Goal: Ask a question: Seek information or help from site administrators or community

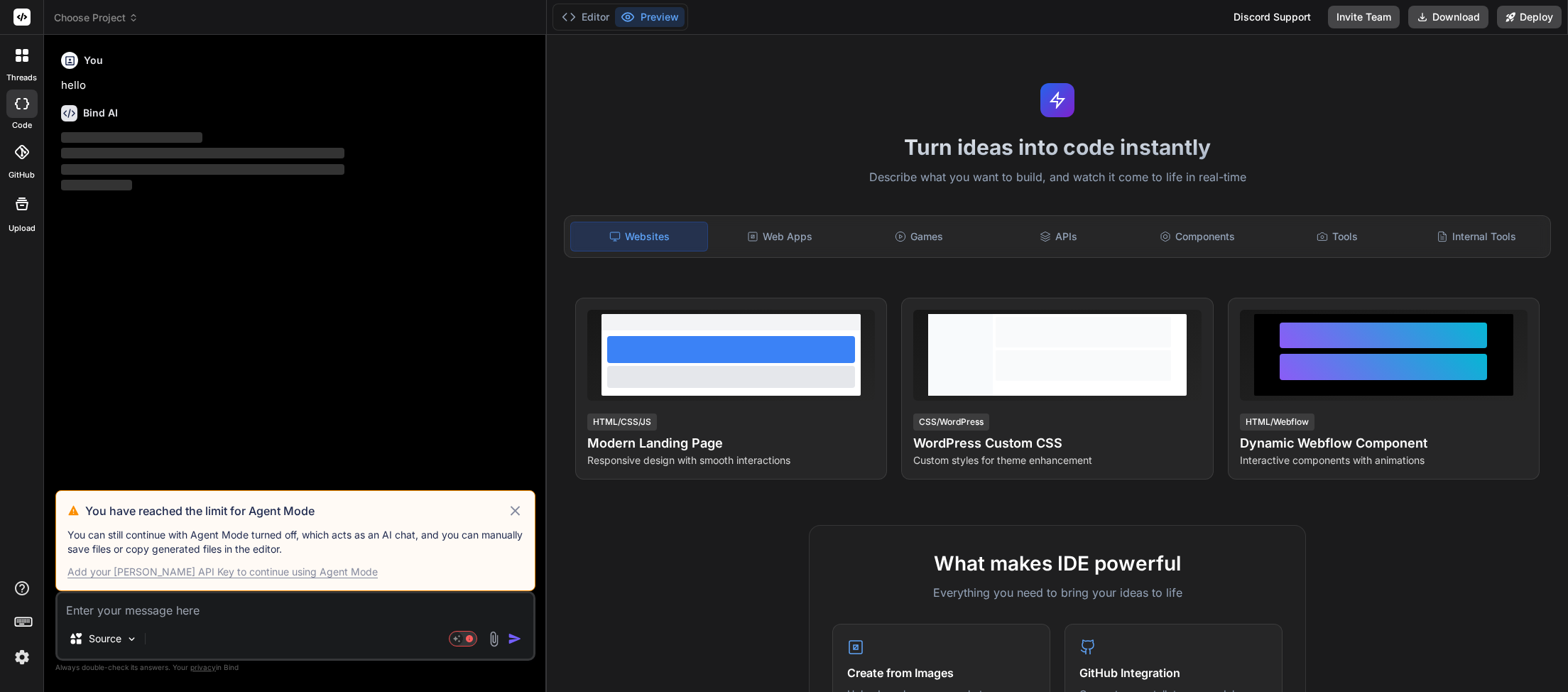
click at [513, 512] on icon at bounding box center [515, 511] width 16 height 17
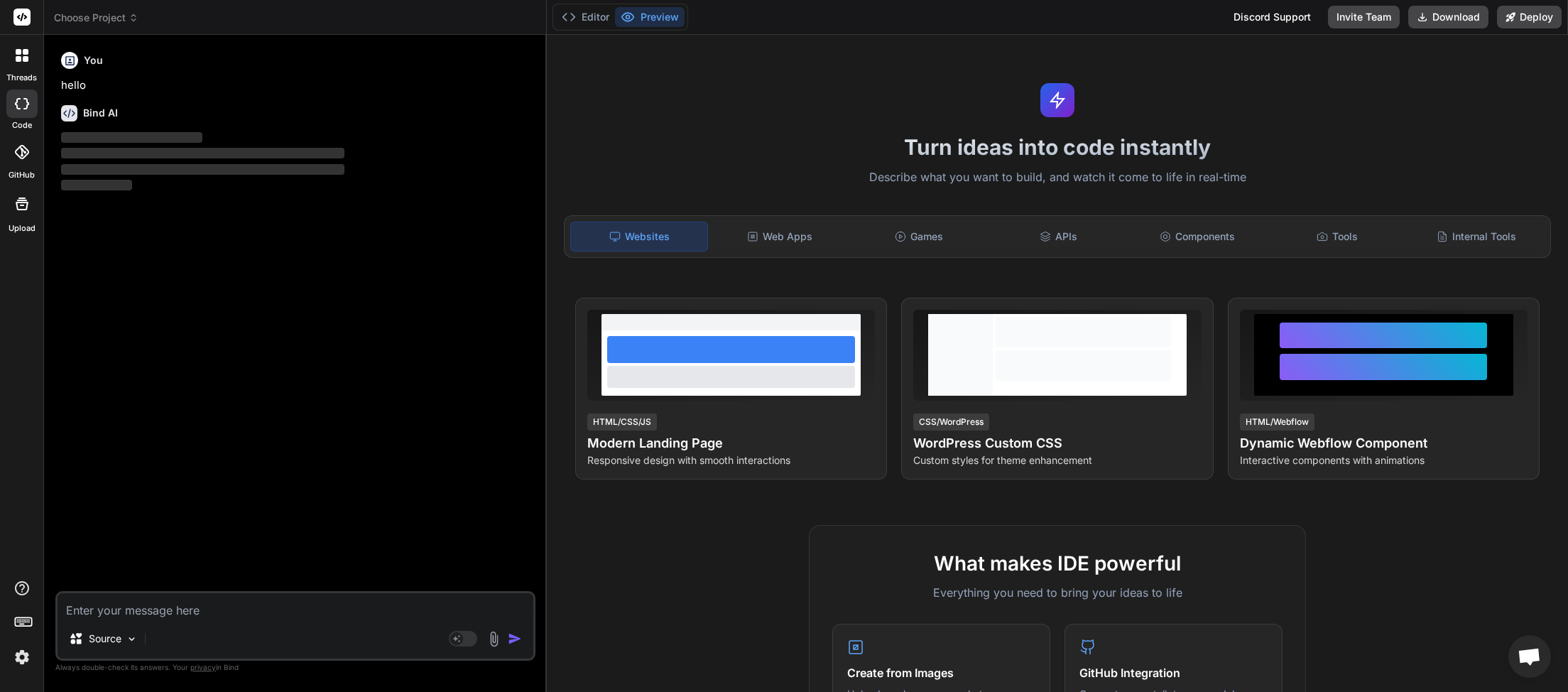
scroll to position [78, 0]
click at [132, 17] on icon at bounding box center [133, 17] width 10 height 10
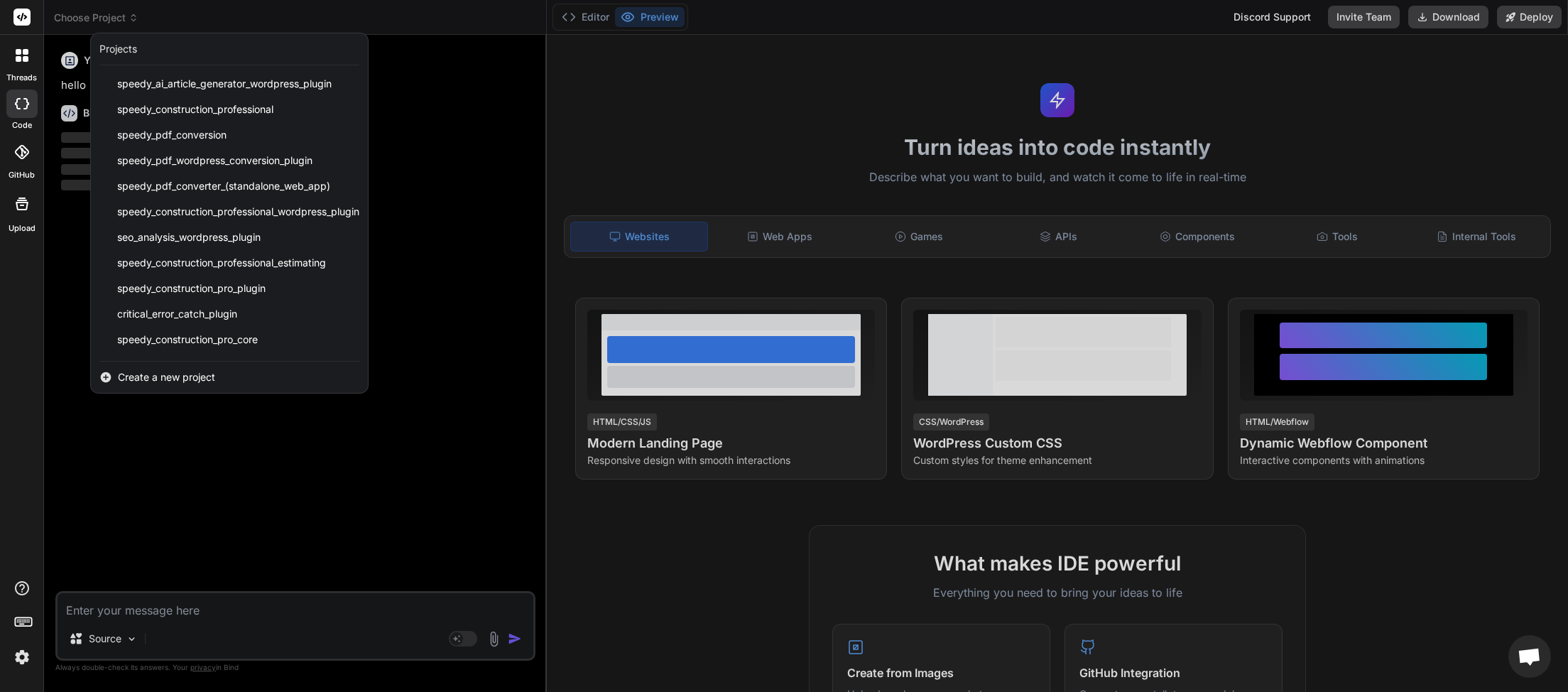
scroll to position [303, 0]
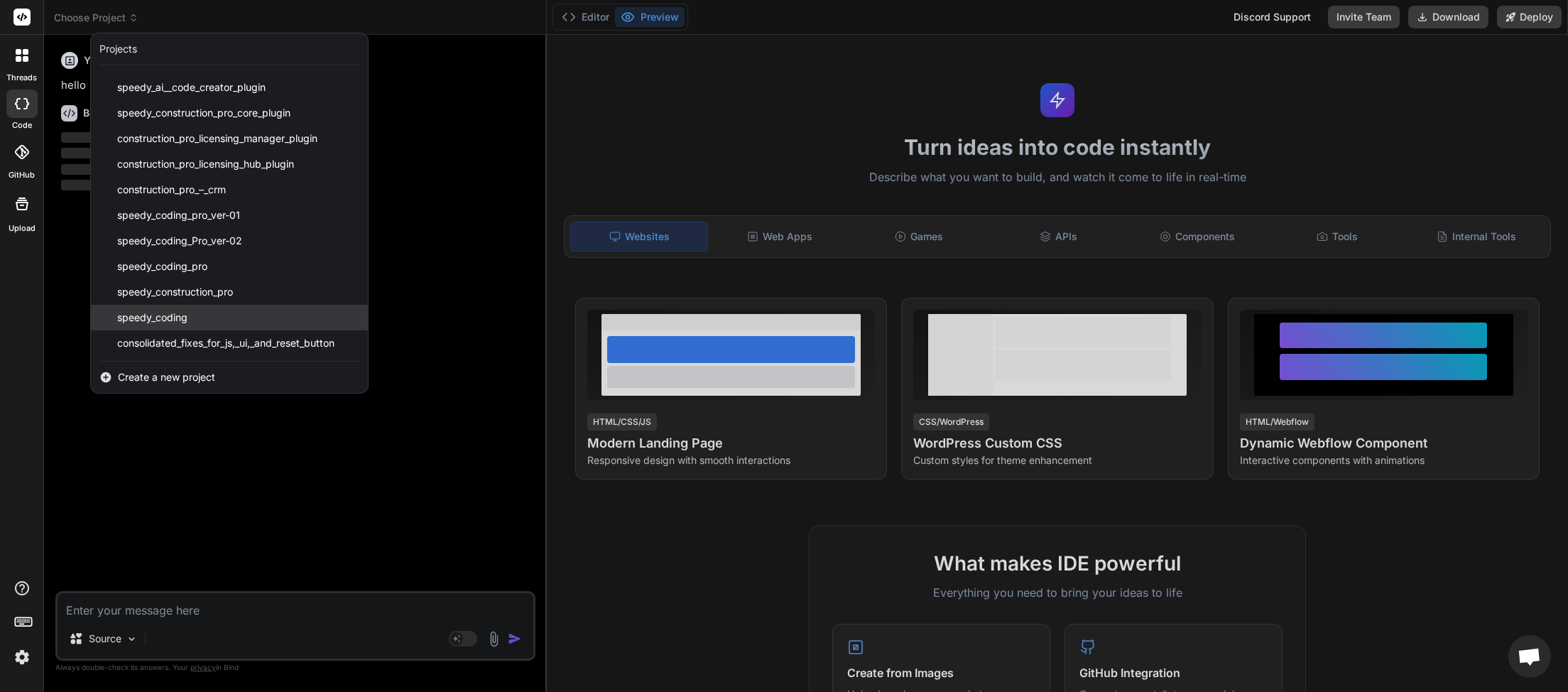
click at [217, 317] on div "speedy_coding" at bounding box center [229, 318] width 277 height 25
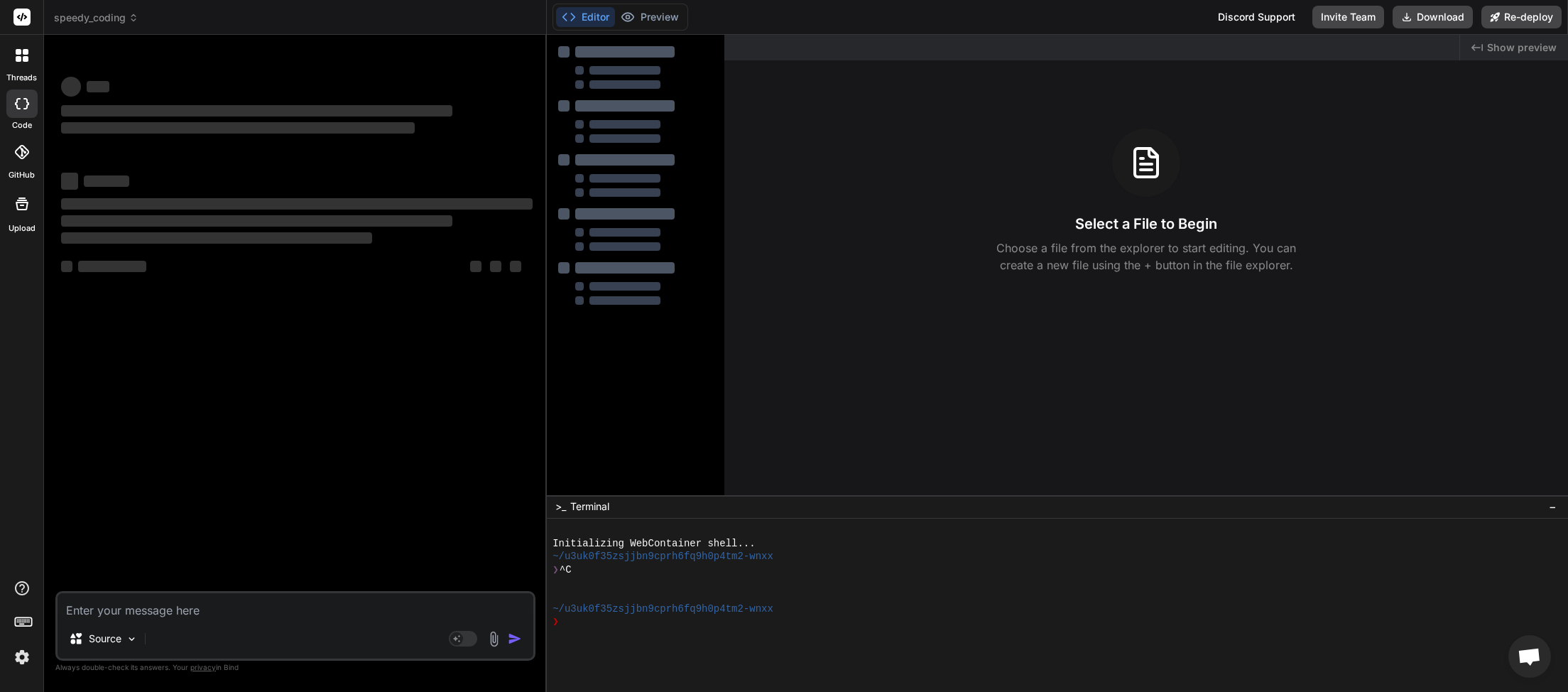
click at [121, 608] on textarea at bounding box center [295, 605] width 475 height 25
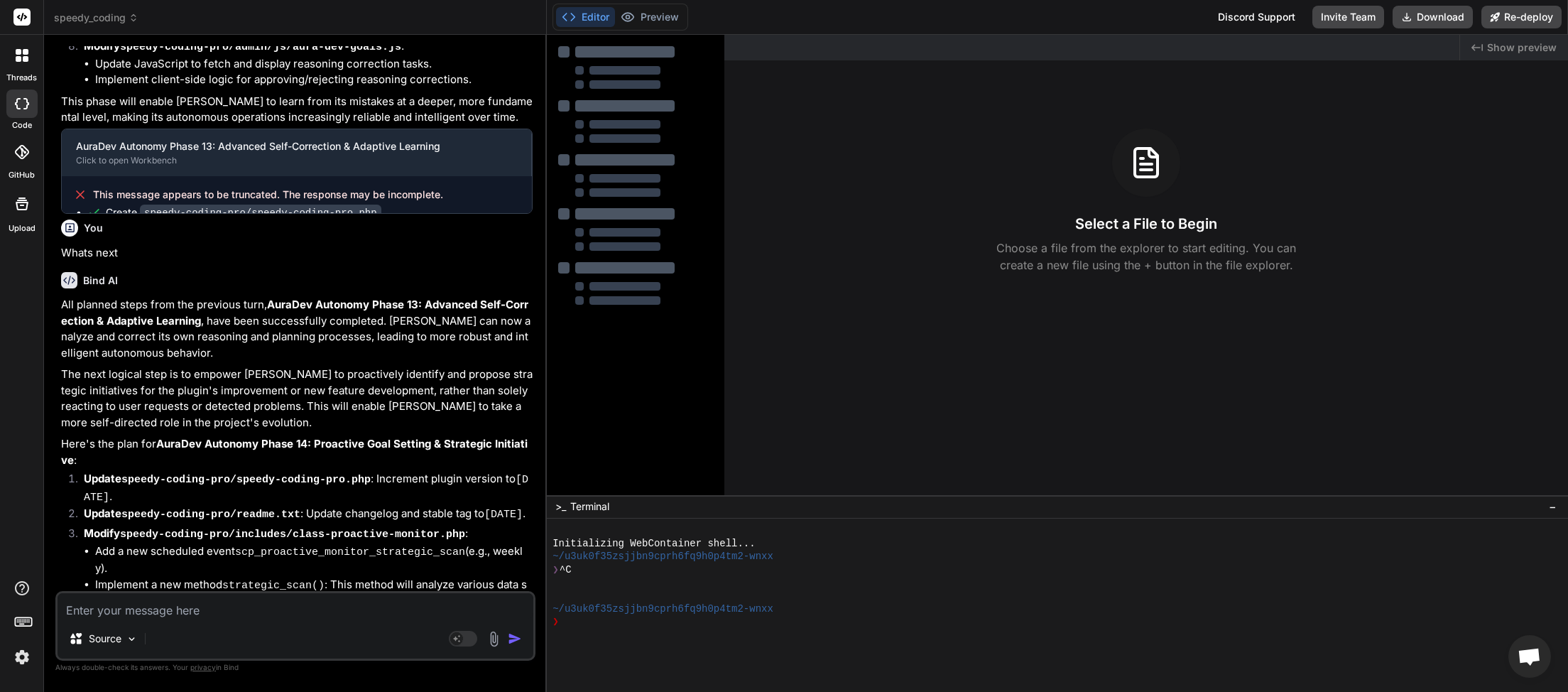
scroll to position [3303, 0]
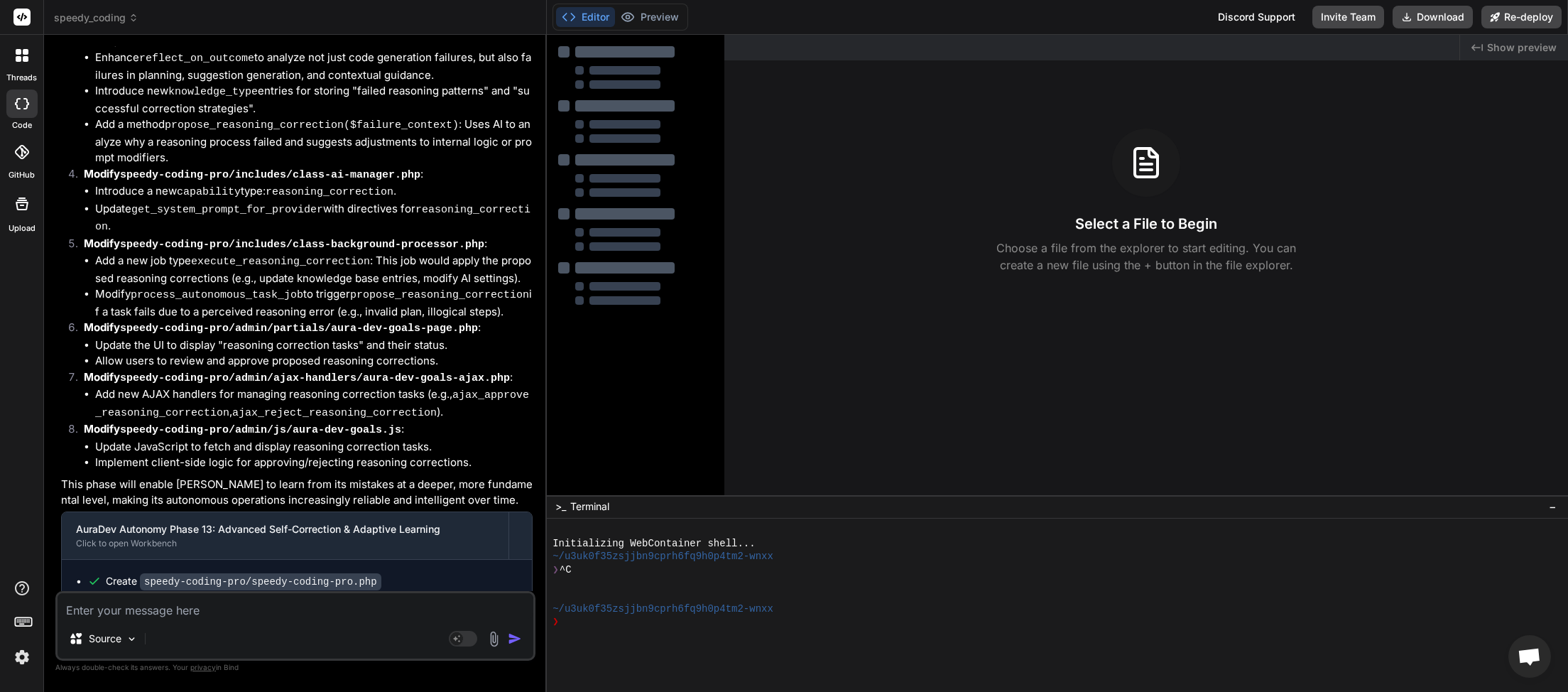
type textarea "x"
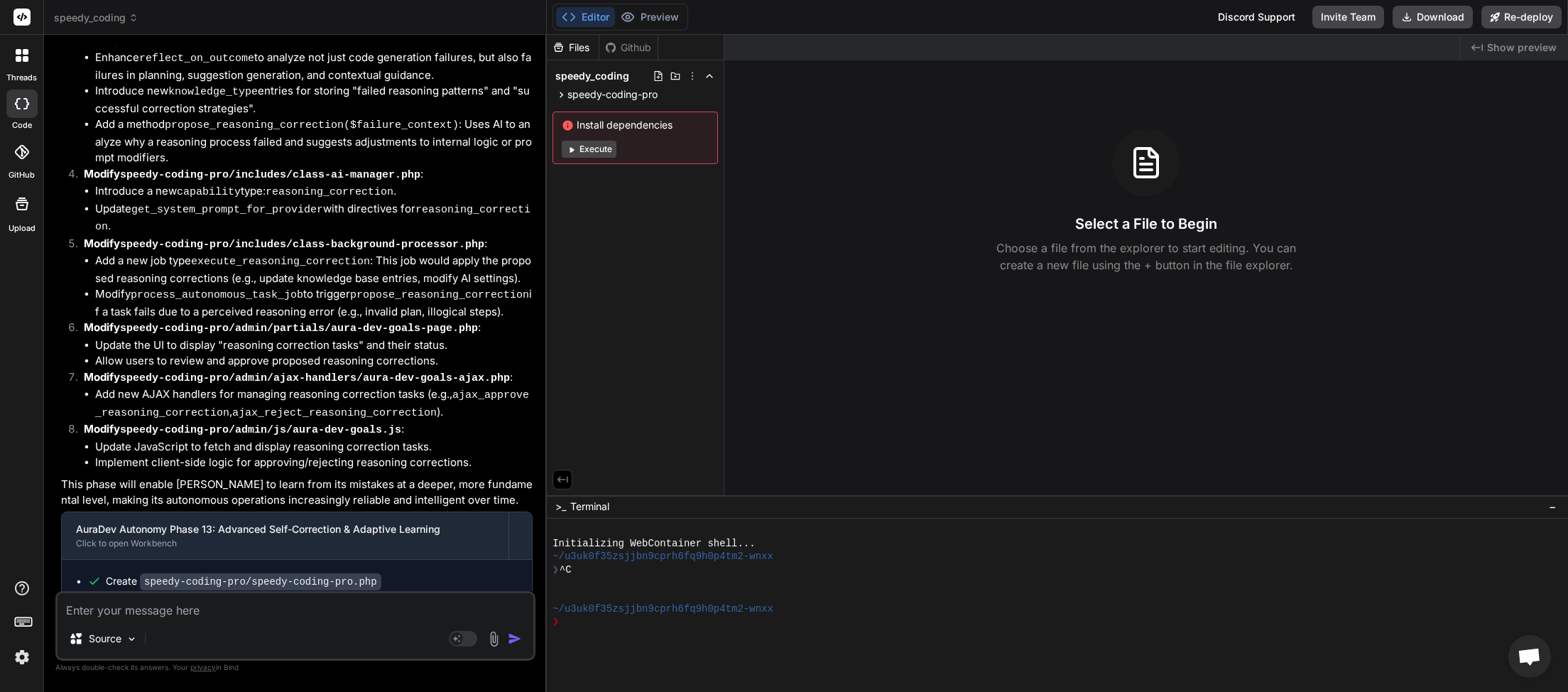
type textarea "w"
type textarea "x"
type textarea "wh"
type textarea "x"
type textarea "wha"
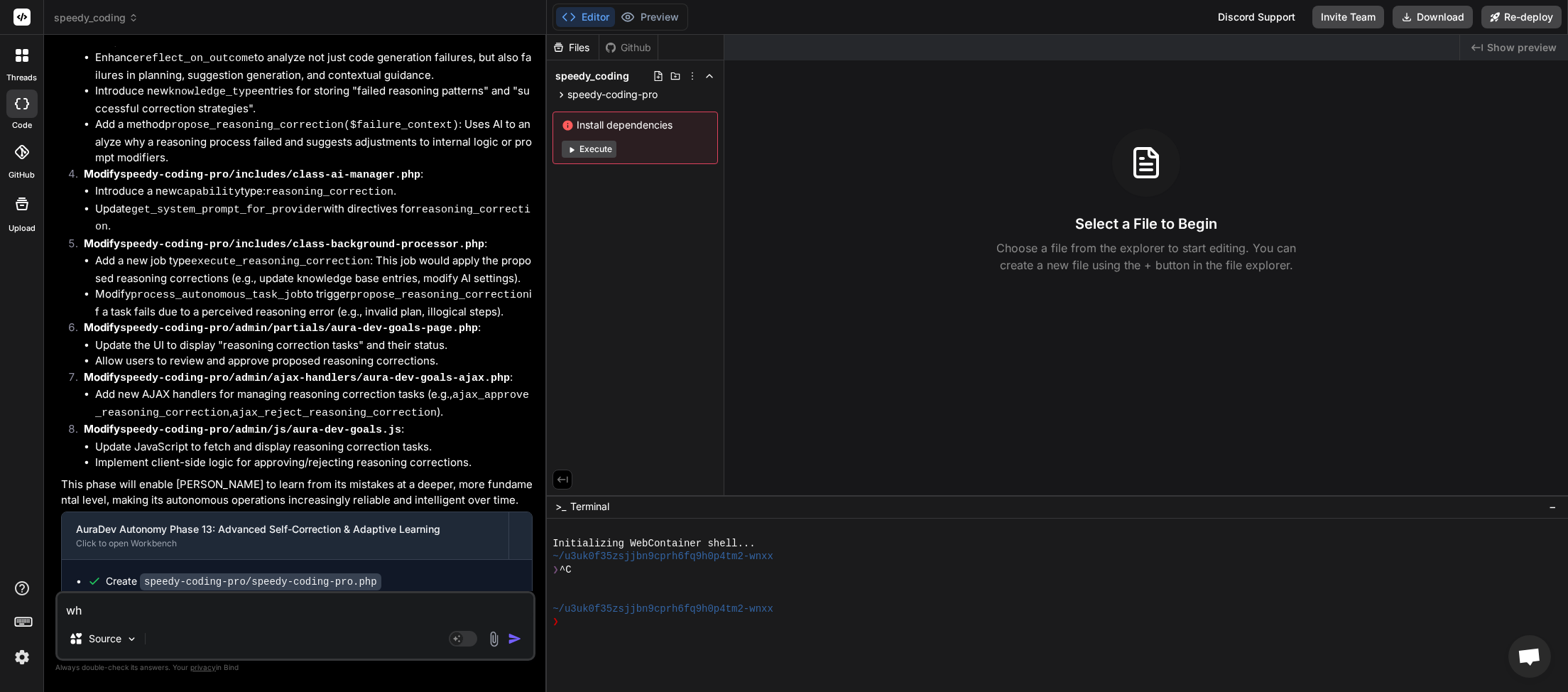
type textarea "x"
type textarea "wha6"
type textarea "x"
type textarea "wha6t"
type textarea "x"
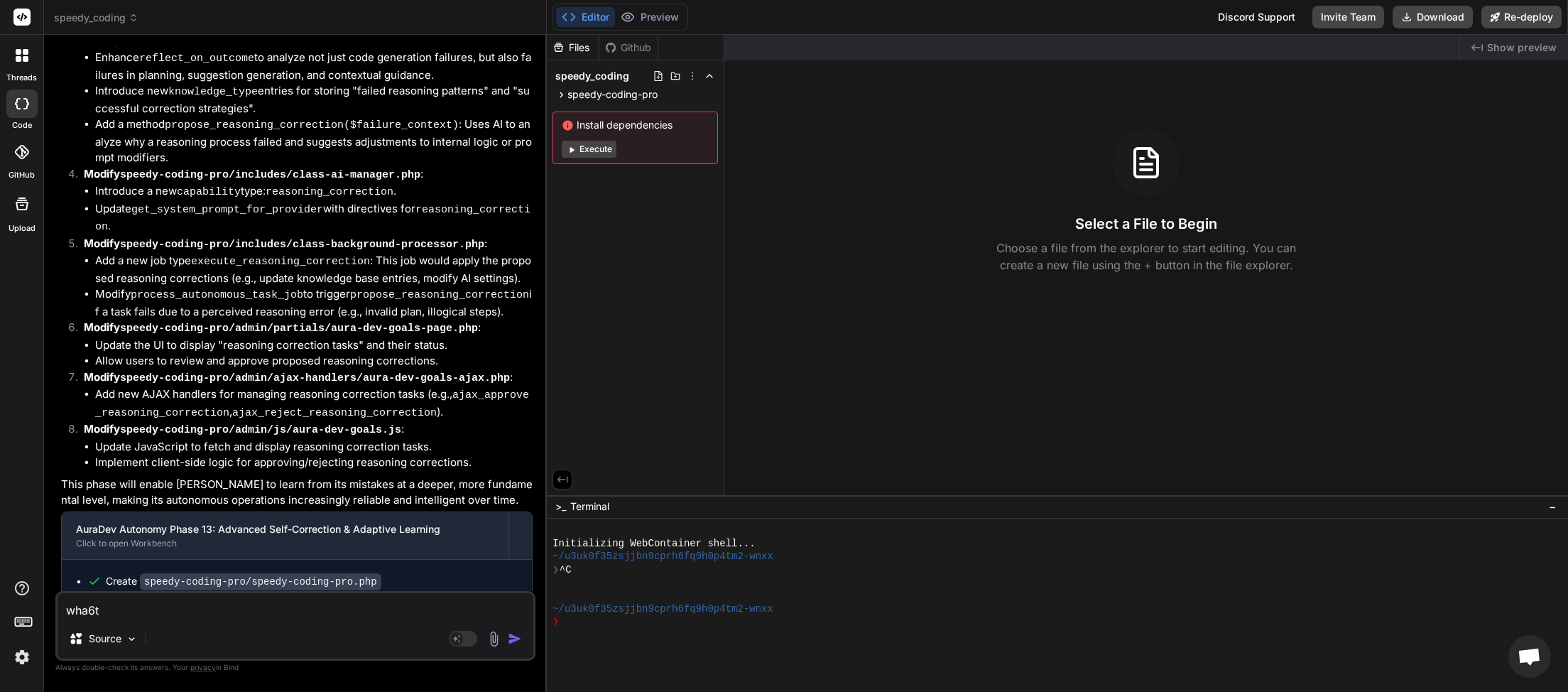
type textarea "wha6ts"
type textarea "x"
type textarea "wha6t"
type textarea "x"
type textarea "wha6"
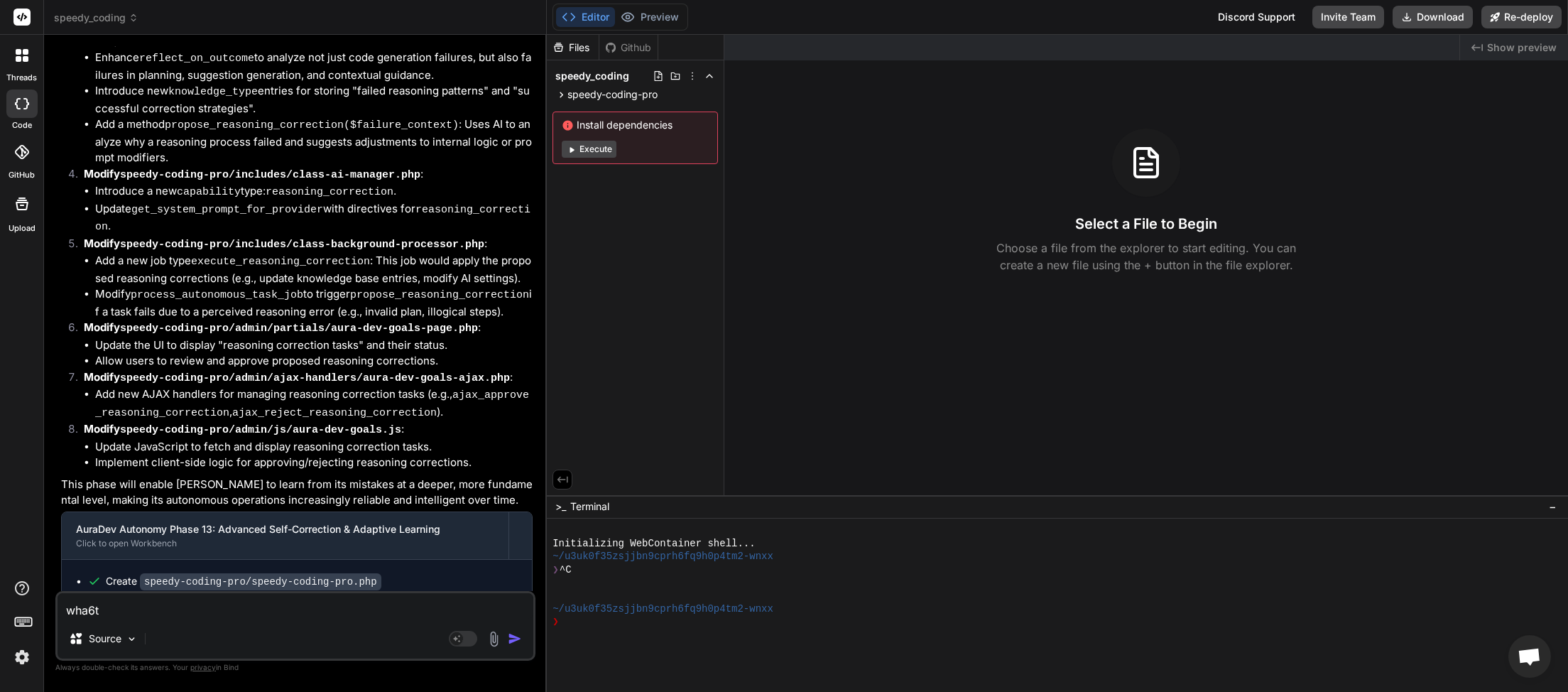
type textarea "x"
type textarea "wha"
type textarea "x"
type textarea "what"
type textarea "x"
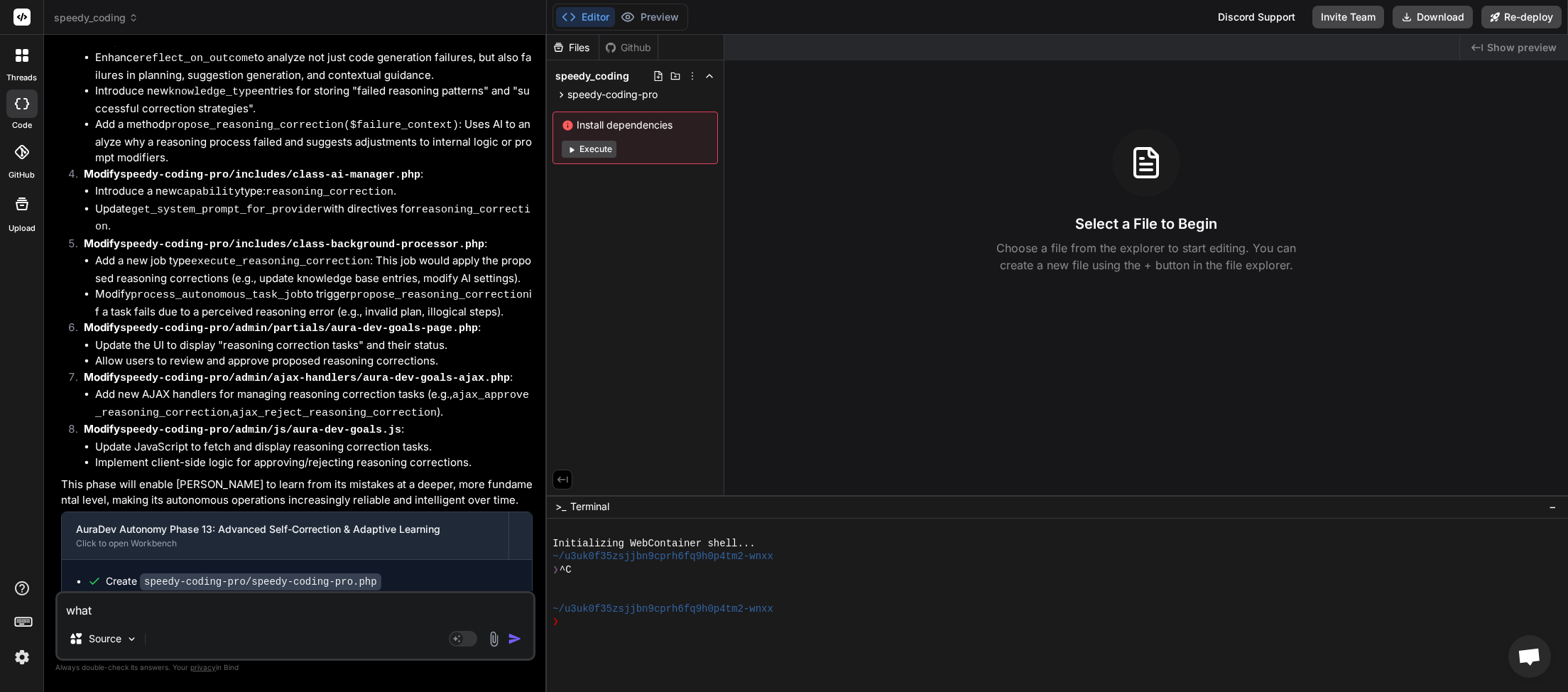
type textarea "whats"
type textarea "x"
type textarea "whats"
type textarea "x"
type textarea "whats n"
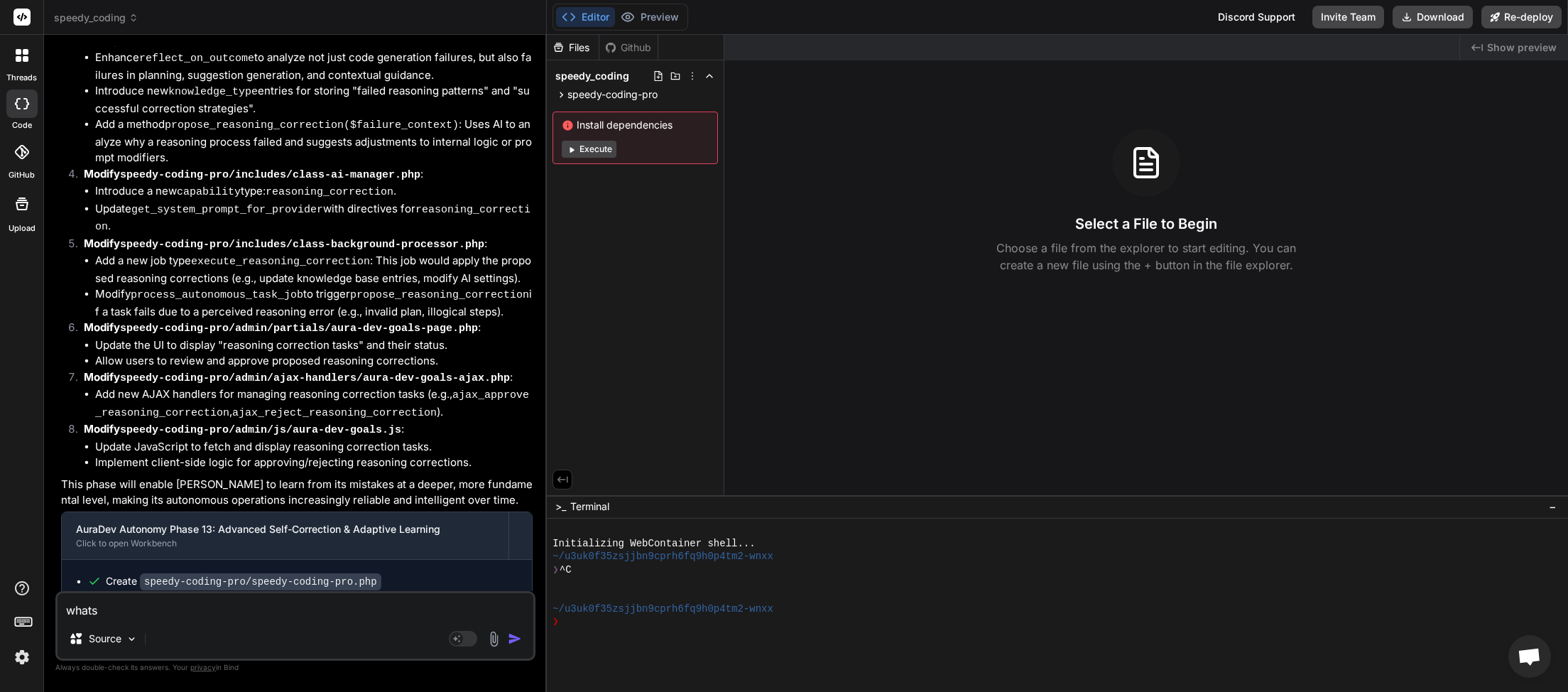
type textarea "x"
type textarea "whats ne"
type textarea "x"
type textarea "whats nex"
type textarea "x"
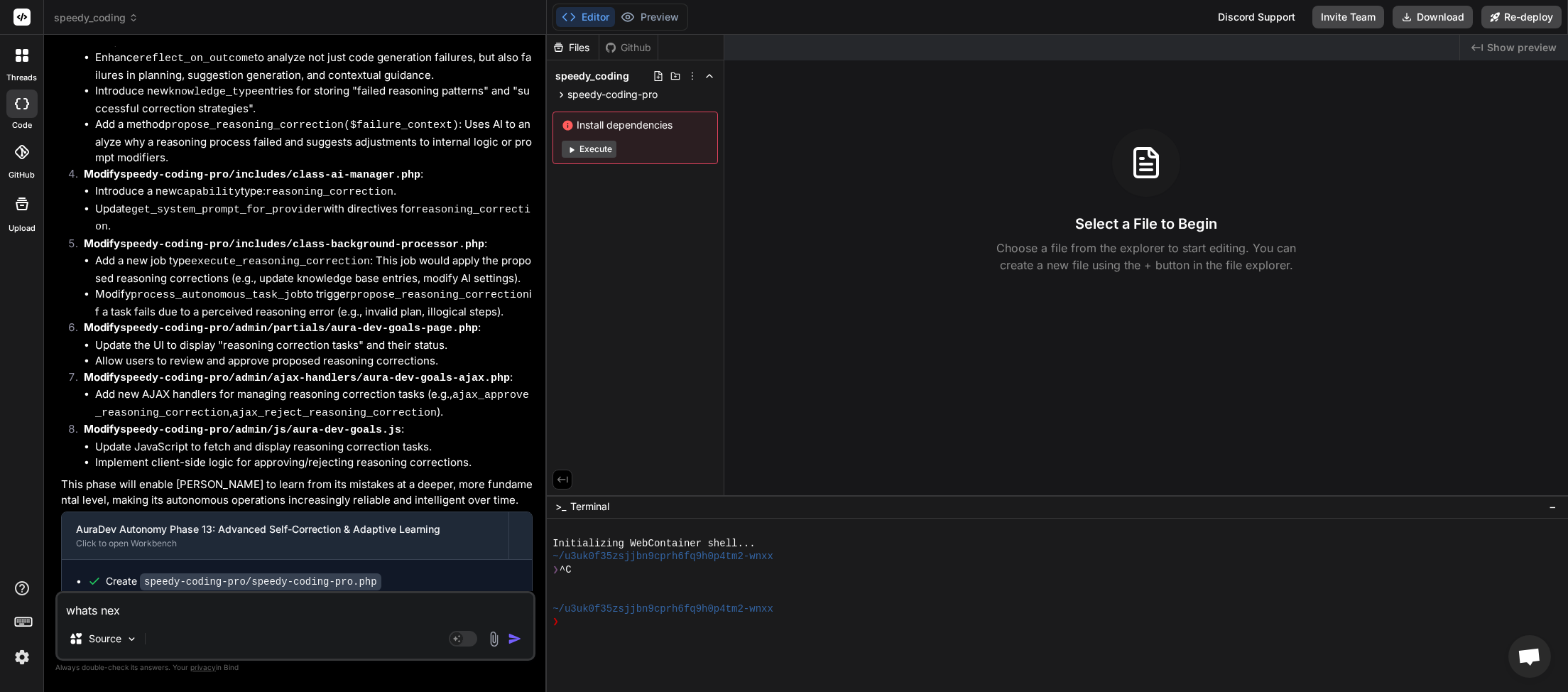
type textarea "whats next"
type textarea "x"
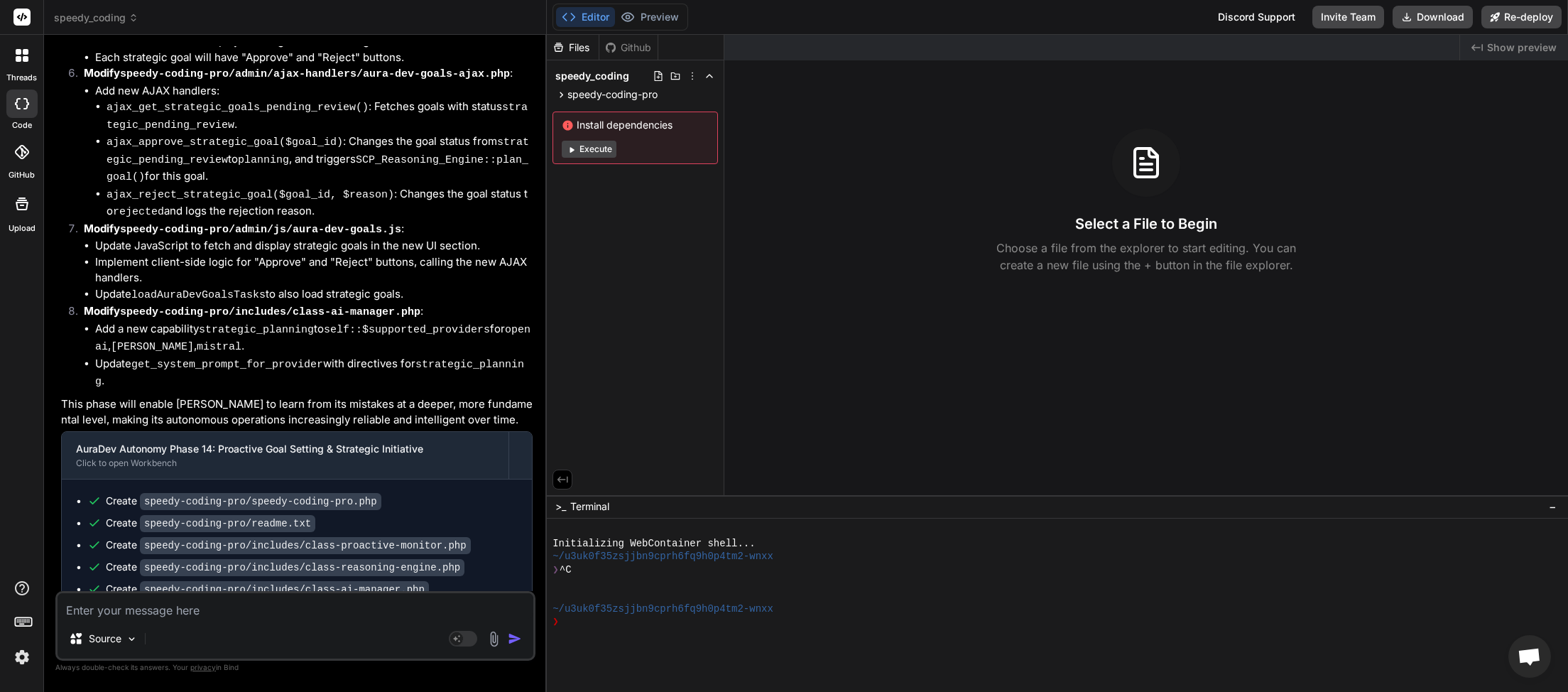
scroll to position [4572, 0]
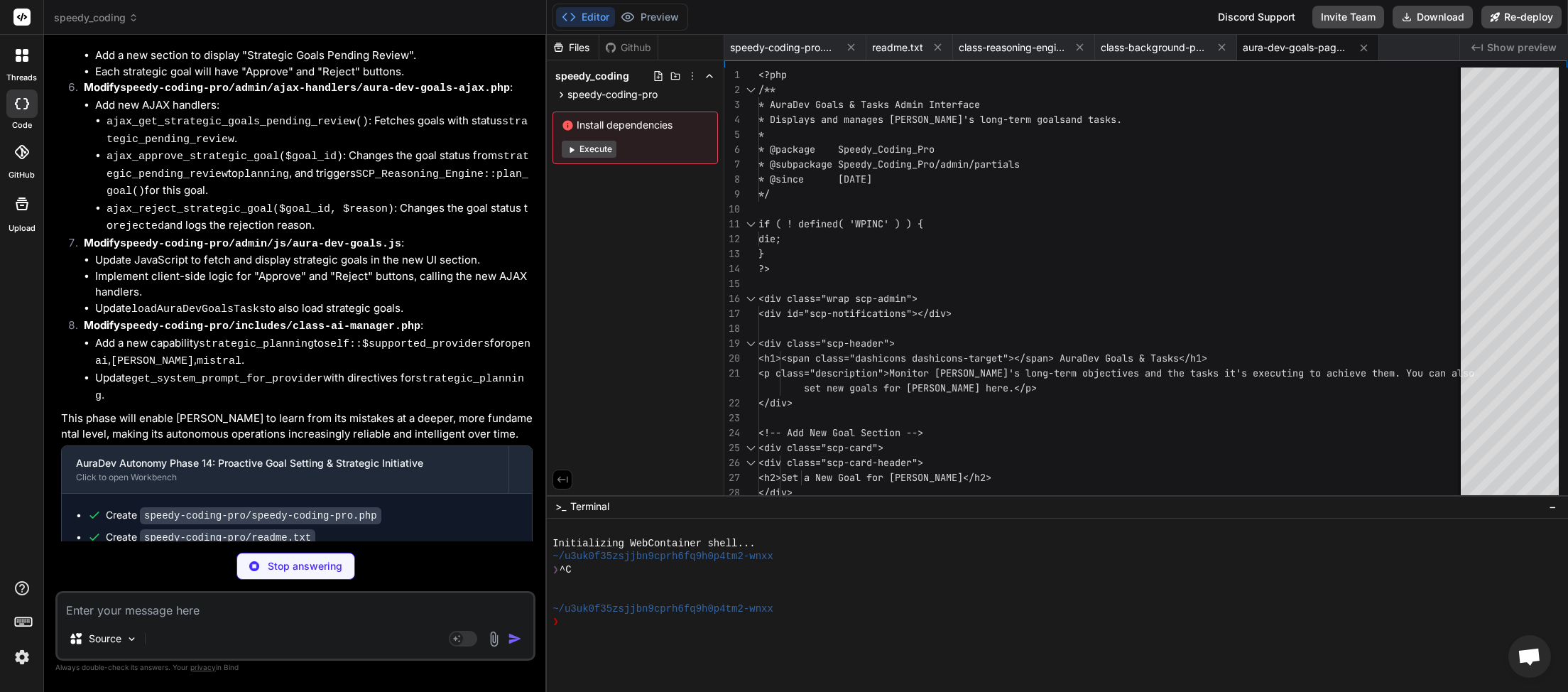
type textarea "x"
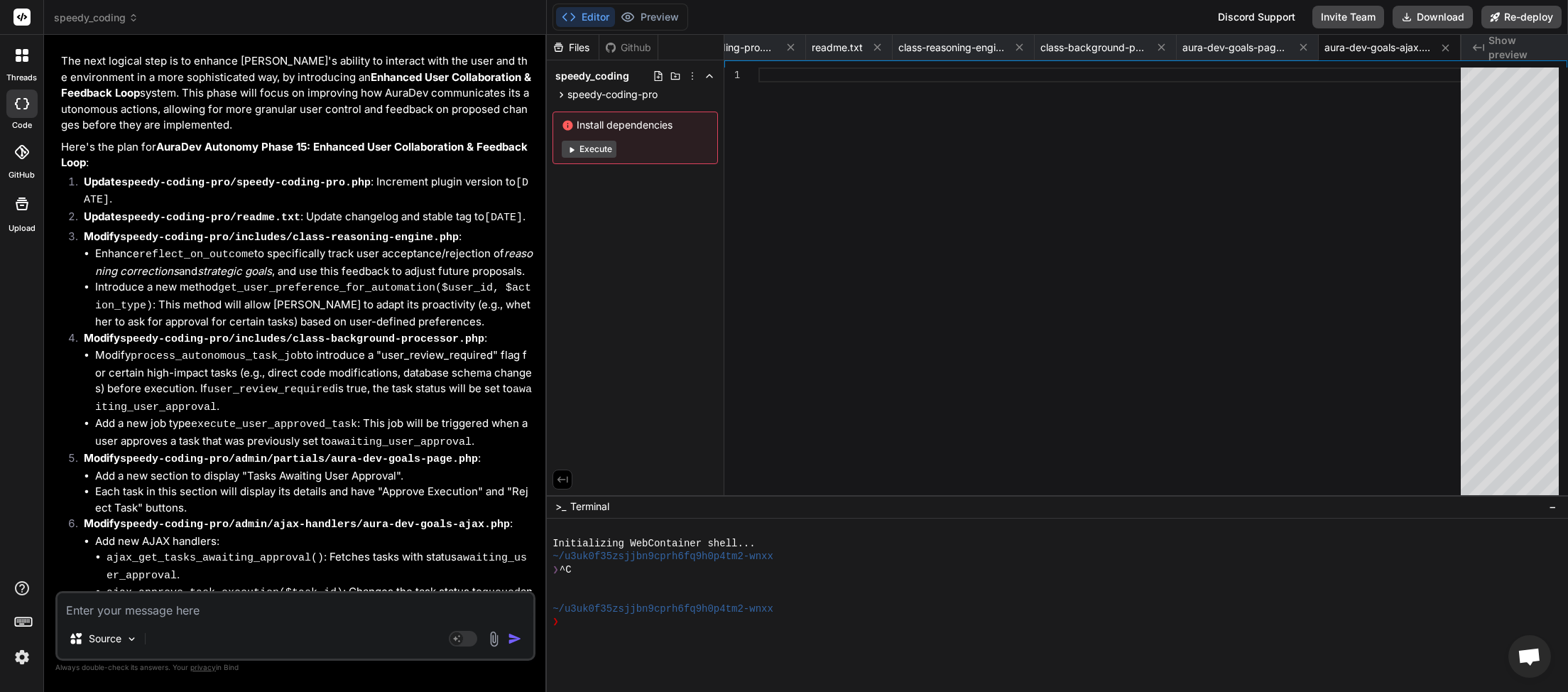
scroll to position [5660, 0]
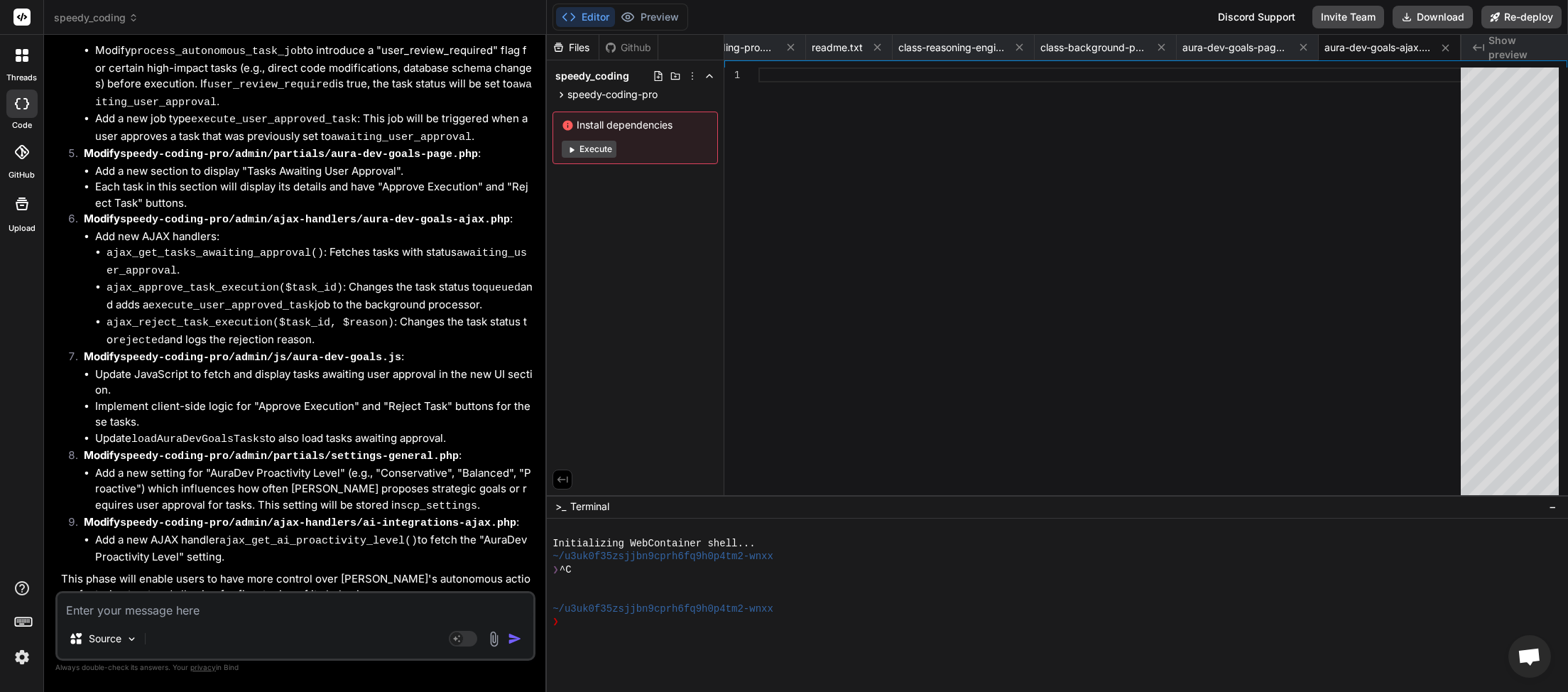
click at [108, 611] on textarea at bounding box center [295, 605] width 475 height 25
type textarea "W"
type textarea "x"
type textarea "WH"
type textarea "x"
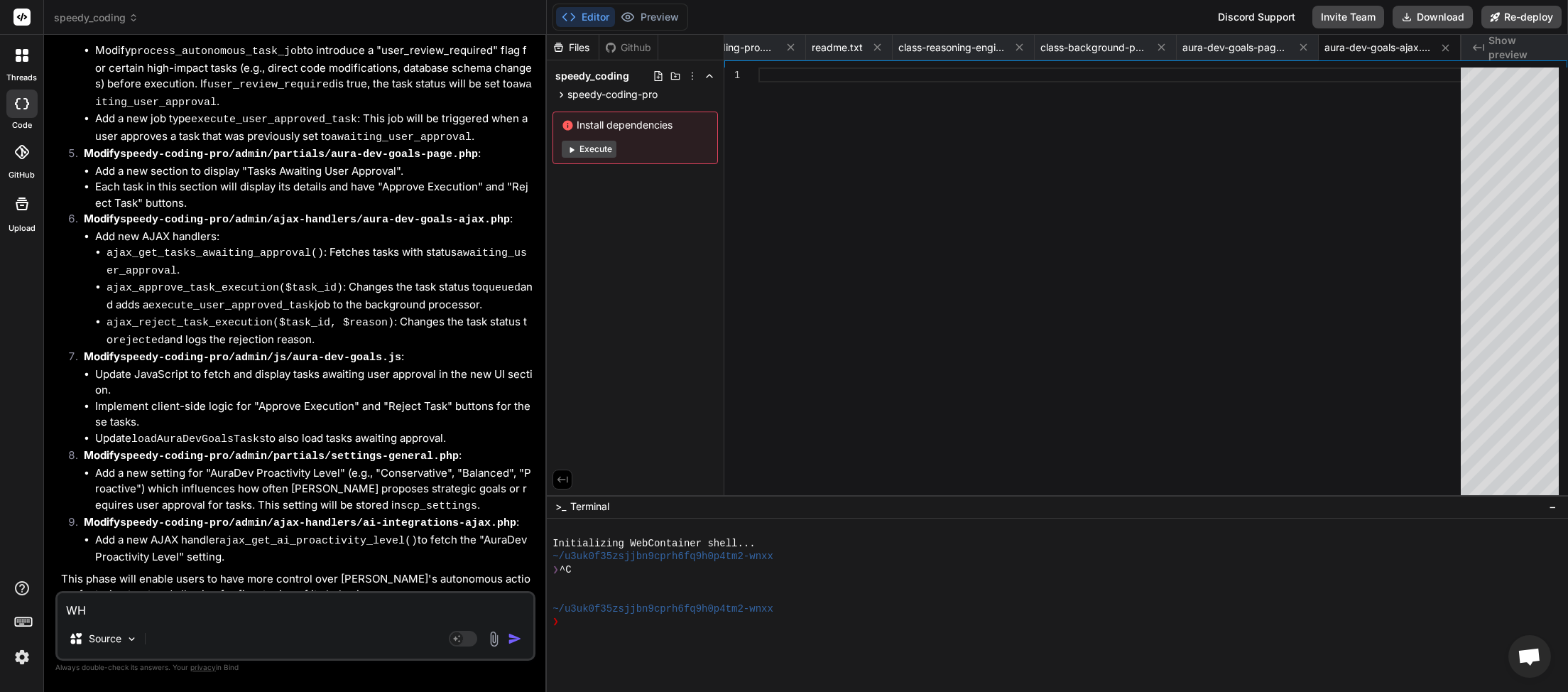
type textarea "WHA"
type textarea "x"
type textarea "WHAT"
type textarea "x"
type textarea "WHATS"
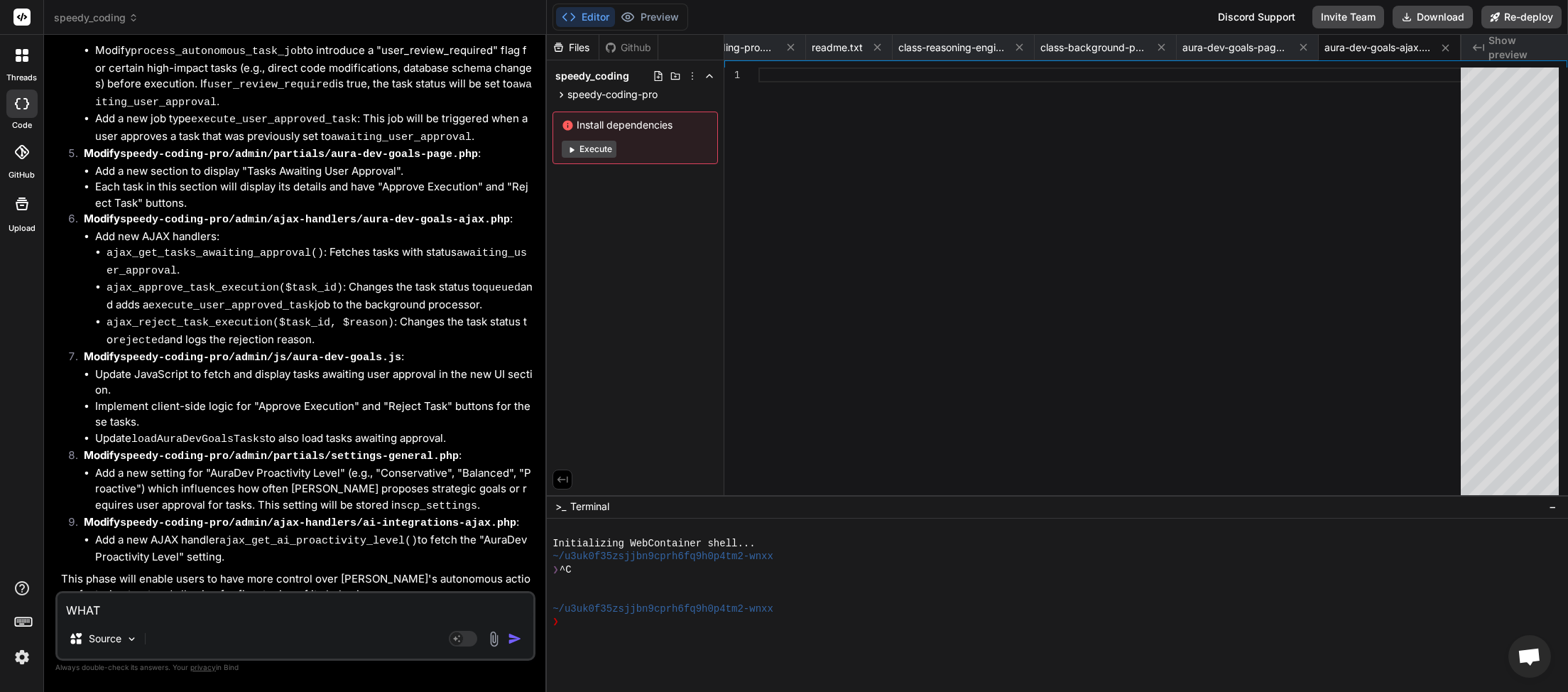
type textarea "x"
type textarea "WHATS"
type textarea "x"
type textarea "WHATS N"
type textarea "x"
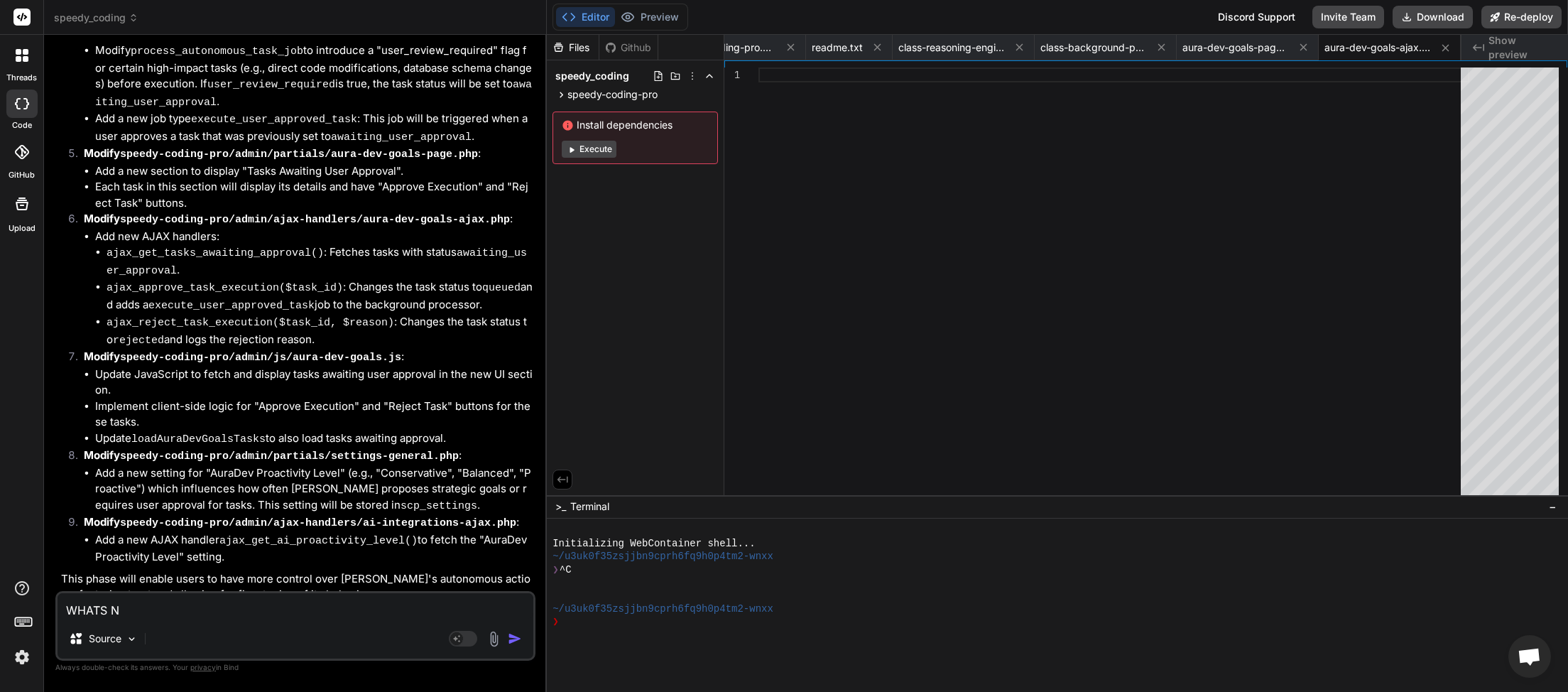
type textarea "WHATS NE"
type textarea "x"
type textarea "WHATS NEX"
type textarea "x"
type textarea "WHATS NEXT"
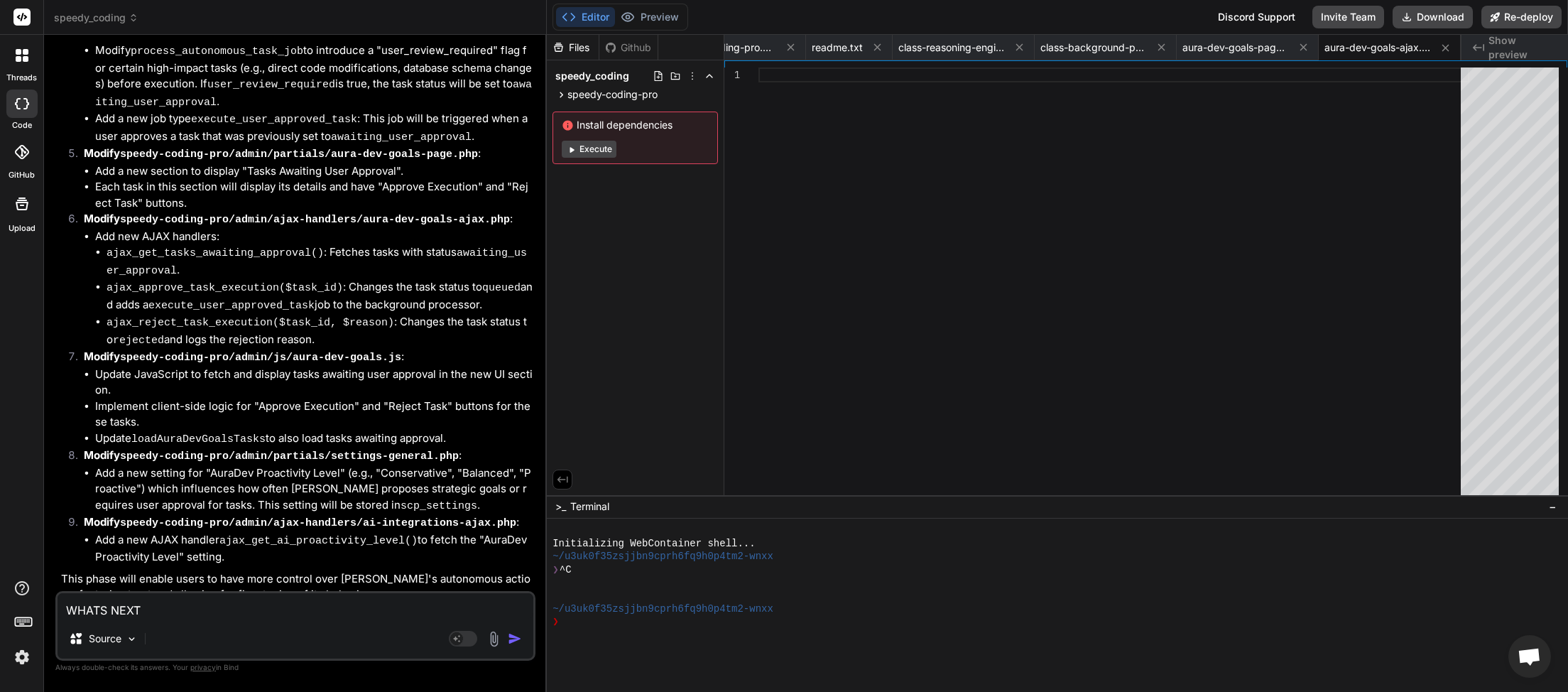
type textarea "x"
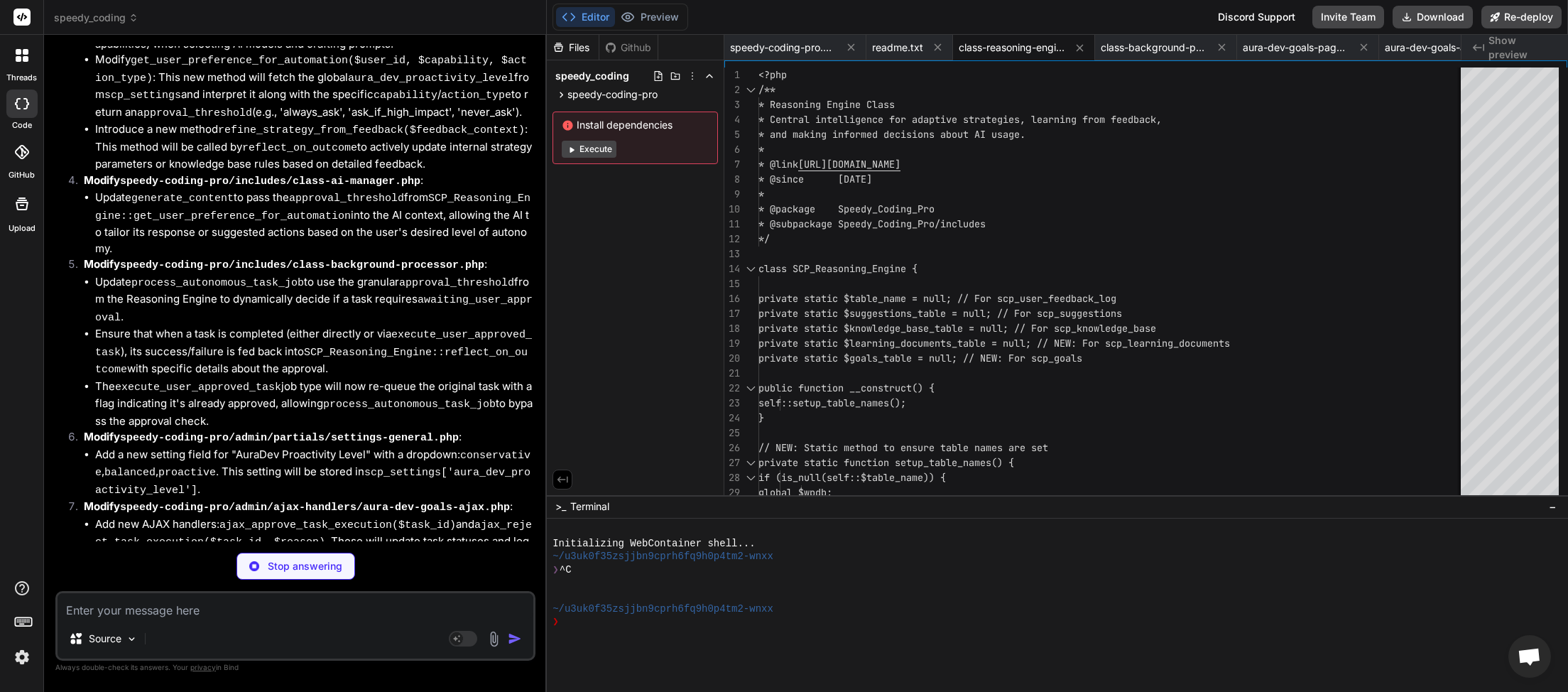
scroll to position [6853, 0]
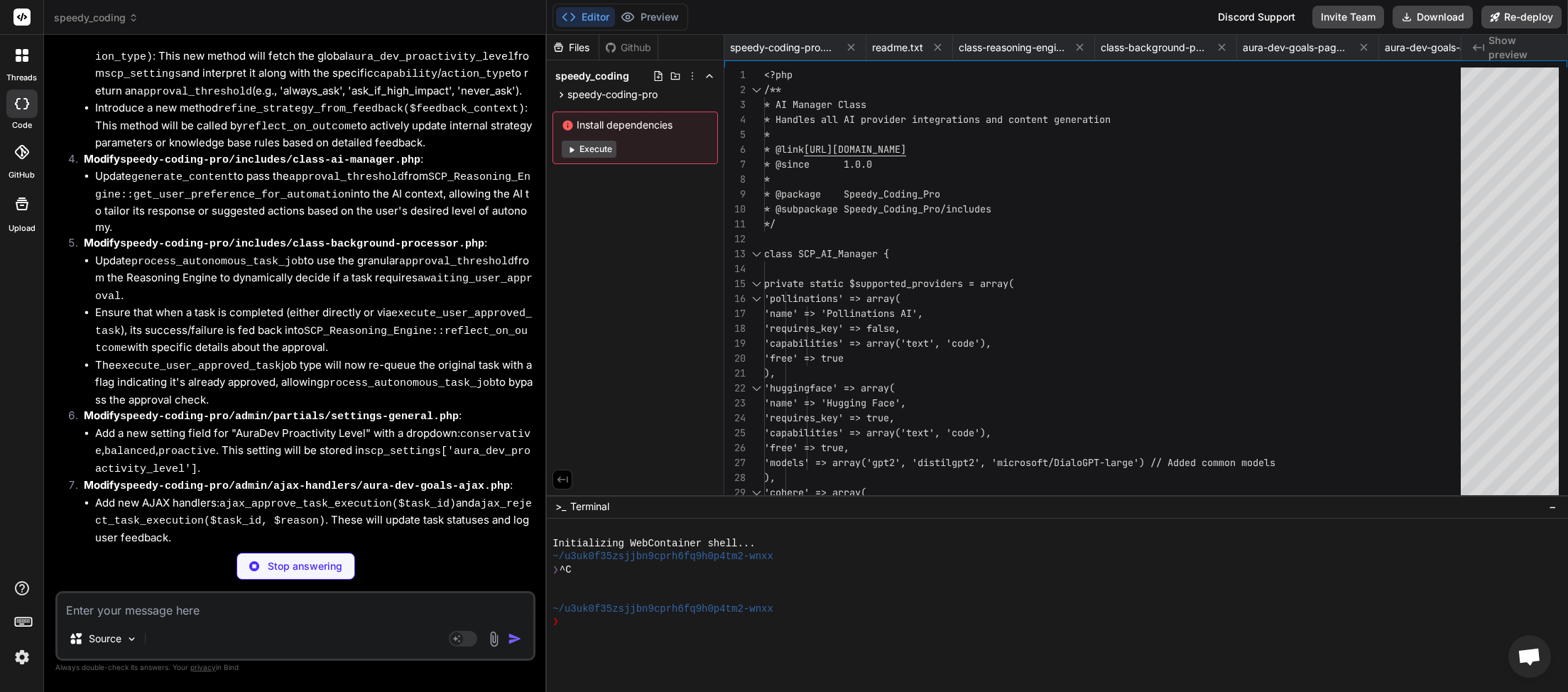
type textarea "x"
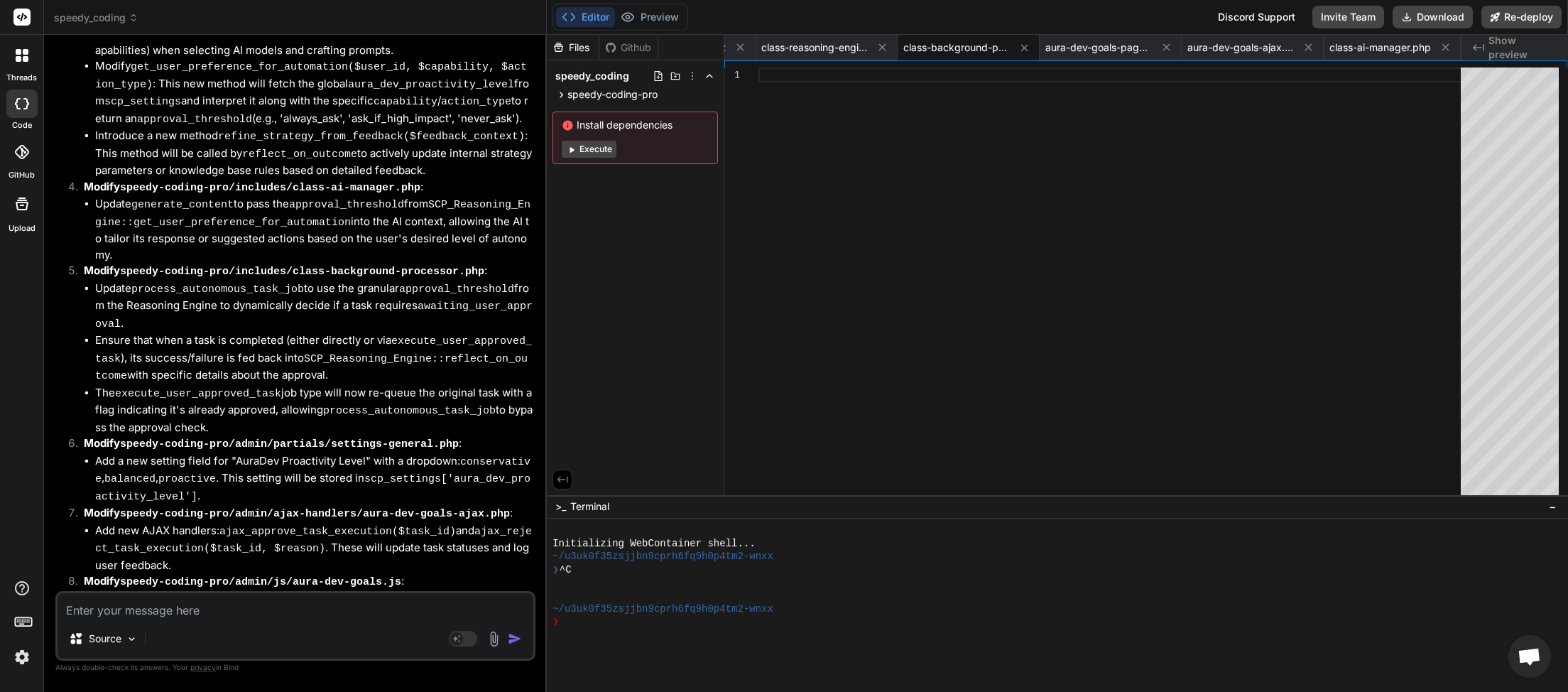
scroll to position [6862, 0]
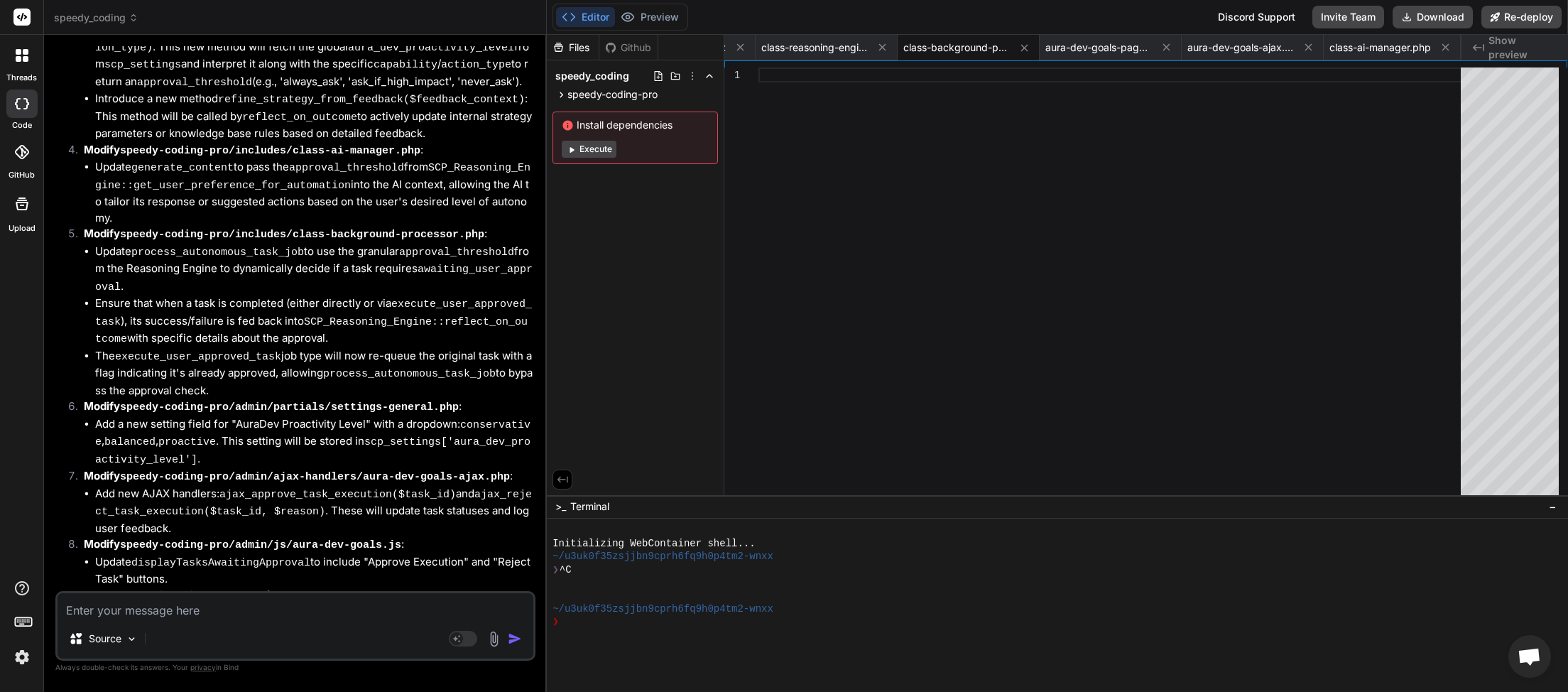
click at [224, 609] on textarea at bounding box center [295, 605] width 475 height 25
type textarea "w"
type textarea "x"
type textarea "wh"
type textarea "x"
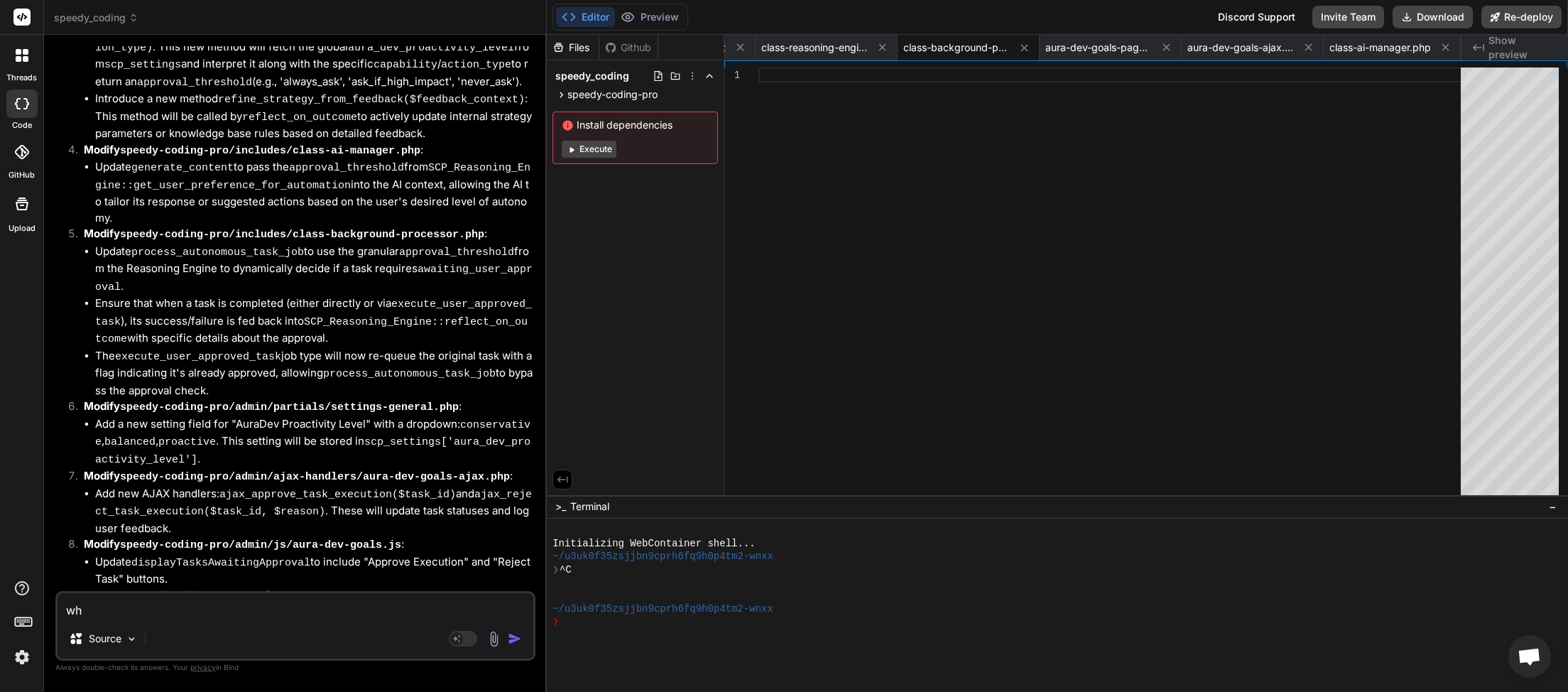
type textarea "wha"
type textarea "x"
type textarea "what"
type textarea "x"
type textarea "whats"
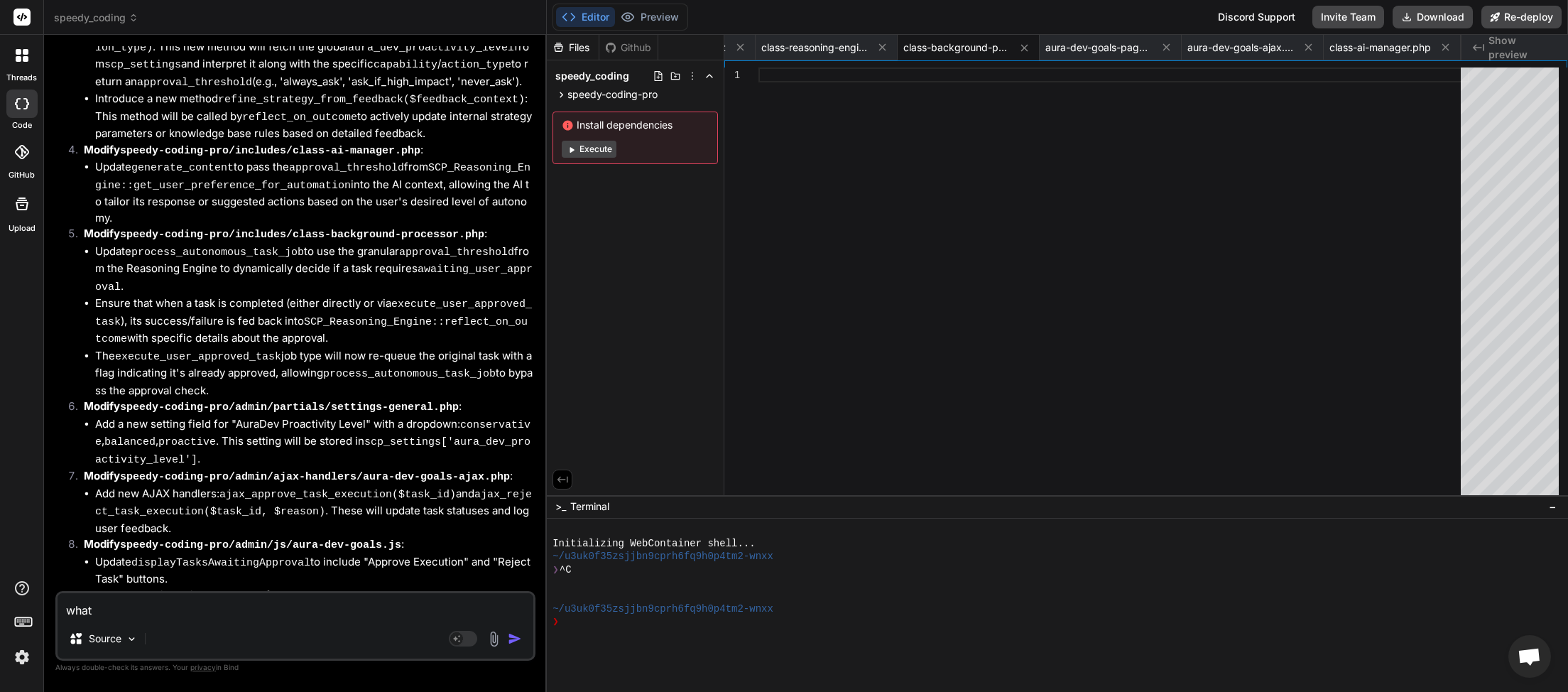
type textarea "x"
type textarea "whats"
type textarea "x"
type textarea "whats n"
type textarea "x"
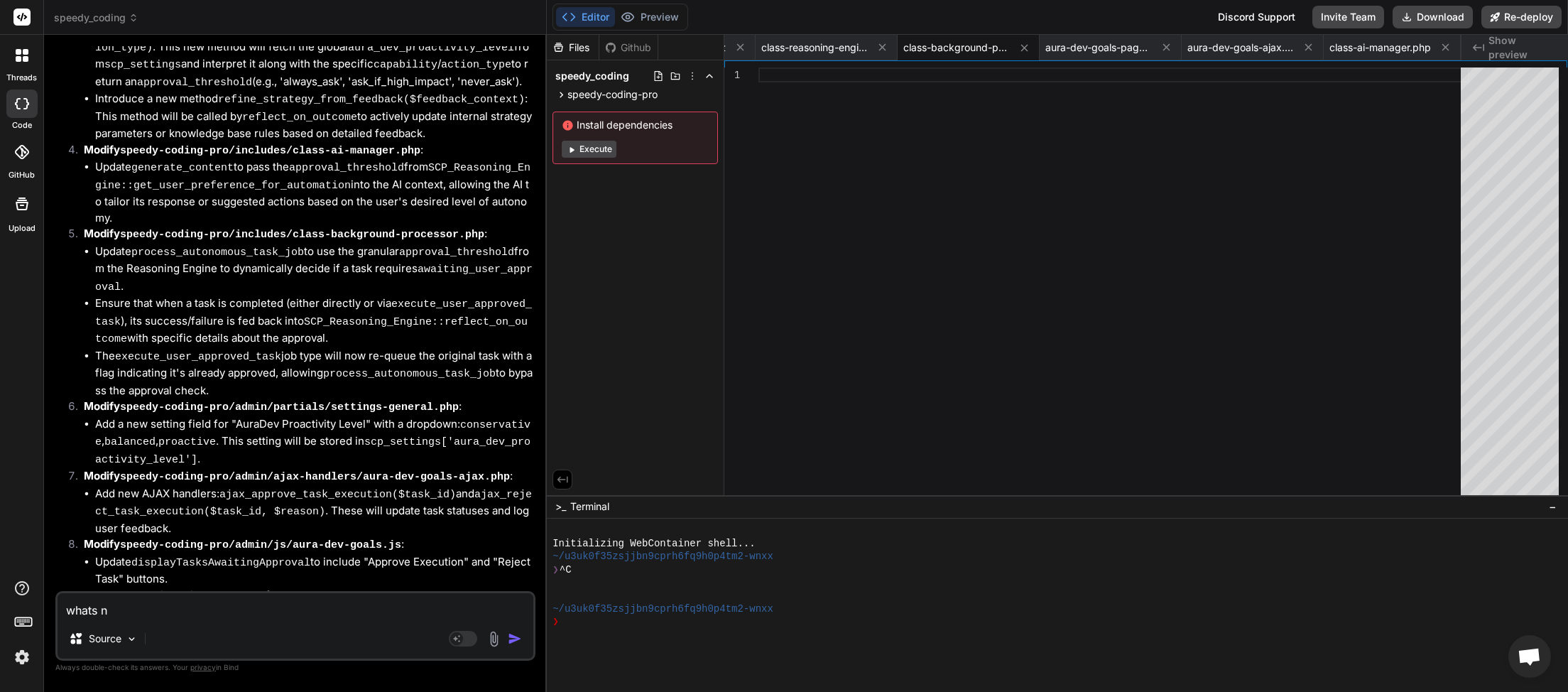
type textarea "whats ne"
type textarea "x"
type textarea "whats nex"
type textarea "x"
type textarea "whats next"
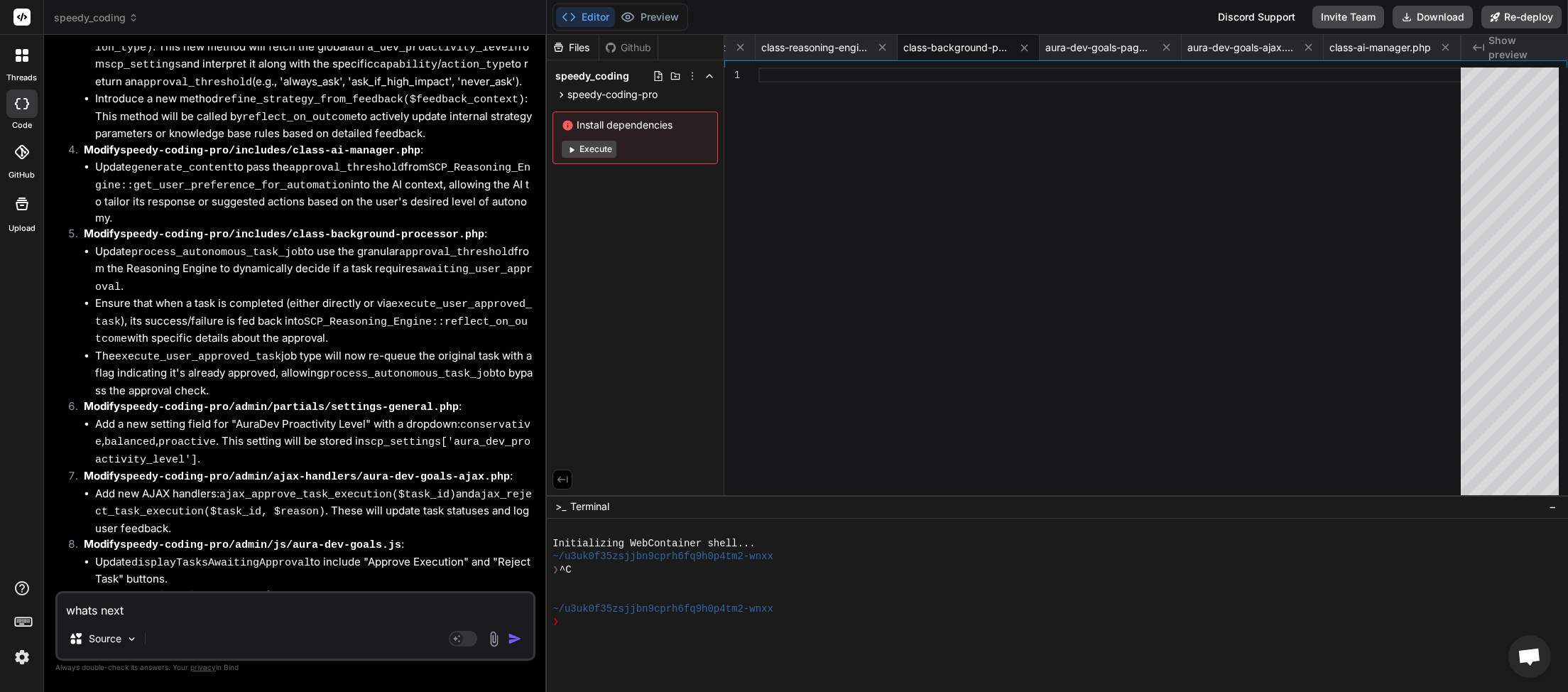
type textarea "x"
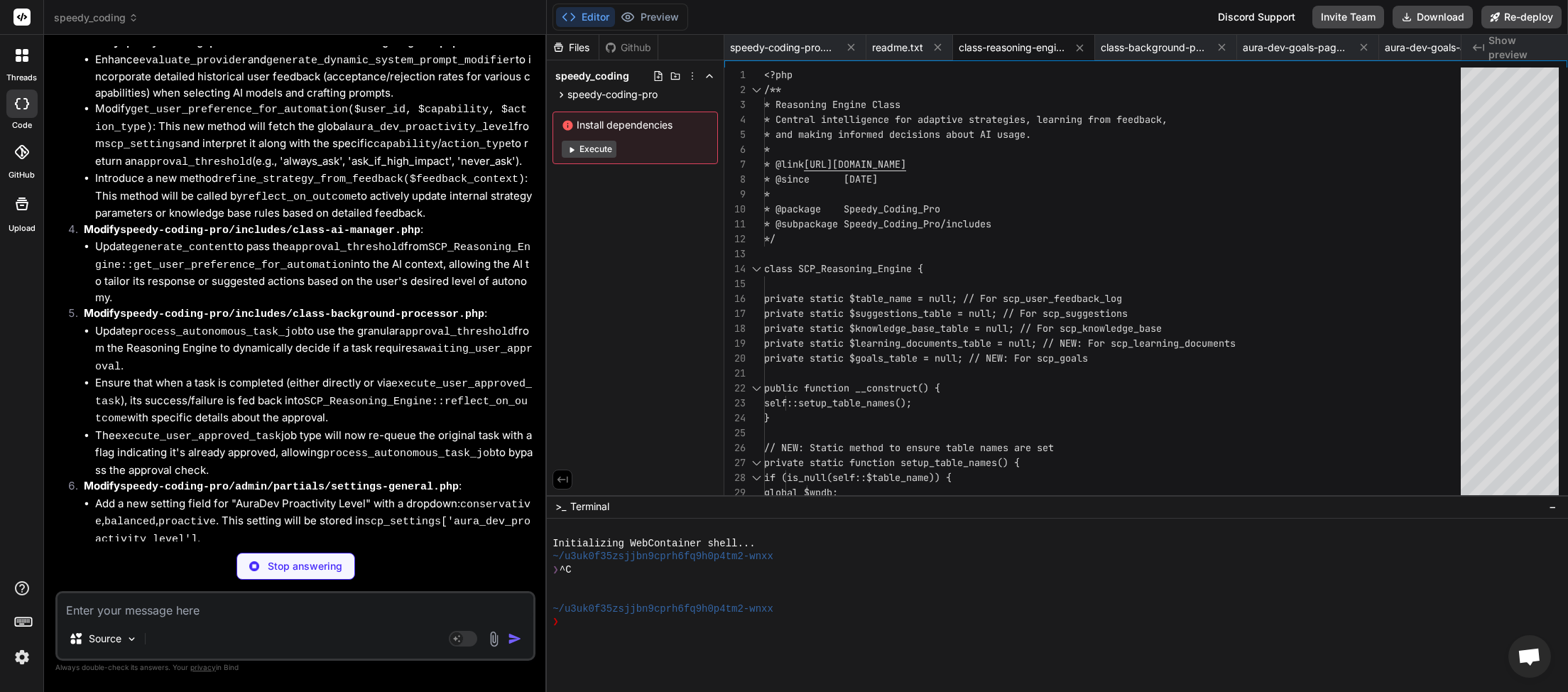
scroll to position [8056, 0]
click at [176, 606] on textarea at bounding box center [295, 605] width 475 height 25
type textarea "x"
type textarea "w"
type textarea "x"
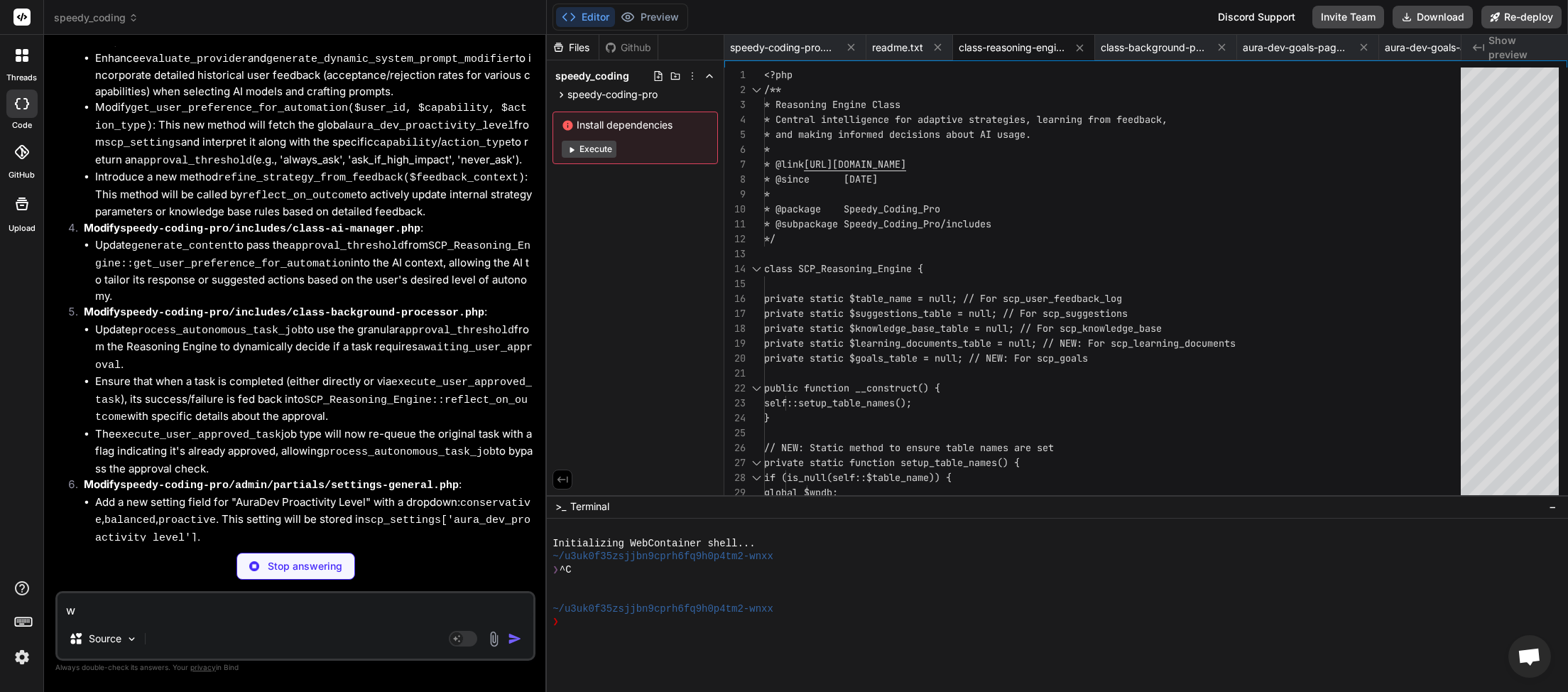
type textarea "wh"
type textarea "x"
type textarea "wha"
type textarea "x"
type textarea "what"
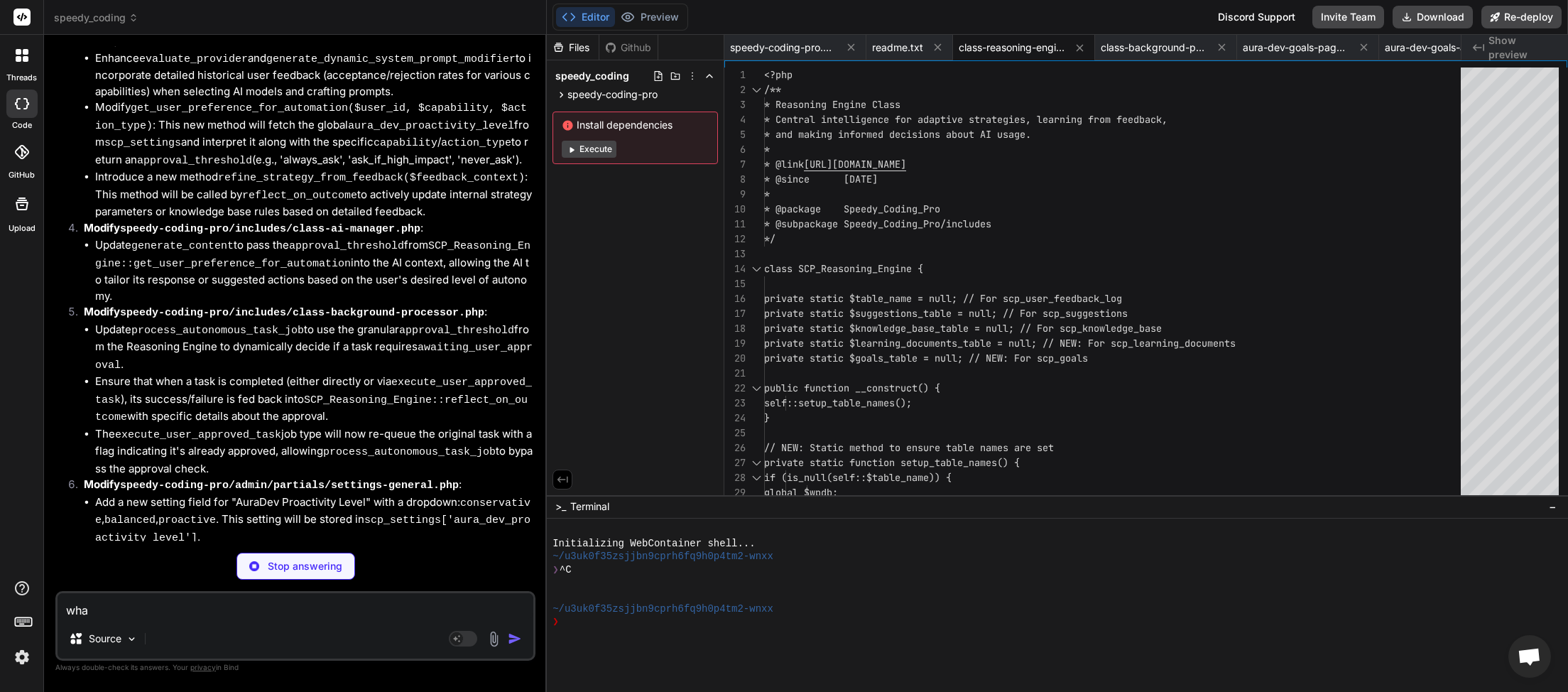
type textarea "x"
type textarea "whats"
type textarea "x"
type textarea "whats"
type textarea "x"
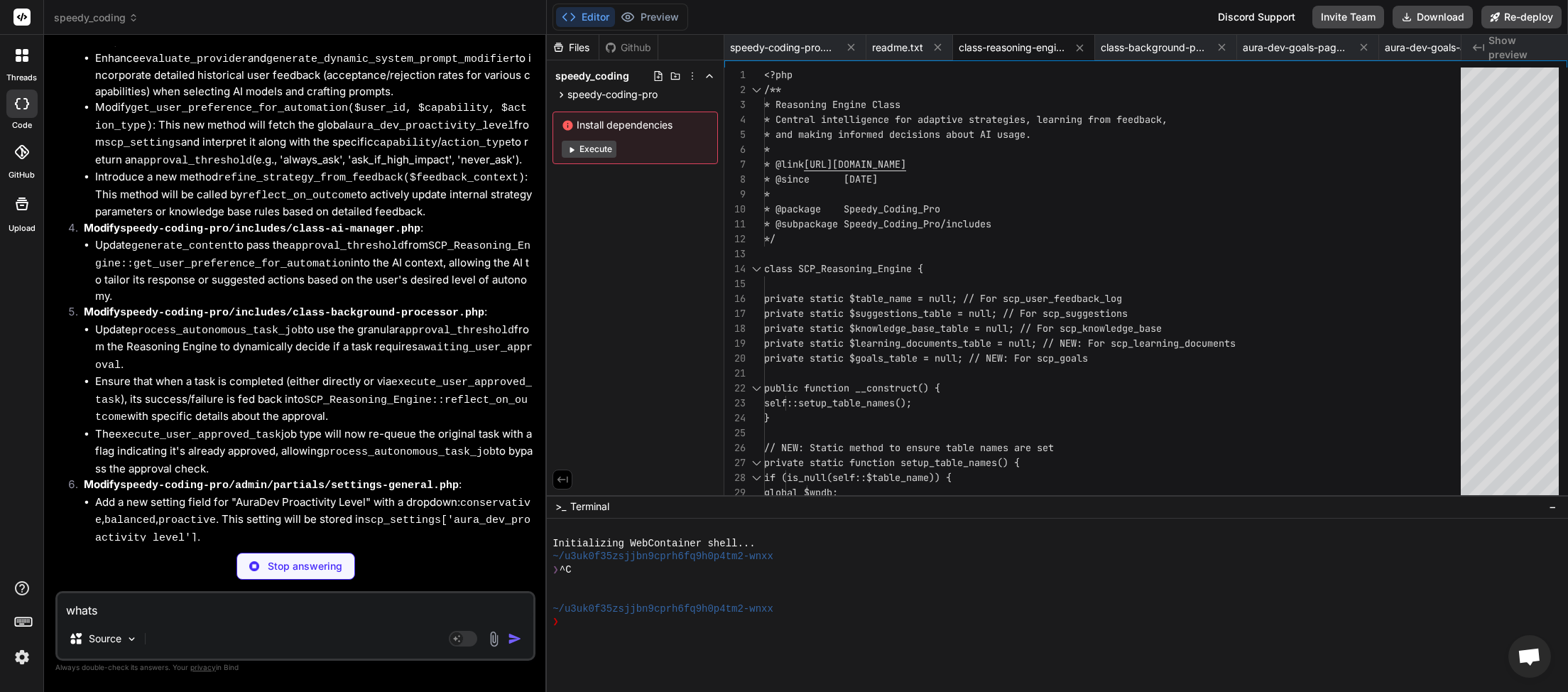
type textarea "whats n"
type textarea "x"
type textarea "whats ne"
type textarea "x"
type textarea "whats nex"
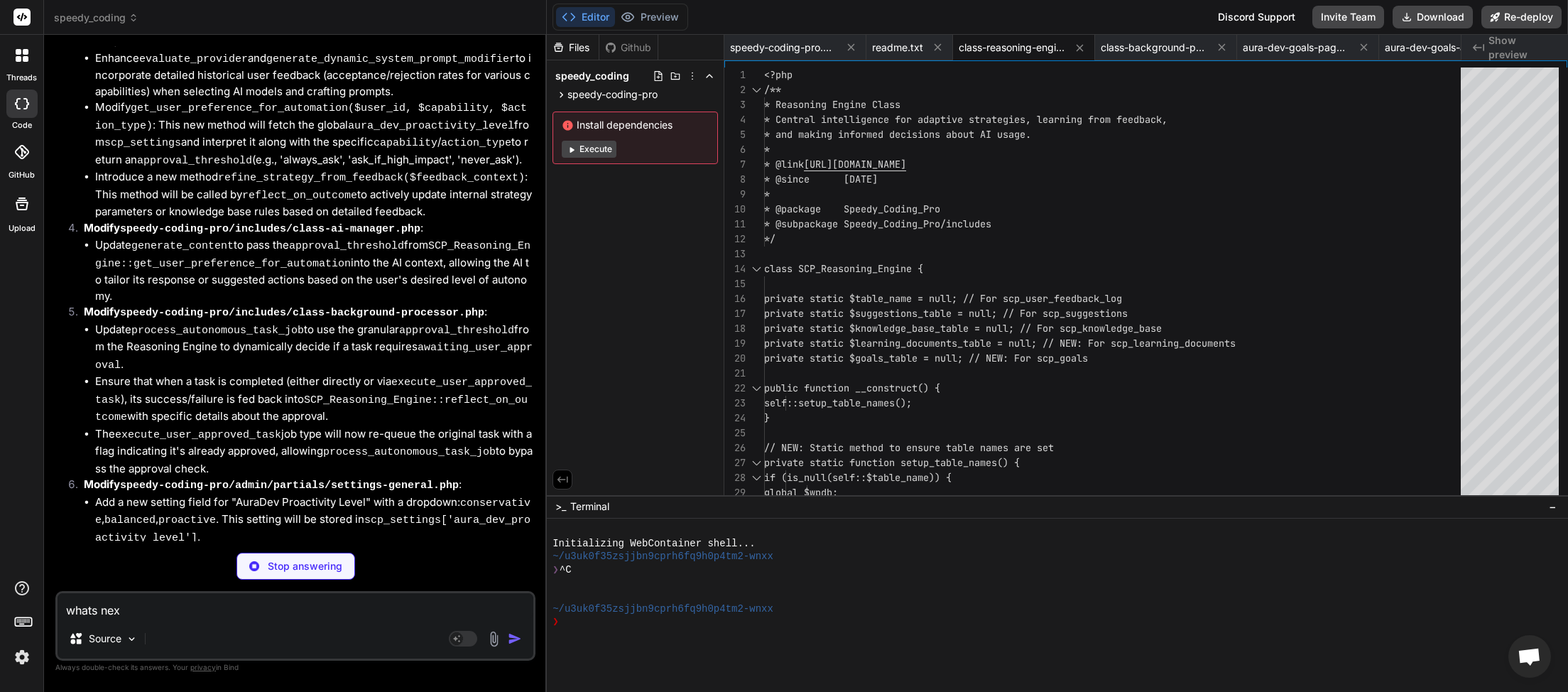
type textarea "x"
type textarea "whats next"
type textarea "x"
type textarea "whats next"
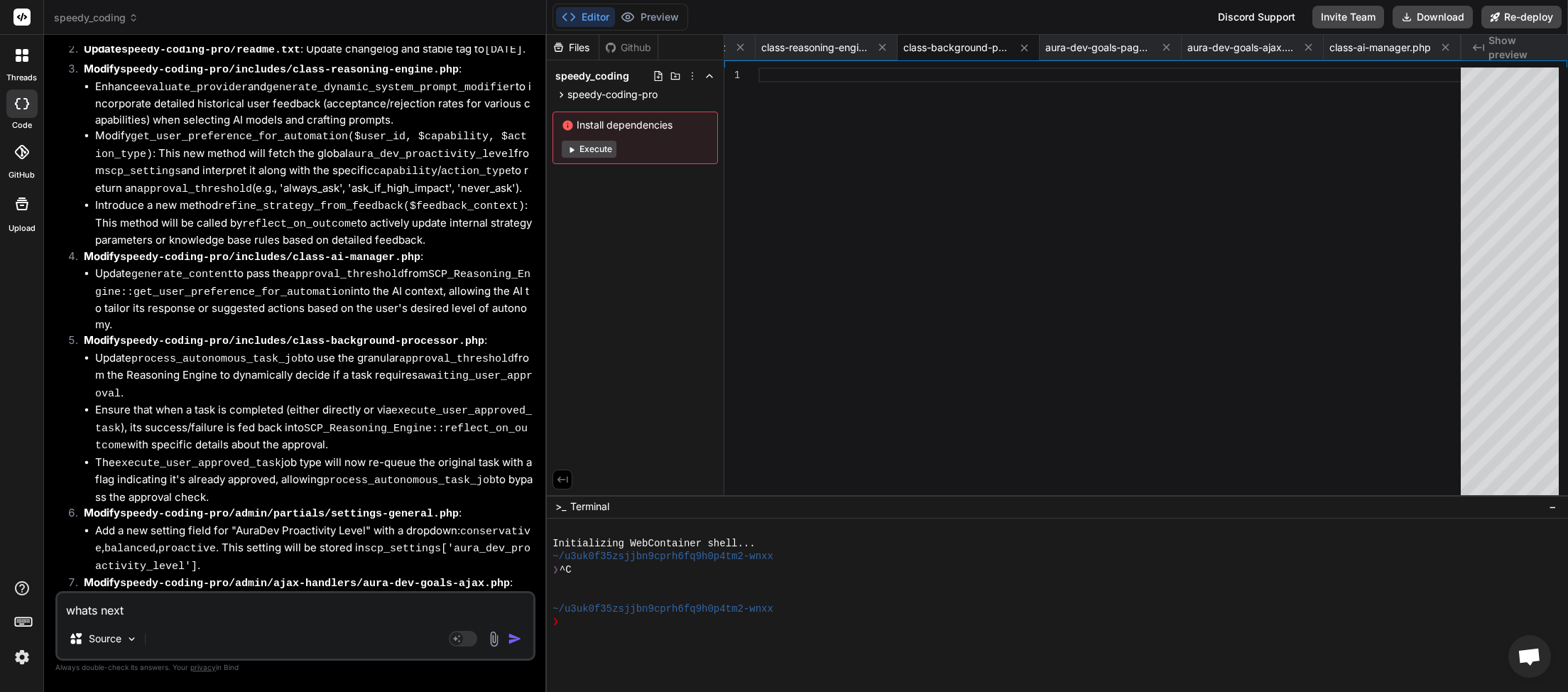
scroll to position [8066, 0]
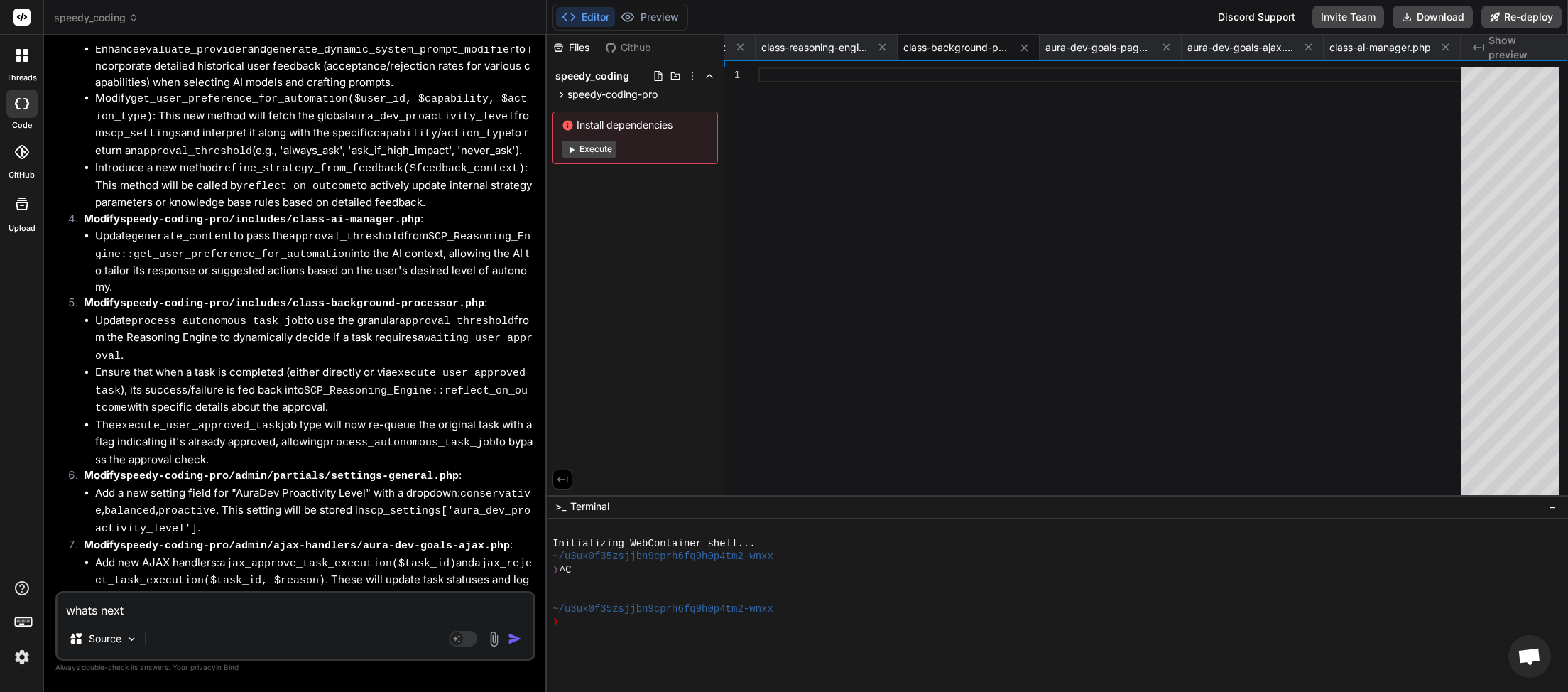
drag, startPoint x: 141, startPoint y: 609, endPoint x: 32, endPoint y: 606, distance: 109.0
click at [58, 606] on textarea "whats next" at bounding box center [295, 605] width 475 height 25
click at [512, 638] on img "button" at bounding box center [515, 639] width 14 height 14
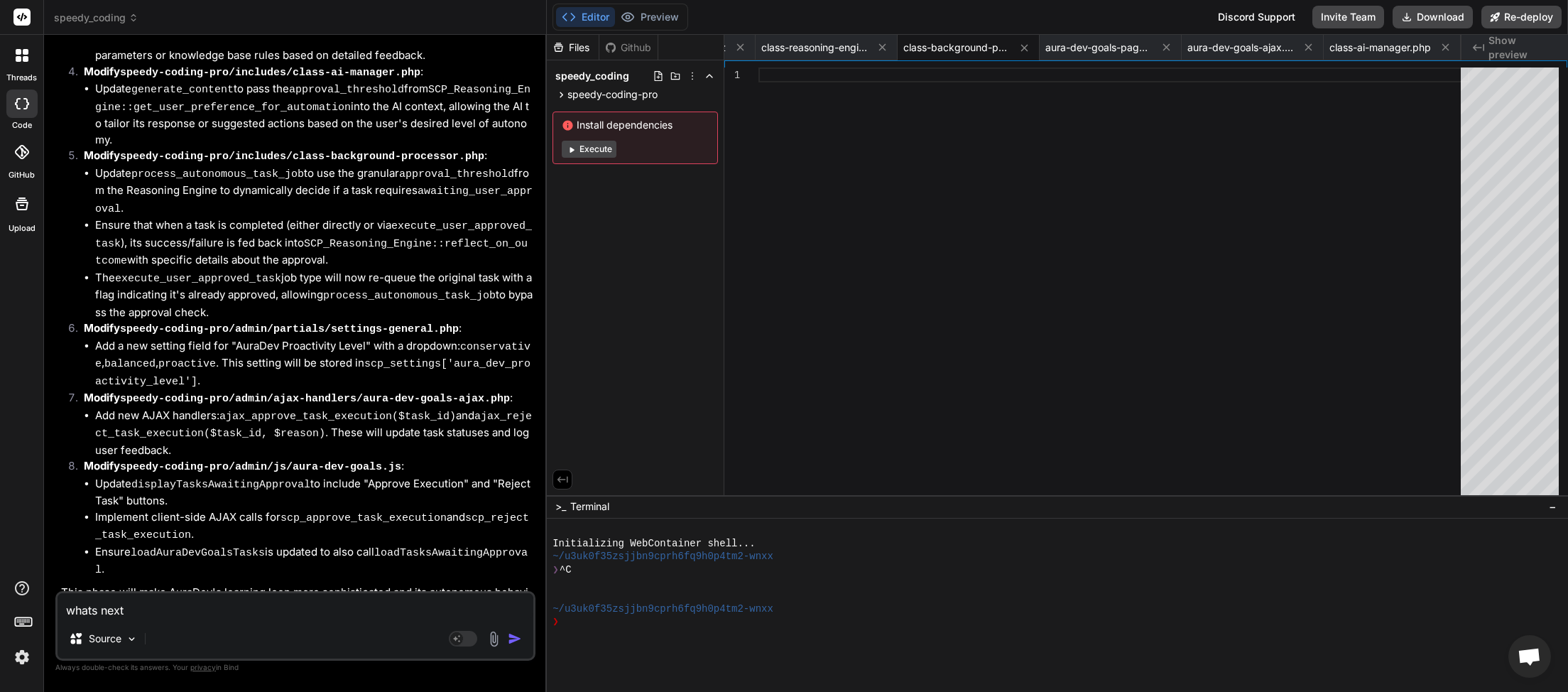
scroll to position [0, 198]
click at [189, 611] on textarea "whats next" at bounding box center [295, 605] width 475 height 25
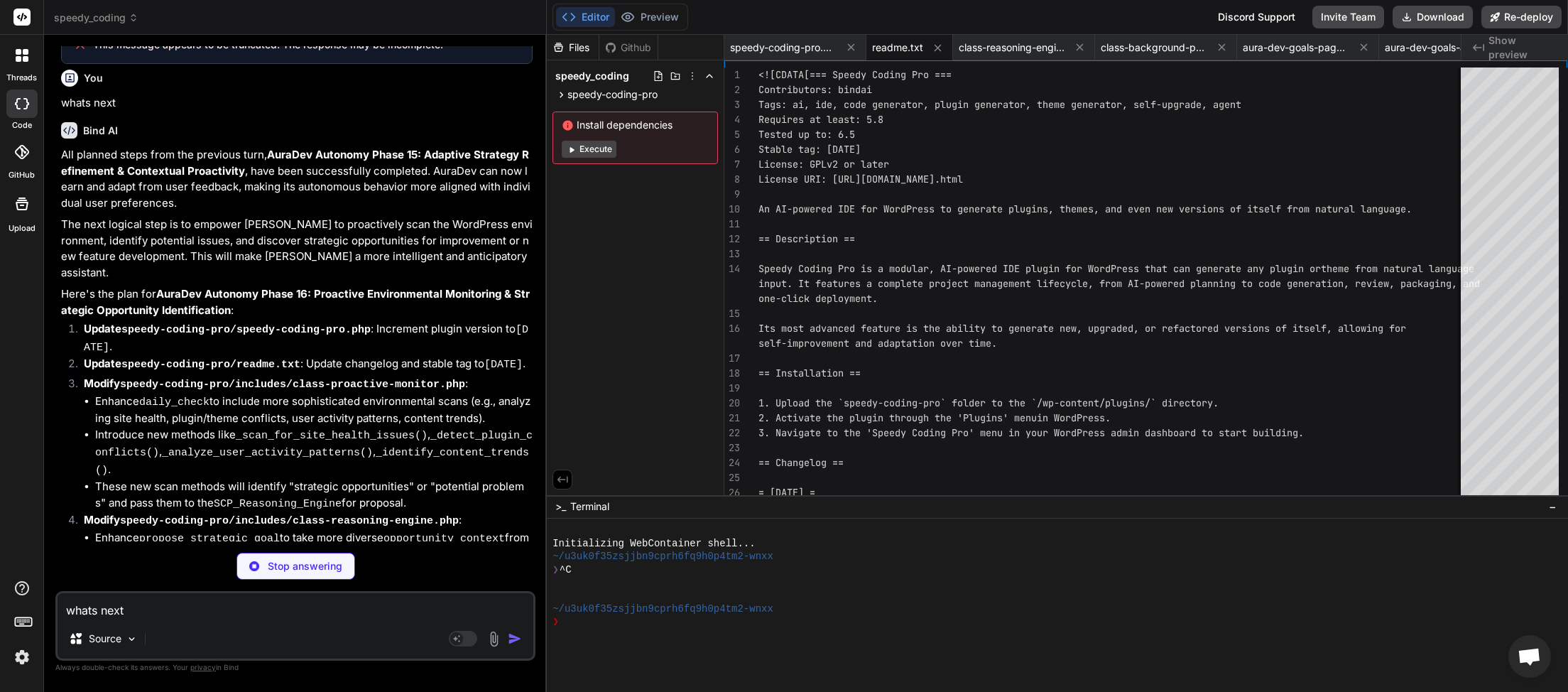
scroll to position [9038, 0]
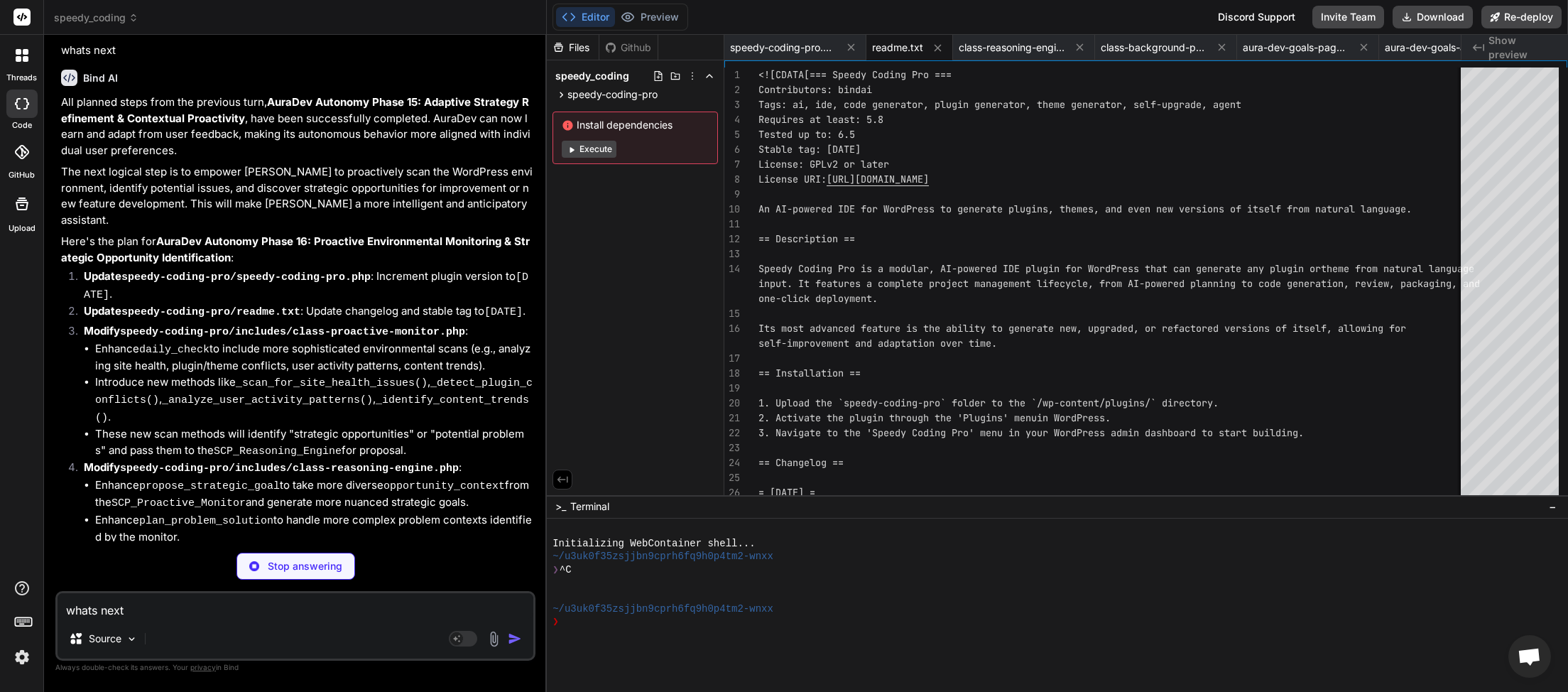
type textarea "x"
type textarea "whats next"
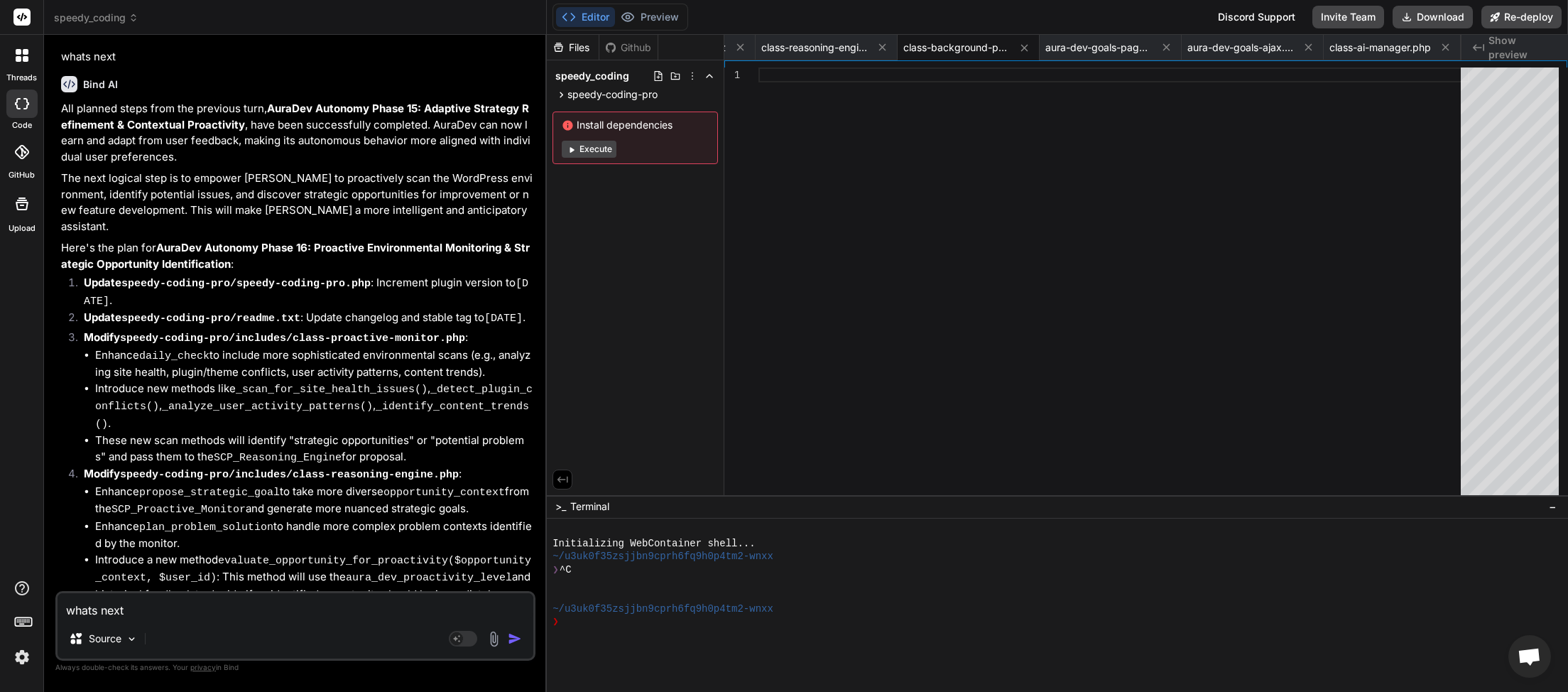
scroll to position [9068, 0]
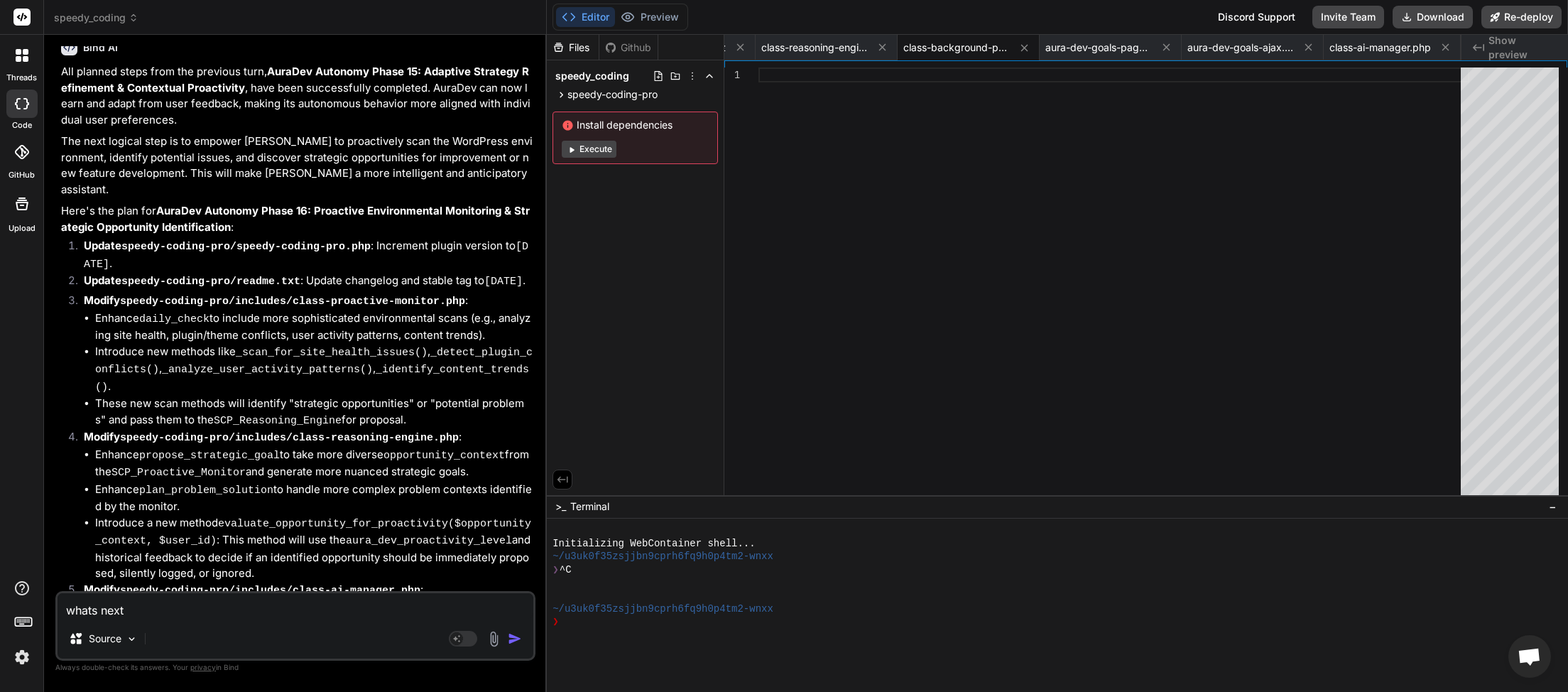
drag, startPoint x: 126, startPoint y: 606, endPoint x: 63, endPoint y: 605, distance: 63.0
click at [58, 605] on textarea "whats next" at bounding box center [295, 605] width 475 height 25
click at [512, 639] on img "button" at bounding box center [515, 639] width 14 height 14
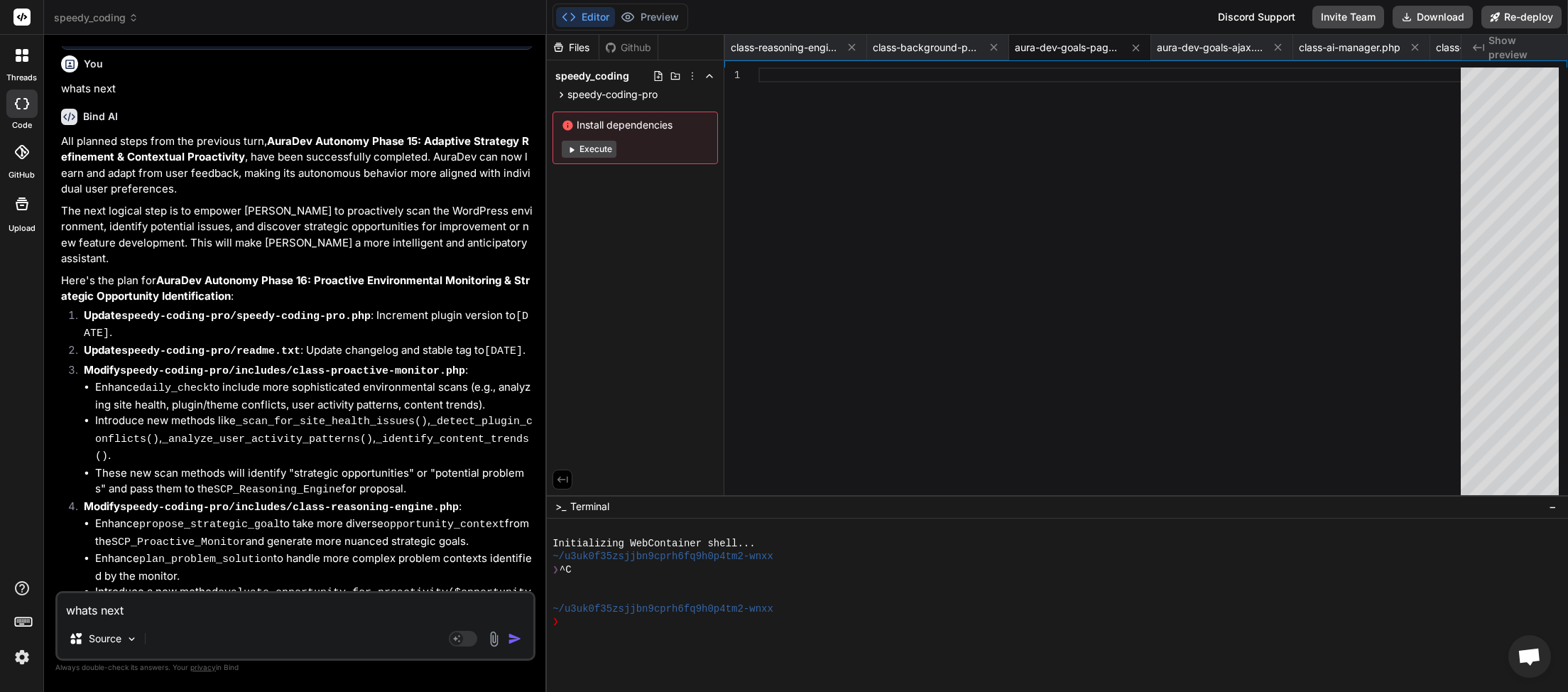
scroll to position [10094, 0]
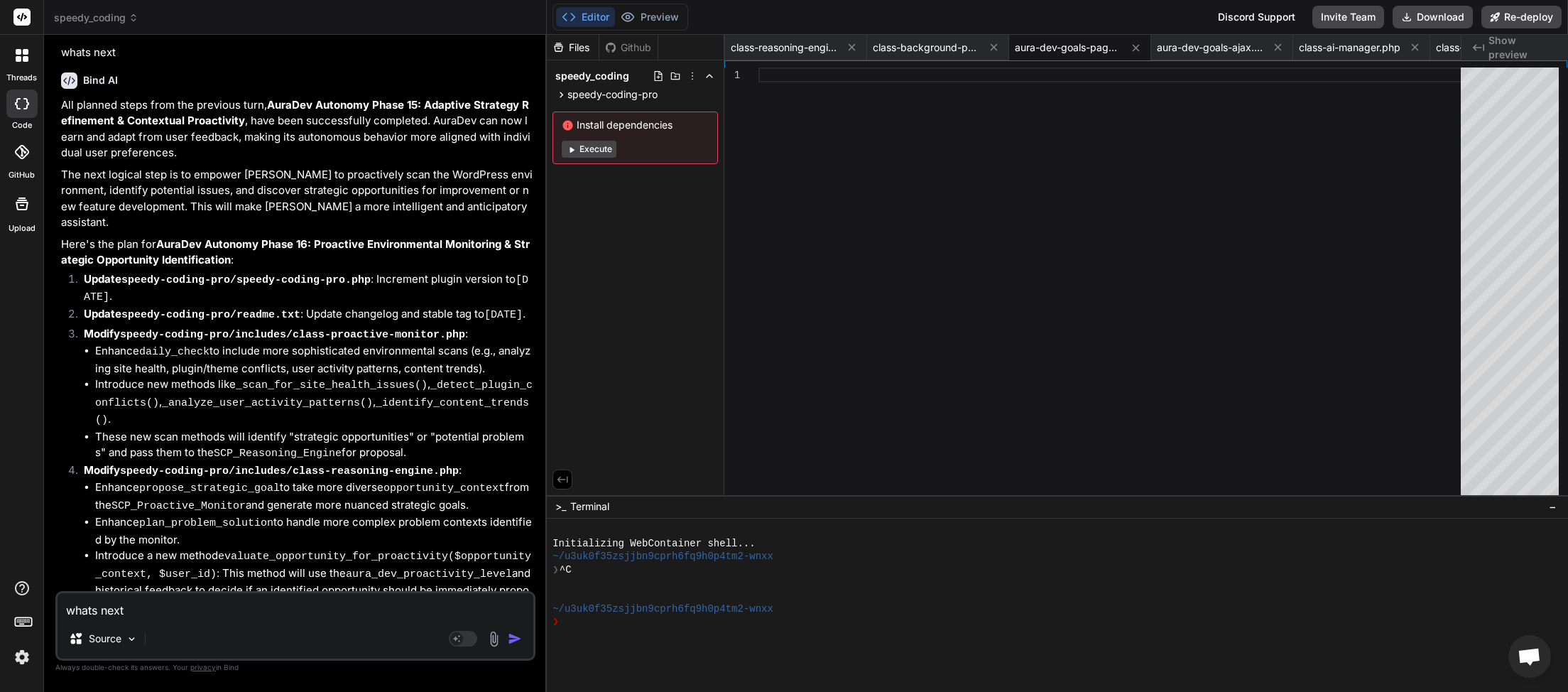
paste textarea
type textarea "x"
type textarea "whats next"
click at [517, 641] on img "button" at bounding box center [515, 639] width 14 height 14
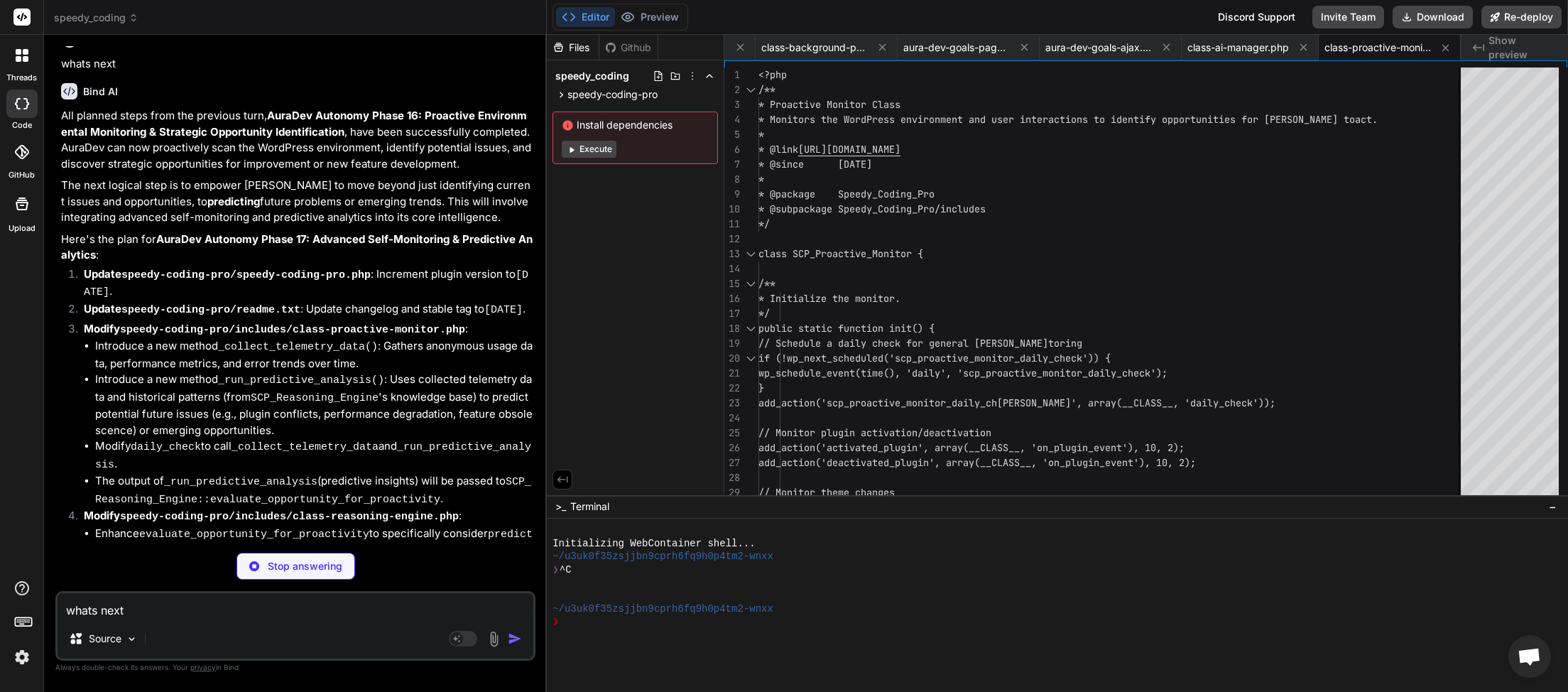
scroll to position [11174, 0]
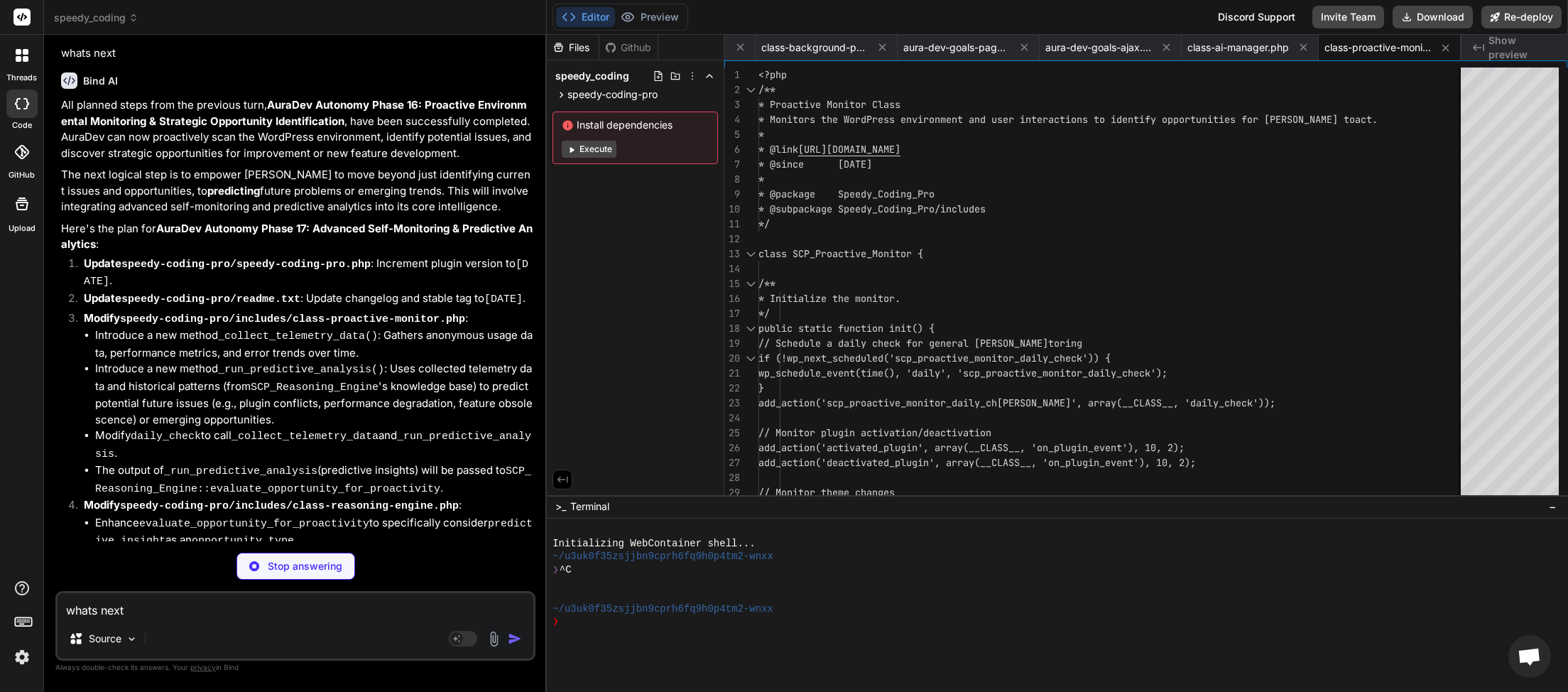
click at [104, 615] on textarea "whats next" at bounding box center [295, 605] width 475 height 25
type textarea "x"
type textarea "whats next"
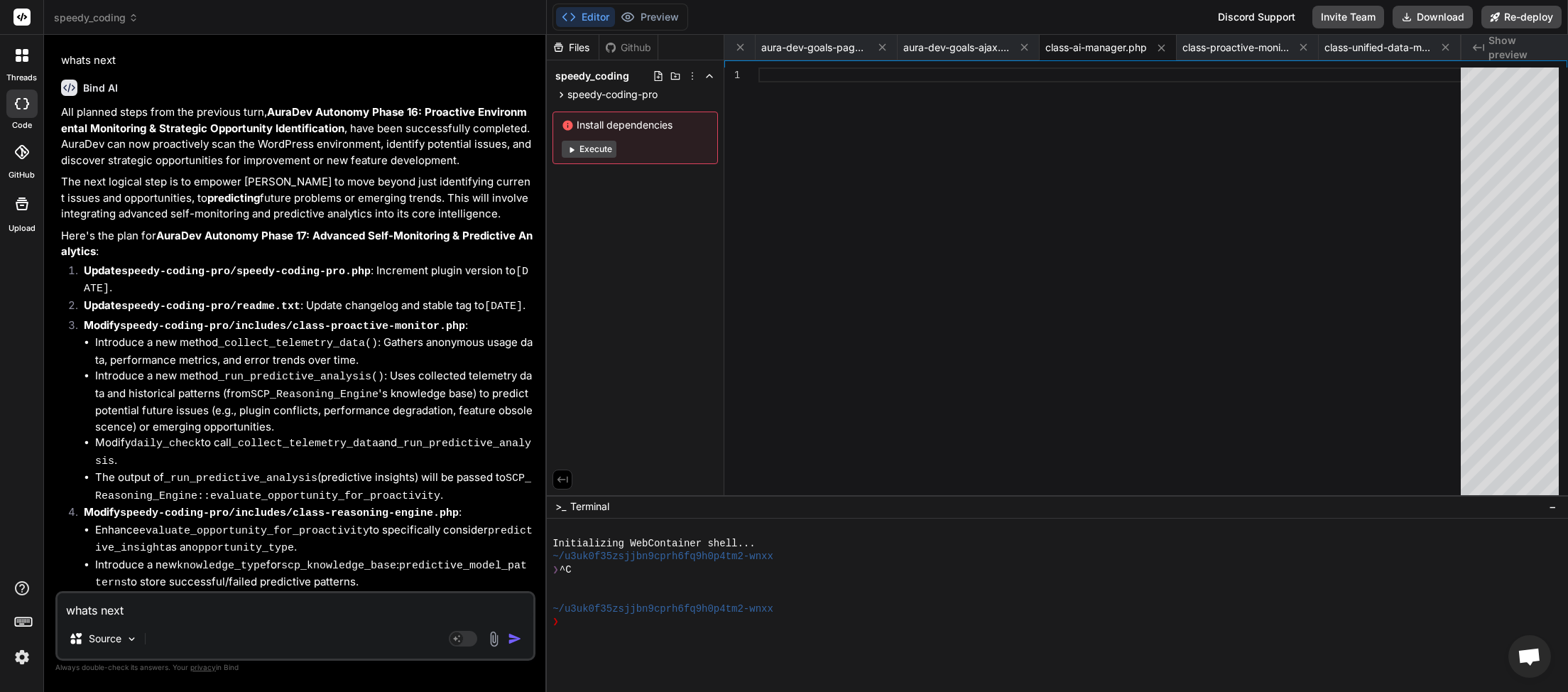
scroll to position [11204, 0]
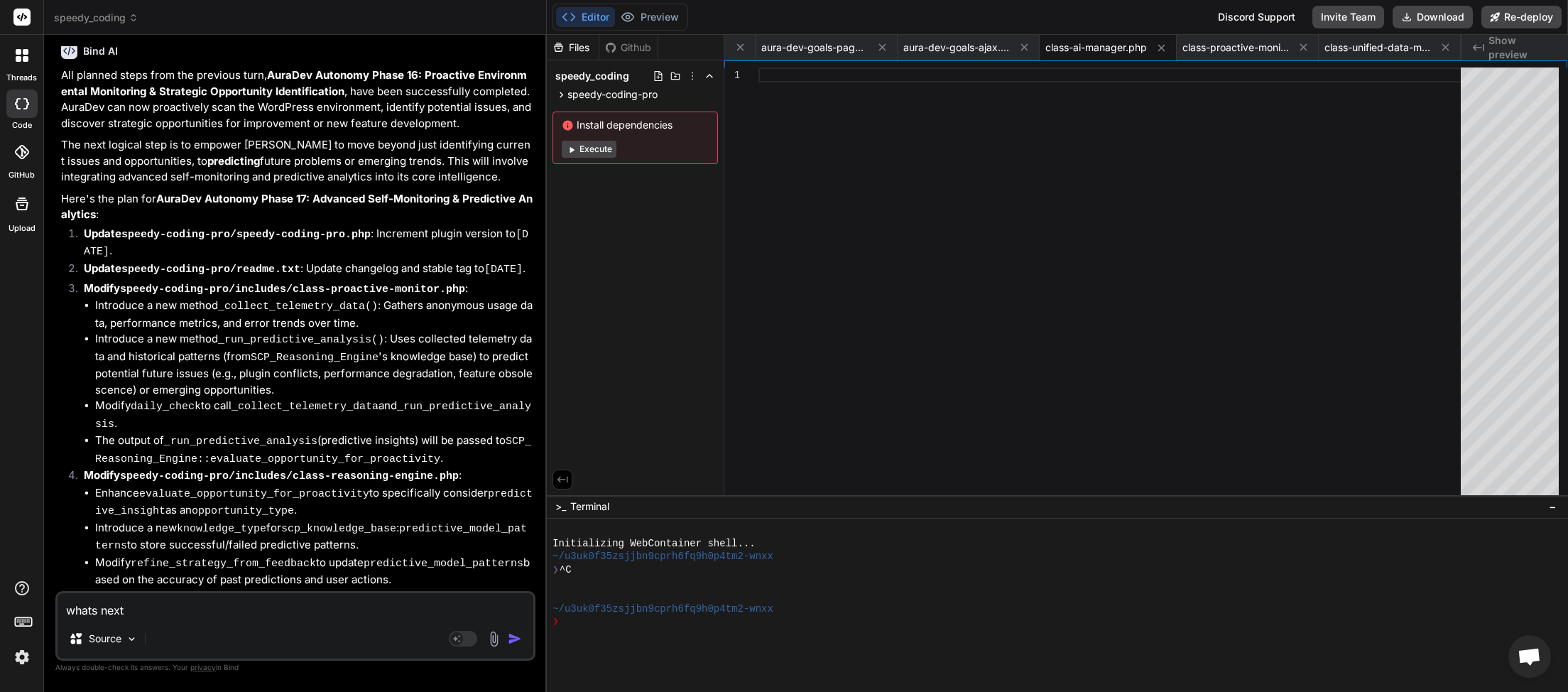
drag, startPoint x: 152, startPoint y: 611, endPoint x: 18, endPoint y: 599, distance: 134.5
click at [58, 599] on textarea "whats next" at bounding box center [295, 605] width 475 height 25
click at [518, 636] on img "button" at bounding box center [515, 639] width 14 height 14
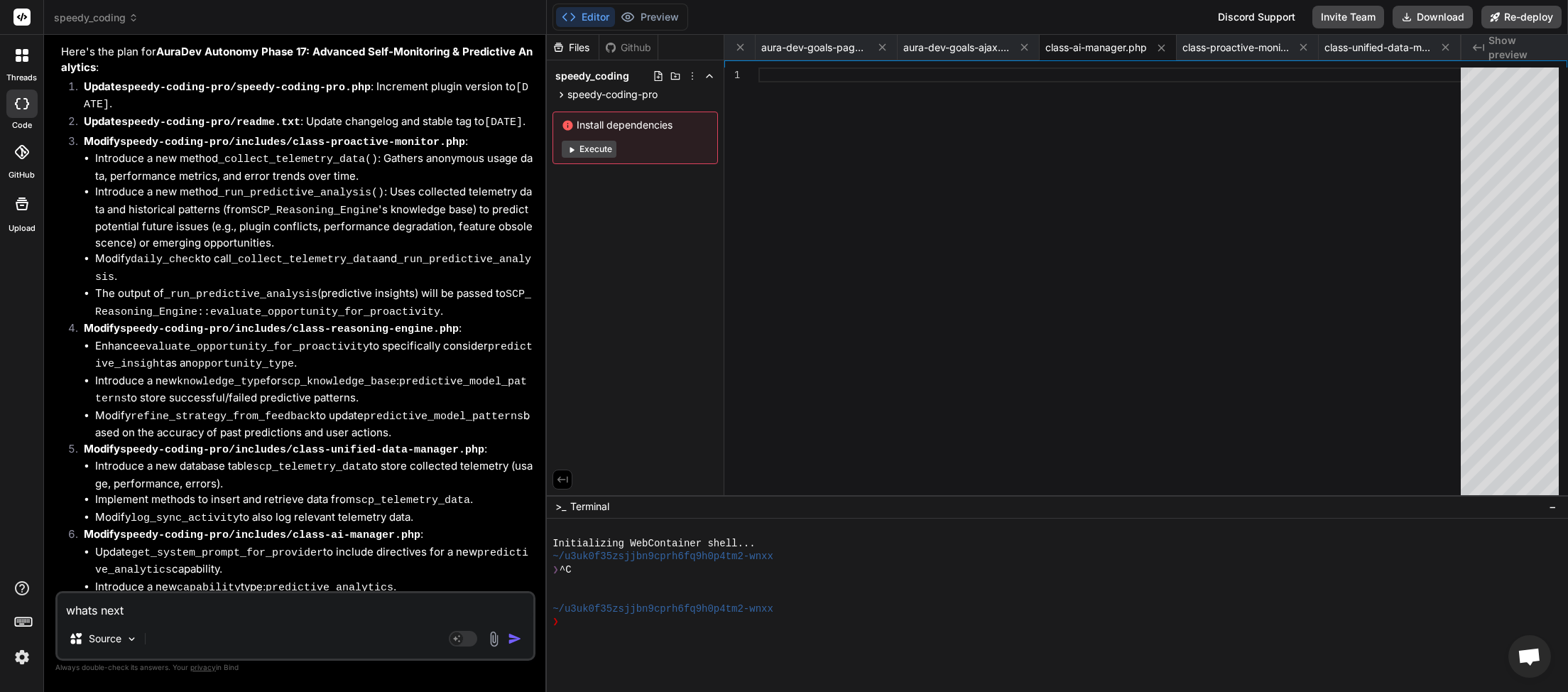
scroll to position [11352, 0]
click at [106, 606] on textarea "whats next" at bounding box center [295, 605] width 475 height 25
type textarea "x"
type textarea "whats next"
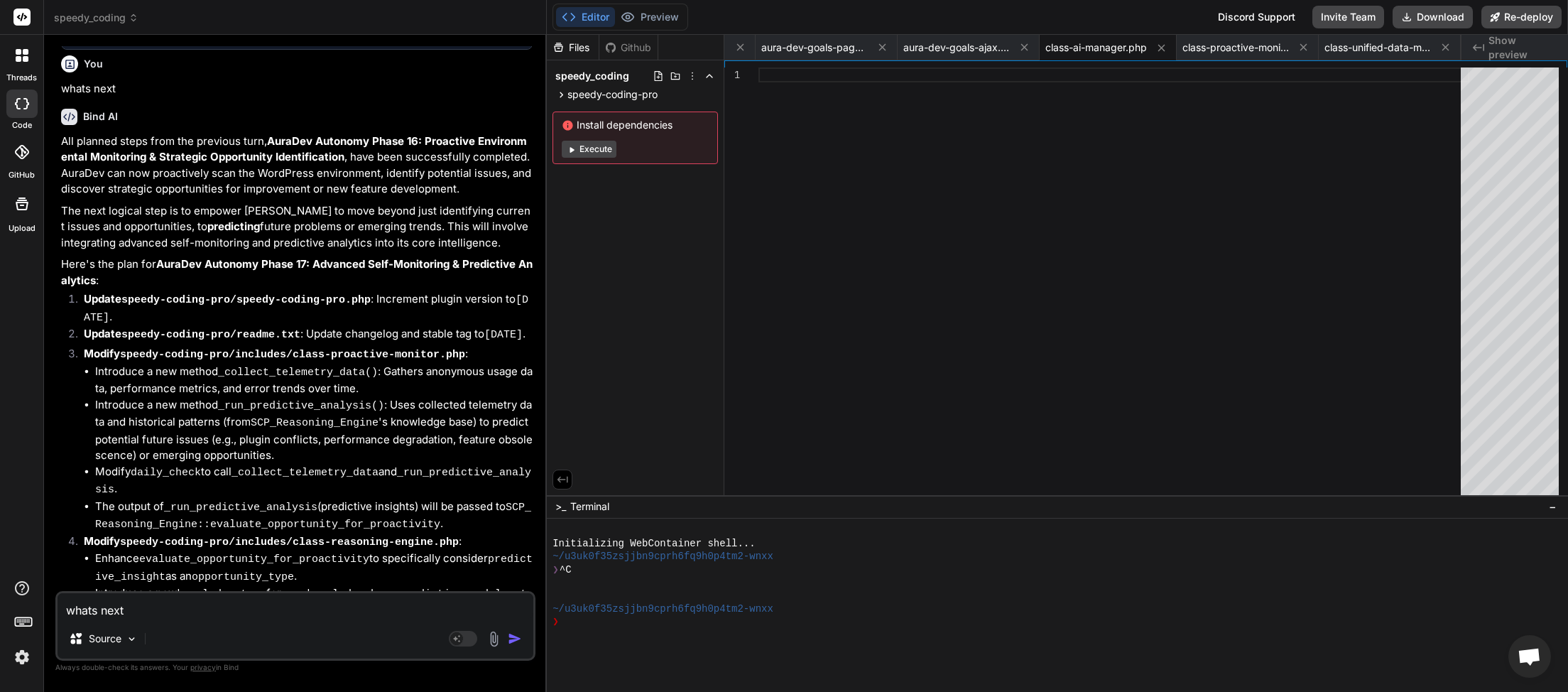
scroll to position [12314, 0]
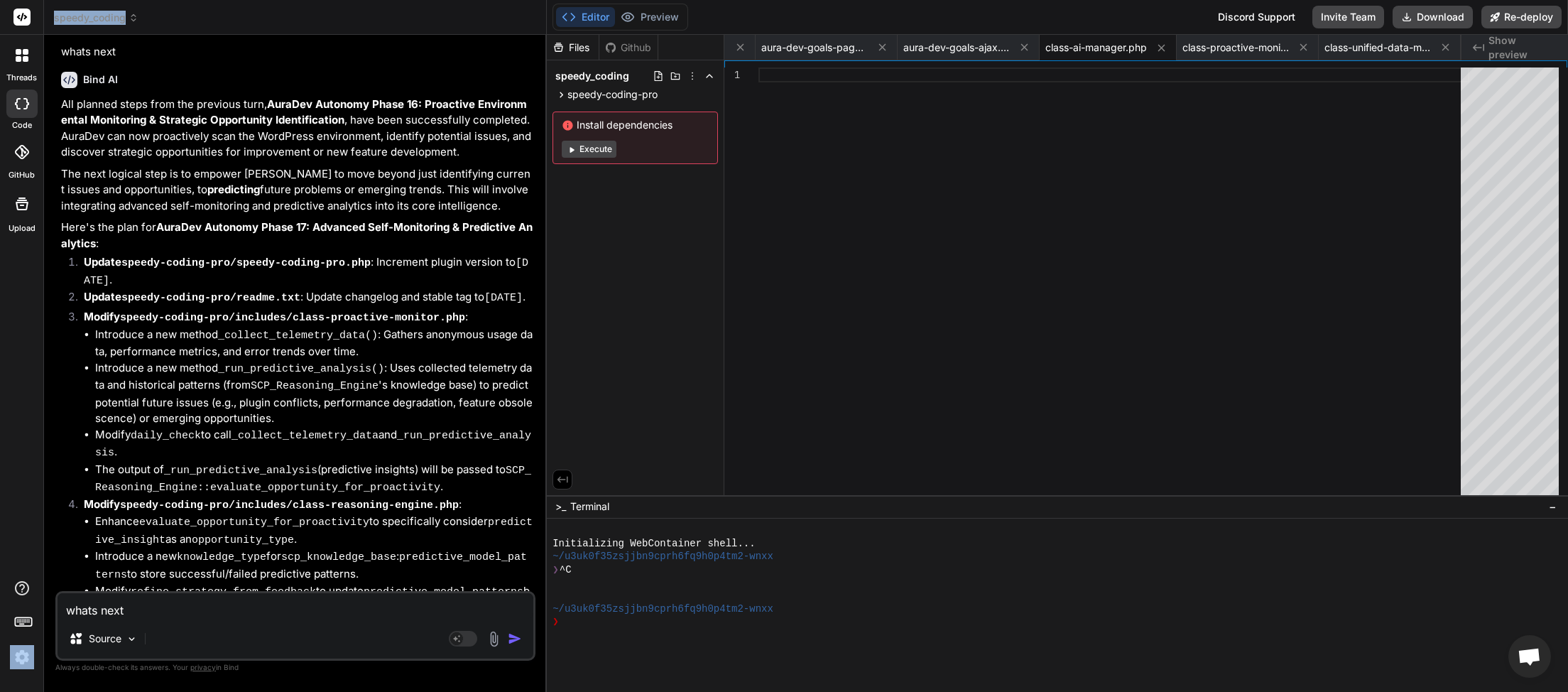
drag, startPoint x: 207, startPoint y: 623, endPoint x: 52, endPoint y: 637, distance: 155.6
click at [44, 636] on div "speedy_coding Created with Pixso. Bind AI Web Search Created with Pixso. Code G…" at bounding box center [806, 346] width 1524 height 692
click at [158, 595] on textarea "whats next" at bounding box center [295, 605] width 475 height 25
click at [67, 611] on textarea "whats next" at bounding box center [295, 605] width 475 height 25
click at [512, 641] on img "button" at bounding box center [515, 639] width 14 height 14
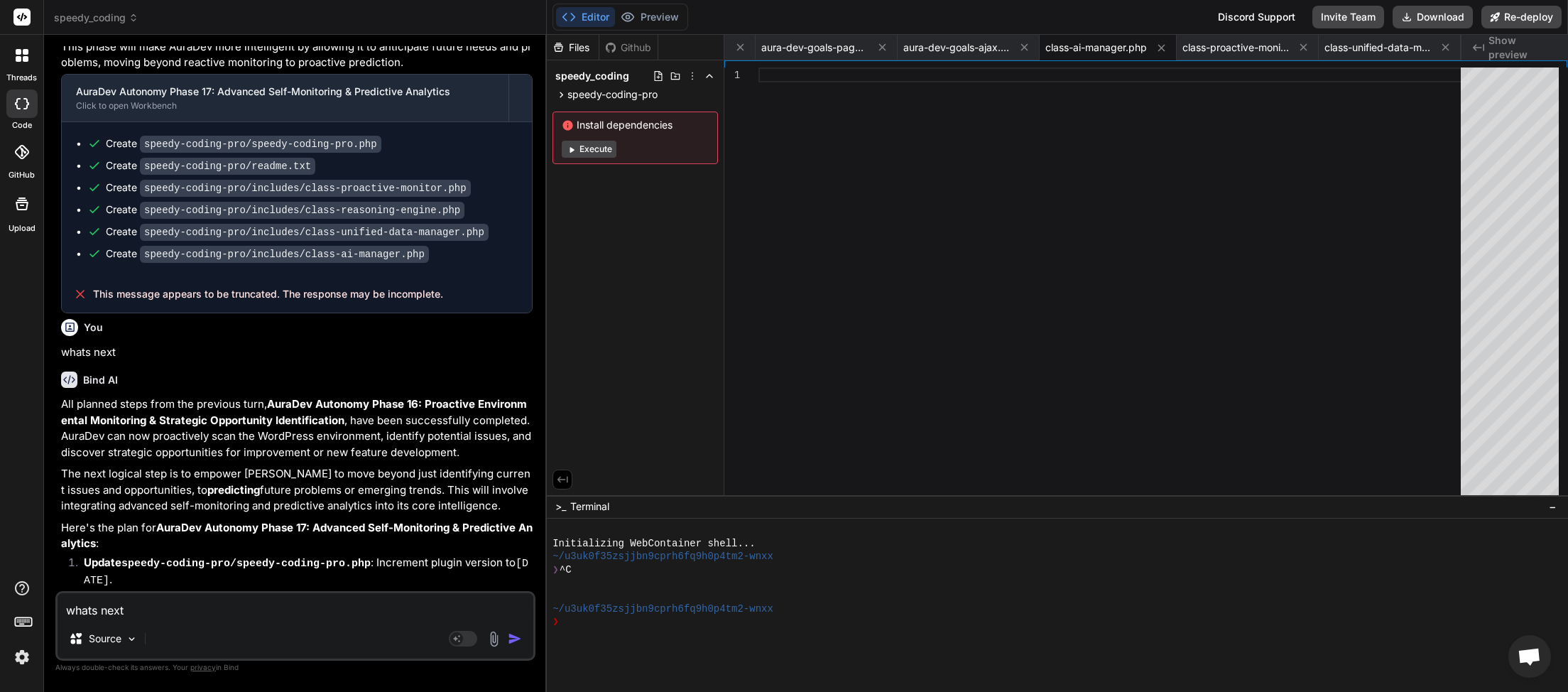
scroll to position [13424, 0]
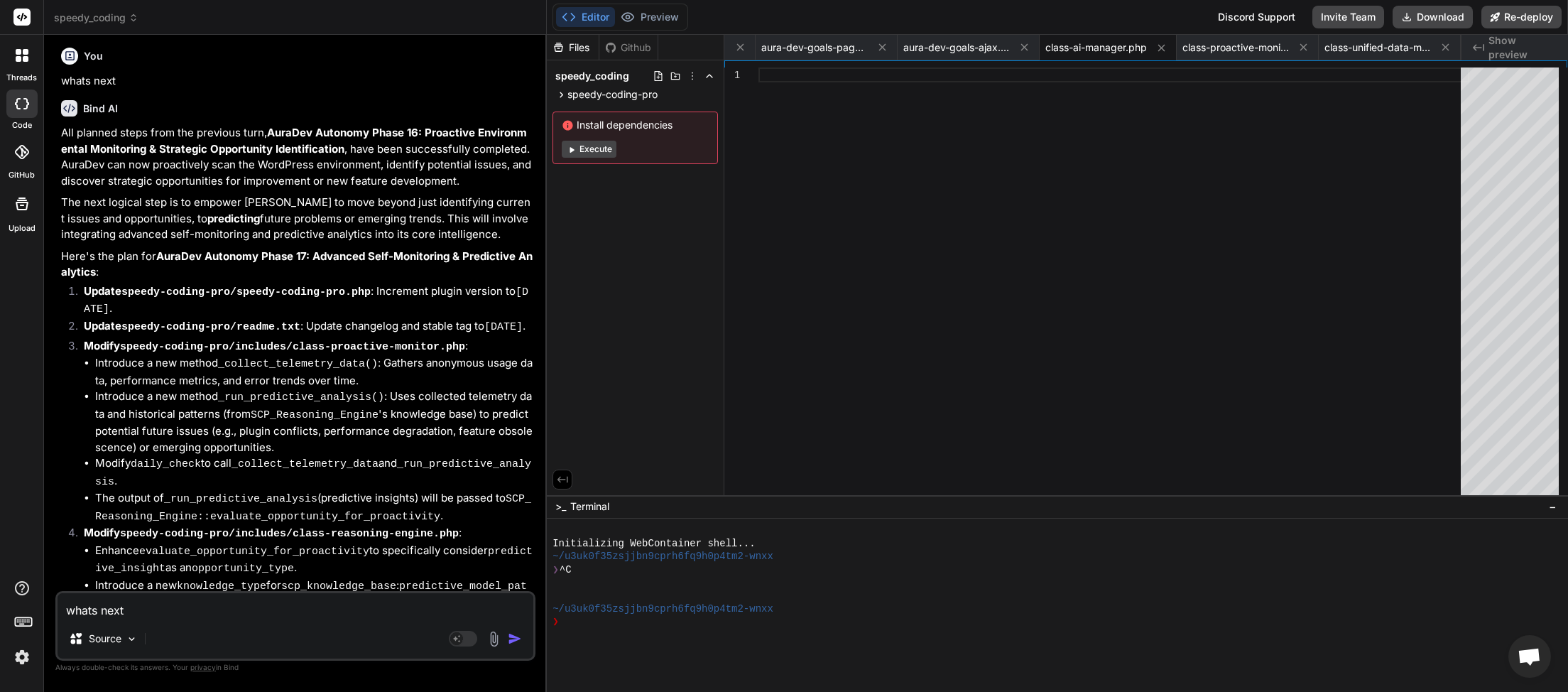
type textarea "x"
type textarea "whats next"
click at [516, 646] on img "button" at bounding box center [515, 639] width 14 height 14
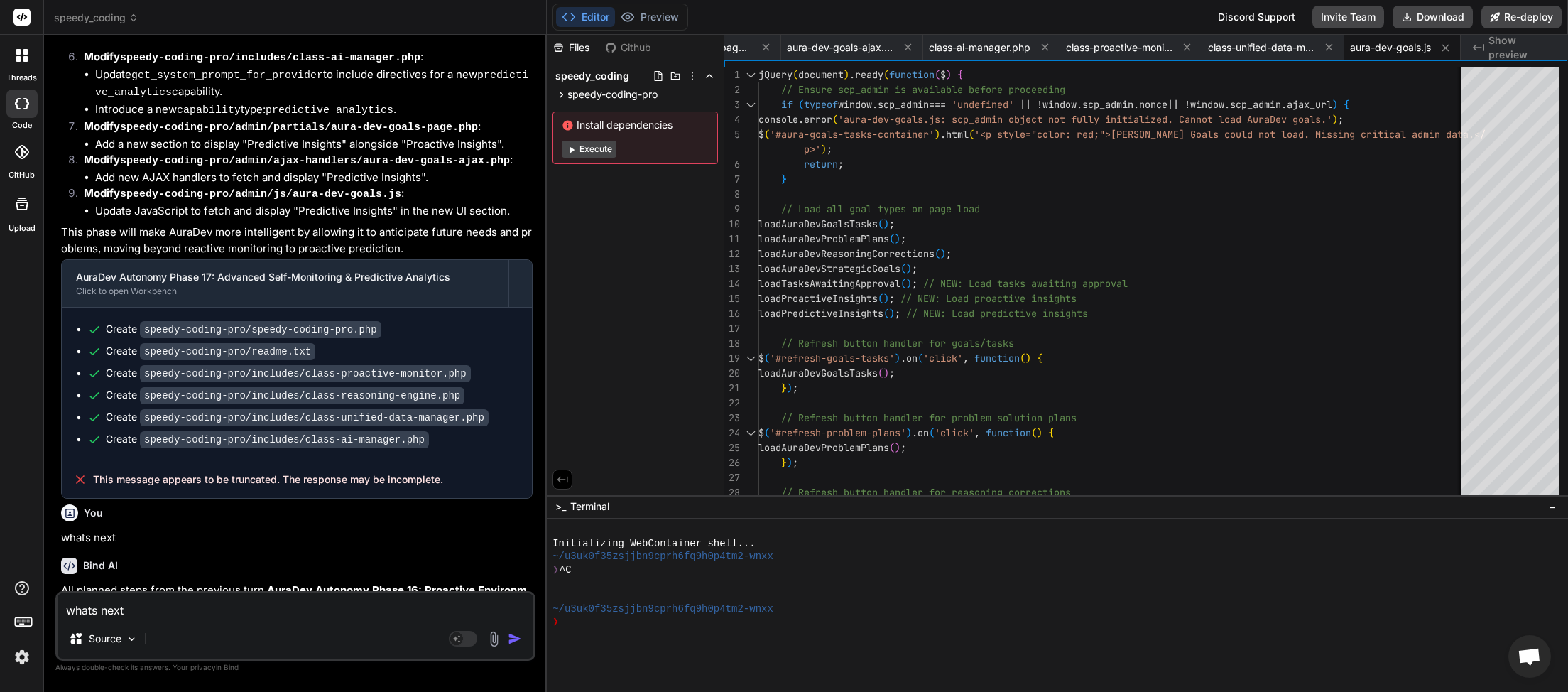
scroll to position [14432, 0]
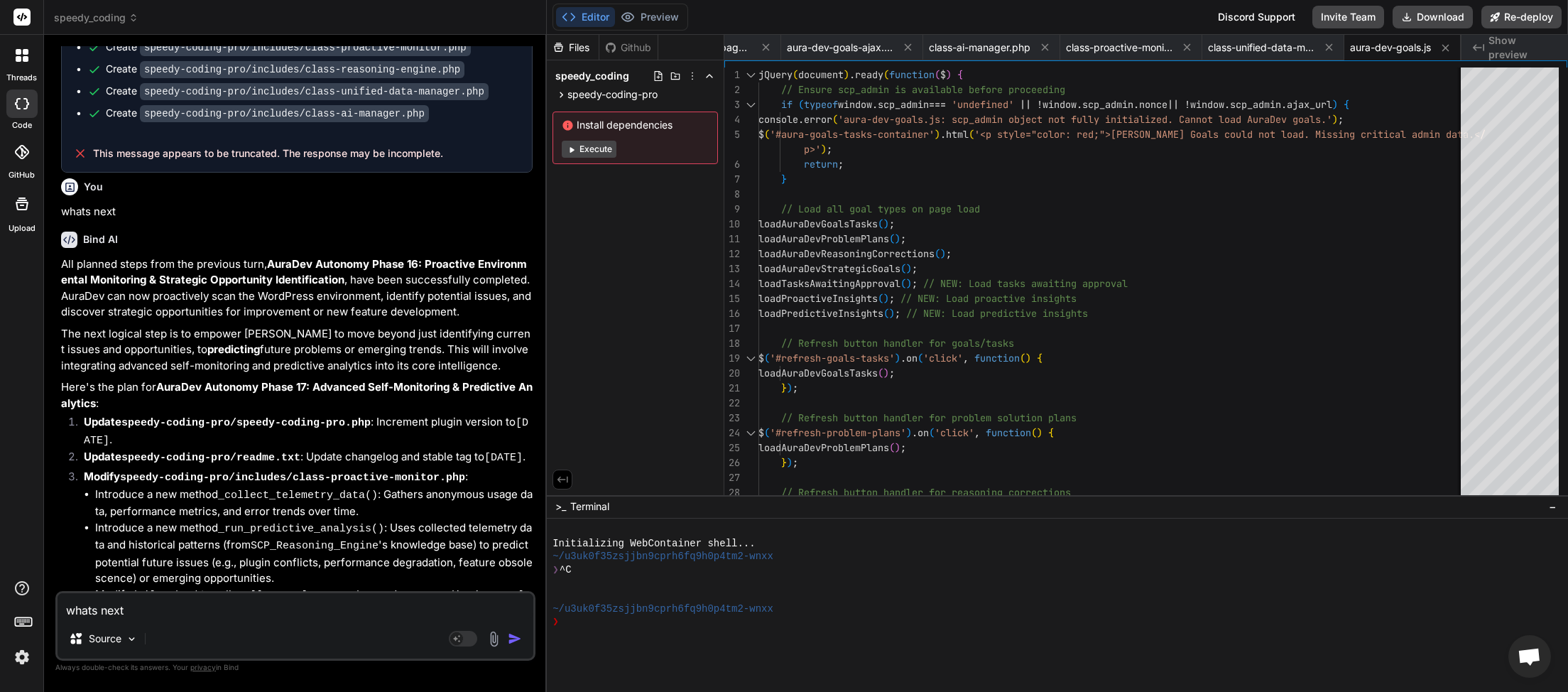
paste textarea
type textarea "x"
type textarea "whats next"
drag, startPoint x: 512, startPoint y: 640, endPoint x: 501, endPoint y: 639, distance: 11.0
click at [512, 640] on img "button" at bounding box center [515, 639] width 14 height 14
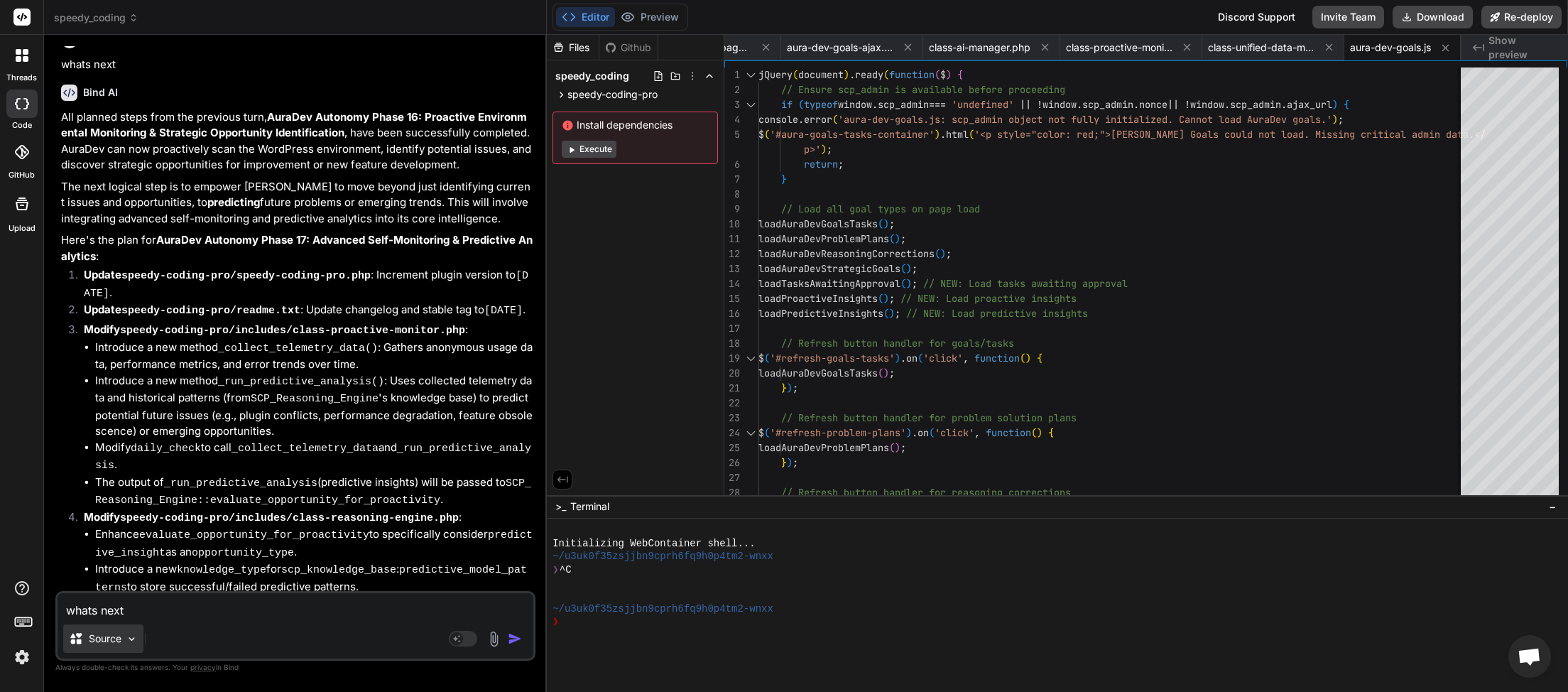
scroll to position [14580, 0]
type textarea "x"
type textarea "whats next"
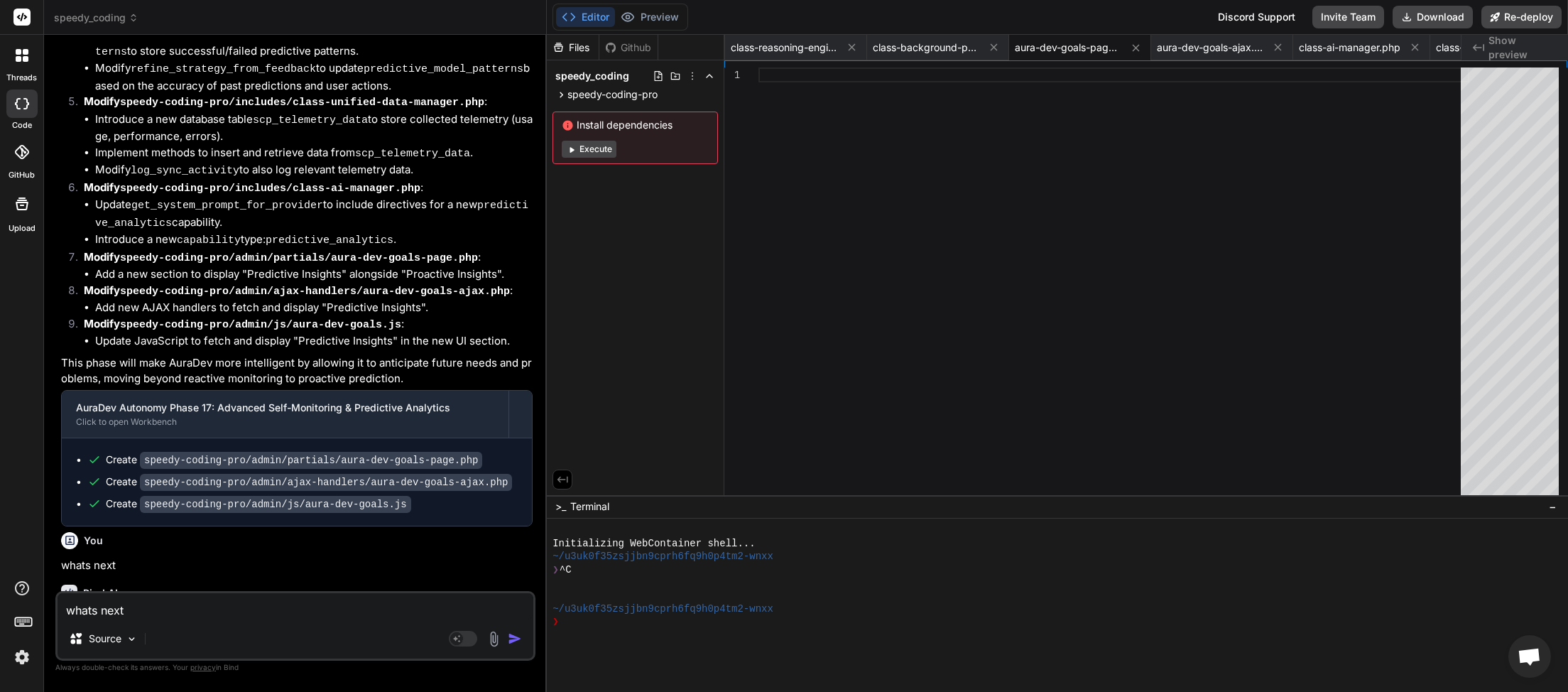
scroll to position [15476, 0]
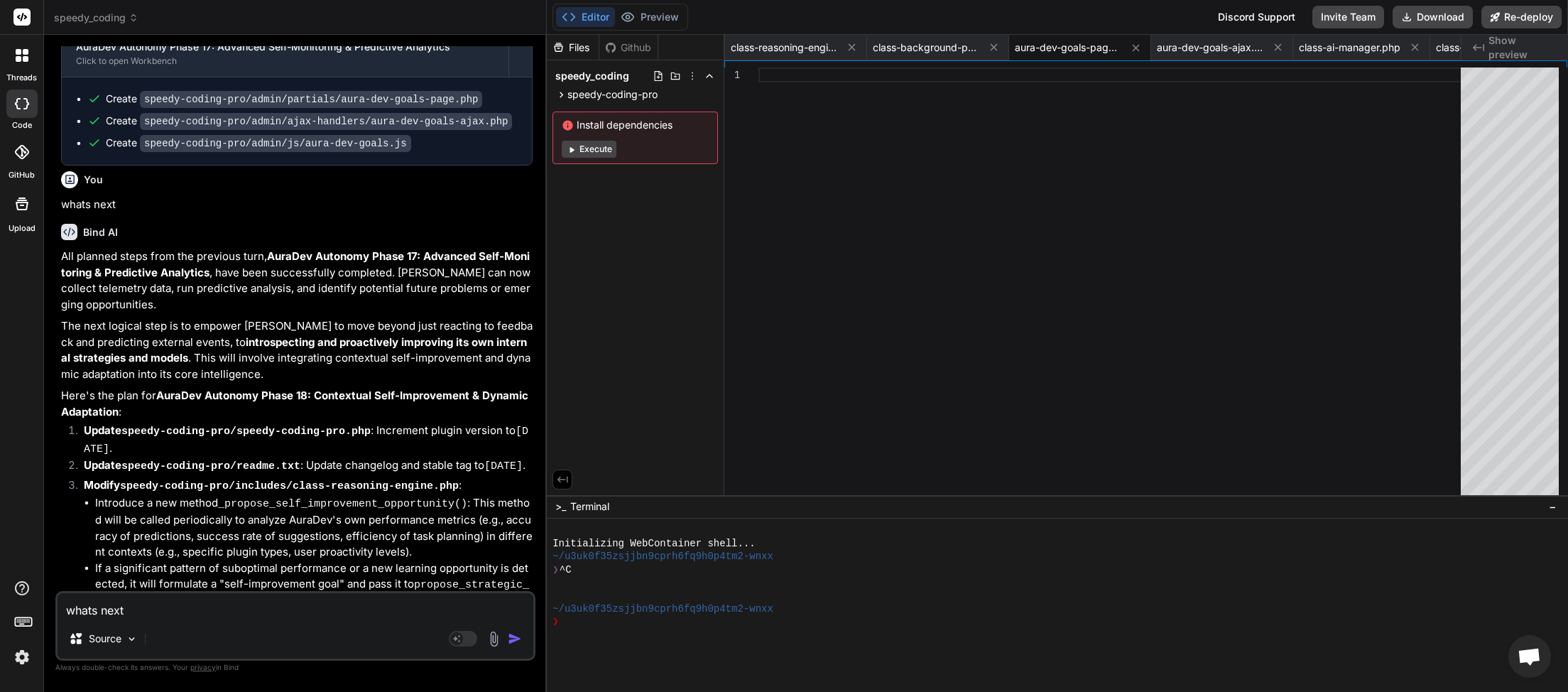
drag, startPoint x: 100, startPoint y: 603, endPoint x: 81, endPoint y: 614, distance: 22.0
click at [58, 611] on textarea "whats next" at bounding box center [295, 605] width 475 height 25
click at [523, 636] on button "button" at bounding box center [518, 639] width 20 height 14
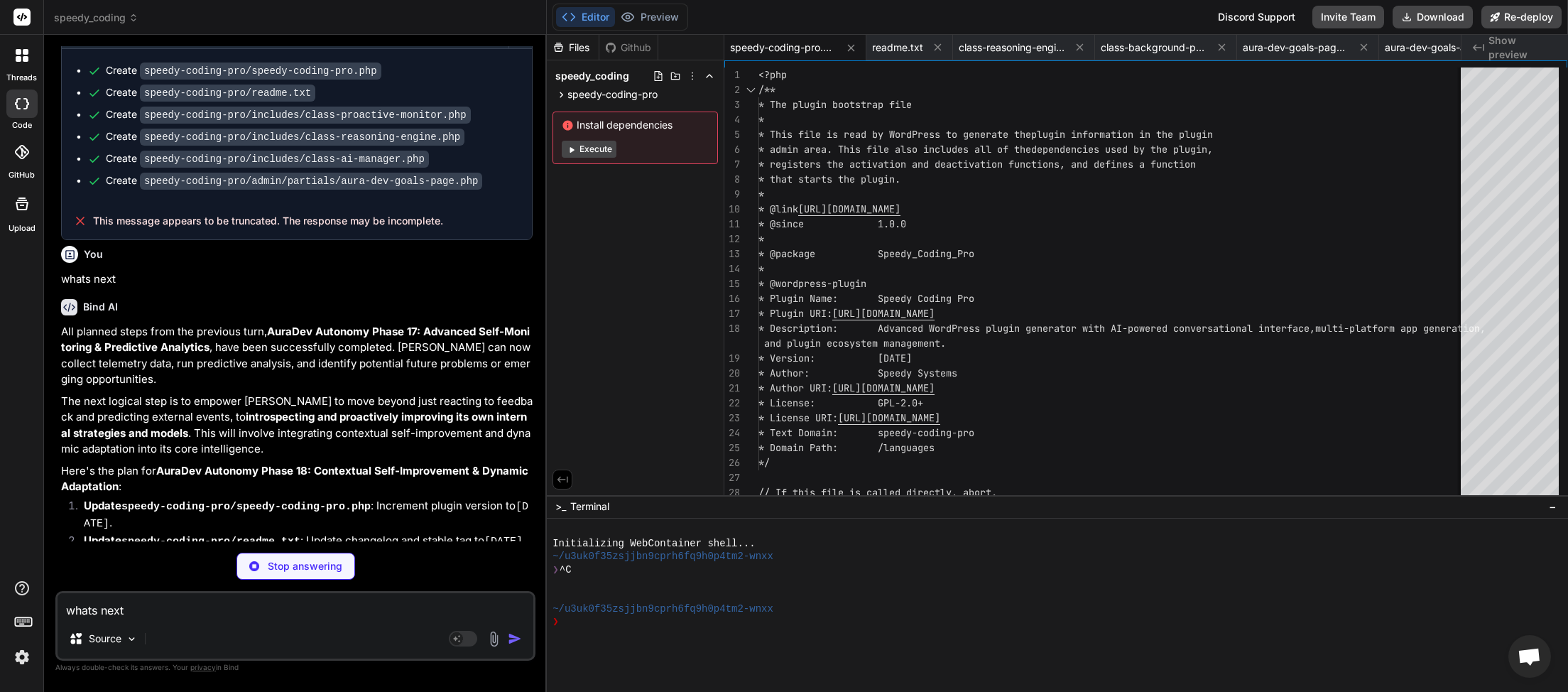
scroll to position [16476, 0]
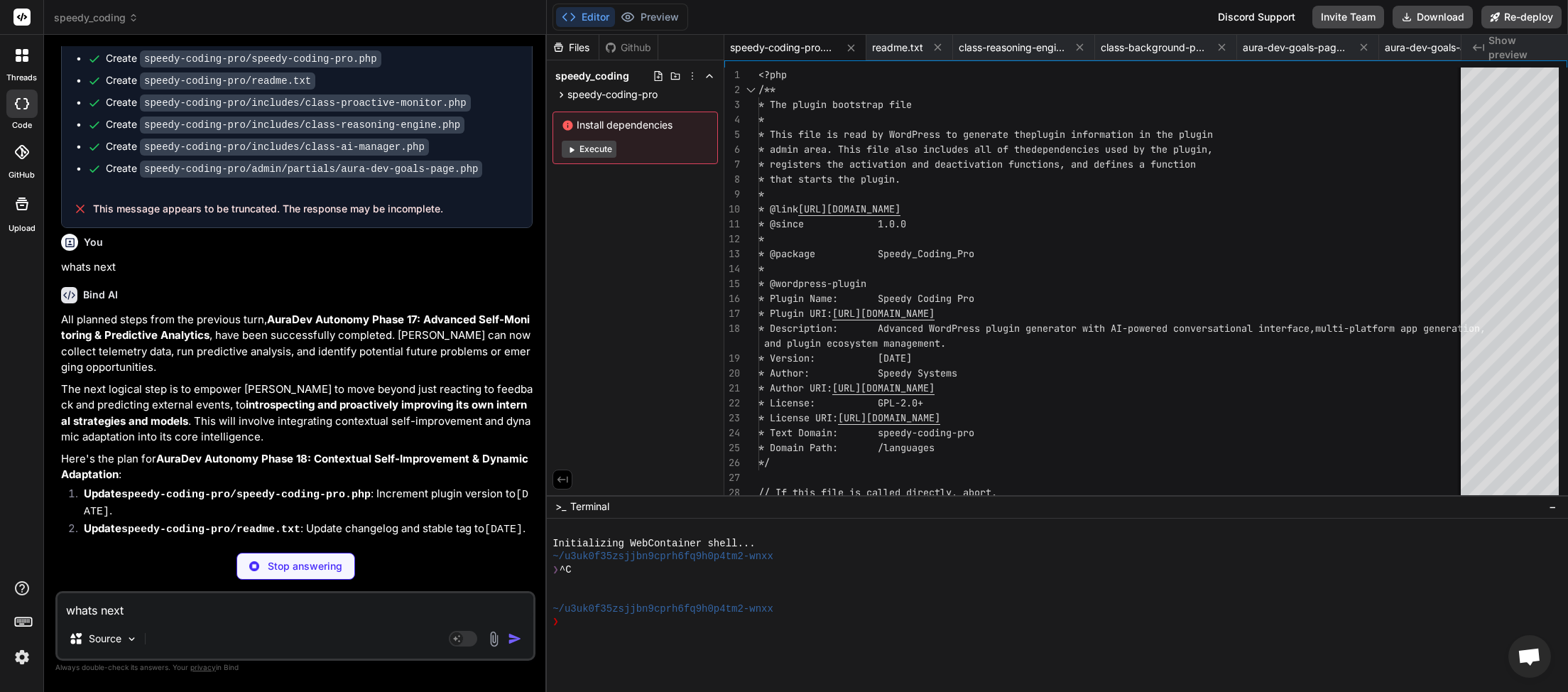
click at [136, 611] on textarea "whats next" at bounding box center [295, 605] width 475 height 25
paste textarea
type textarea "x"
type textarea "whats next"
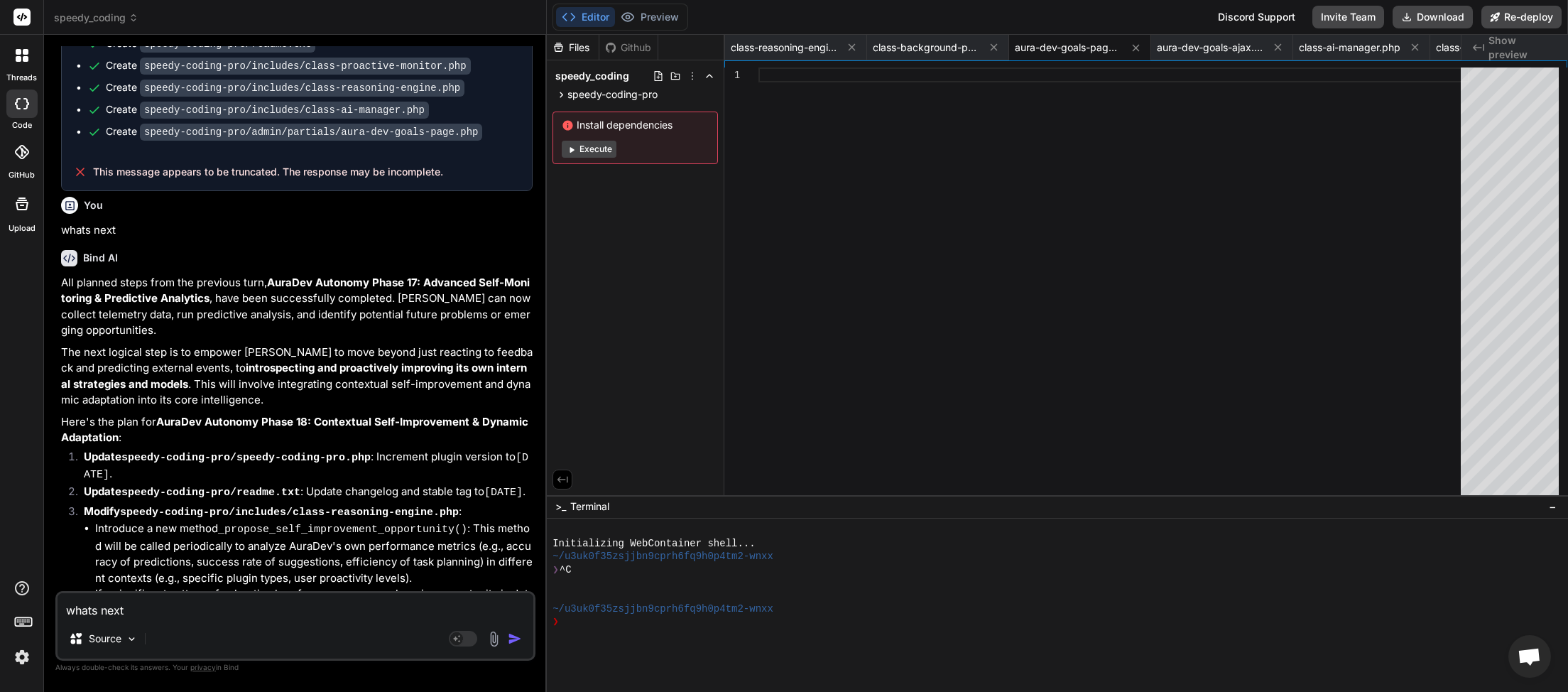
scroll to position [16551, 0]
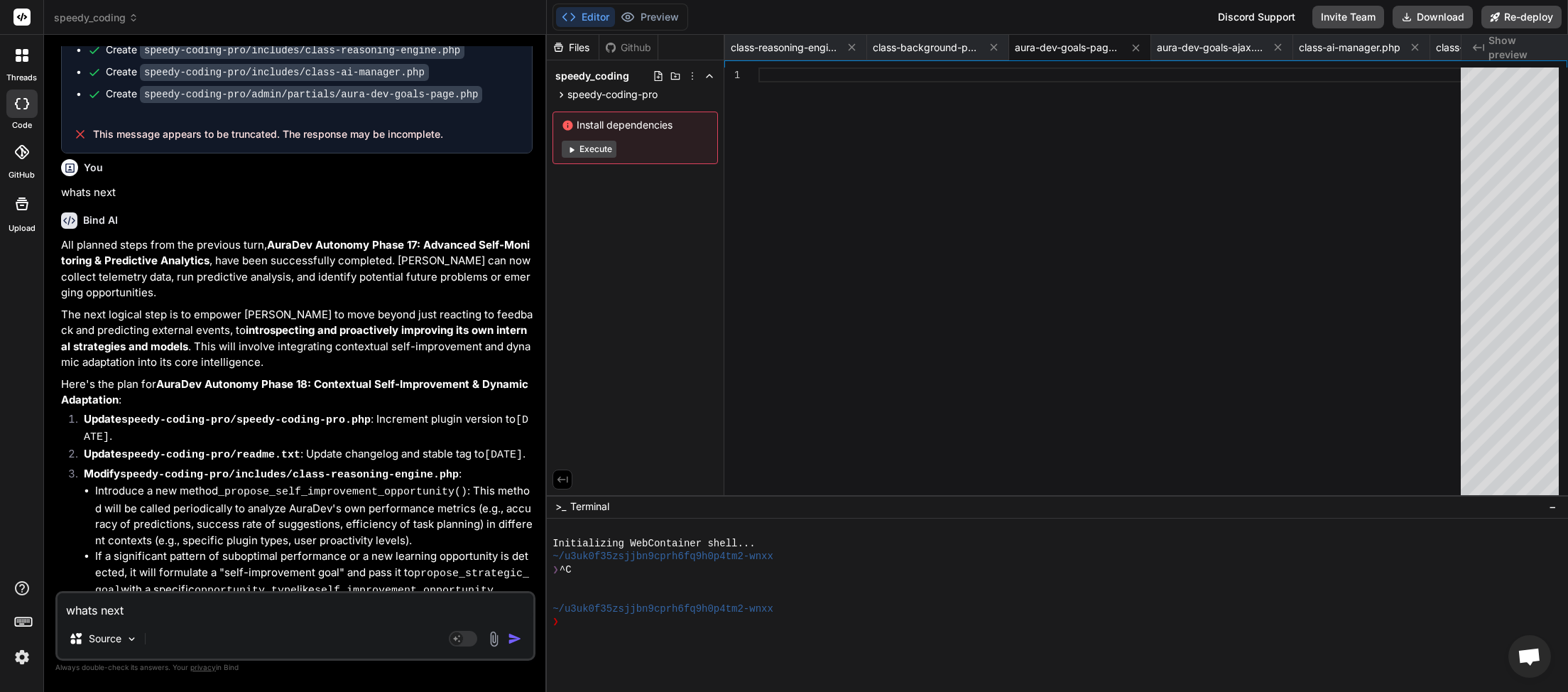
drag, startPoint x: 48, startPoint y: 610, endPoint x: 31, endPoint y: 613, distance: 17.3
click at [58, 613] on textarea "whats next" at bounding box center [295, 605] width 475 height 25
click at [517, 642] on img "button" at bounding box center [515, 639] width 14 height 14
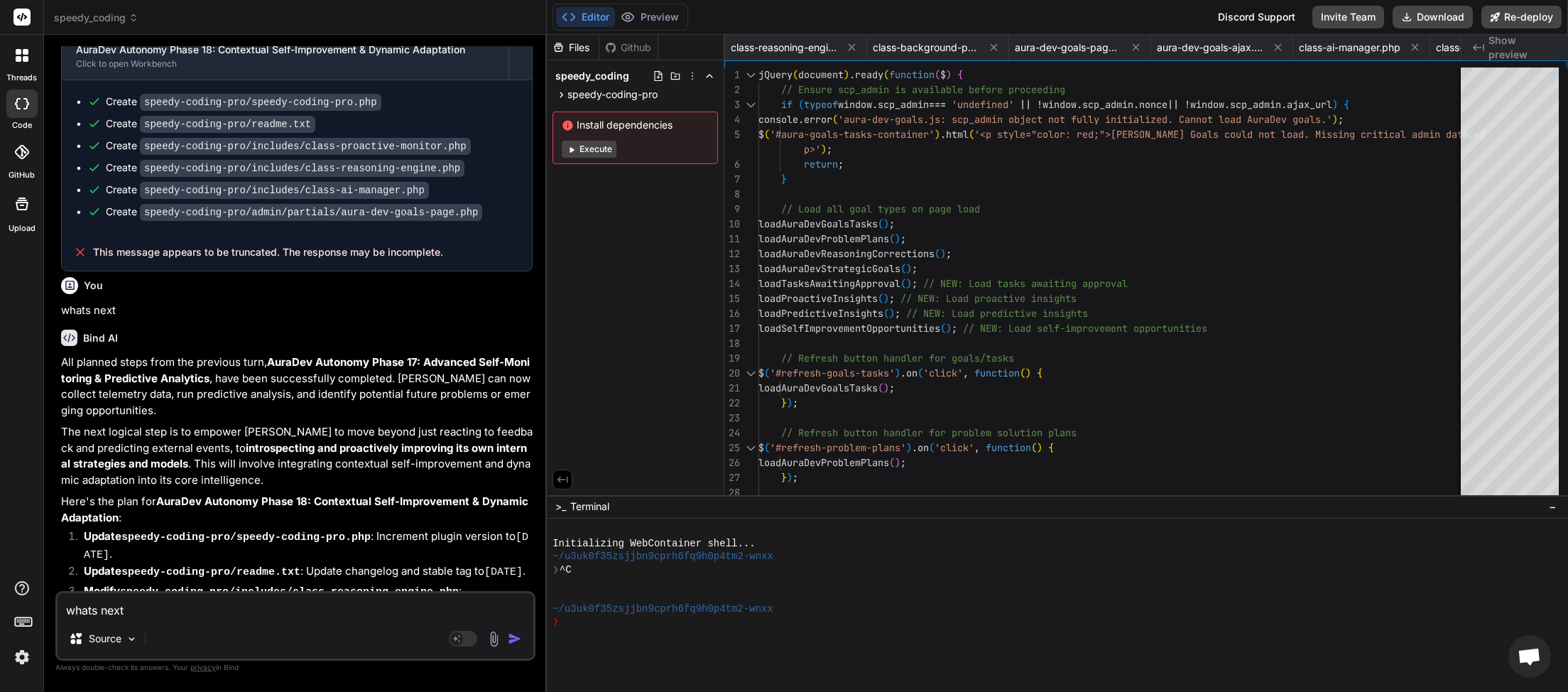
scroll to position [17524, 0]
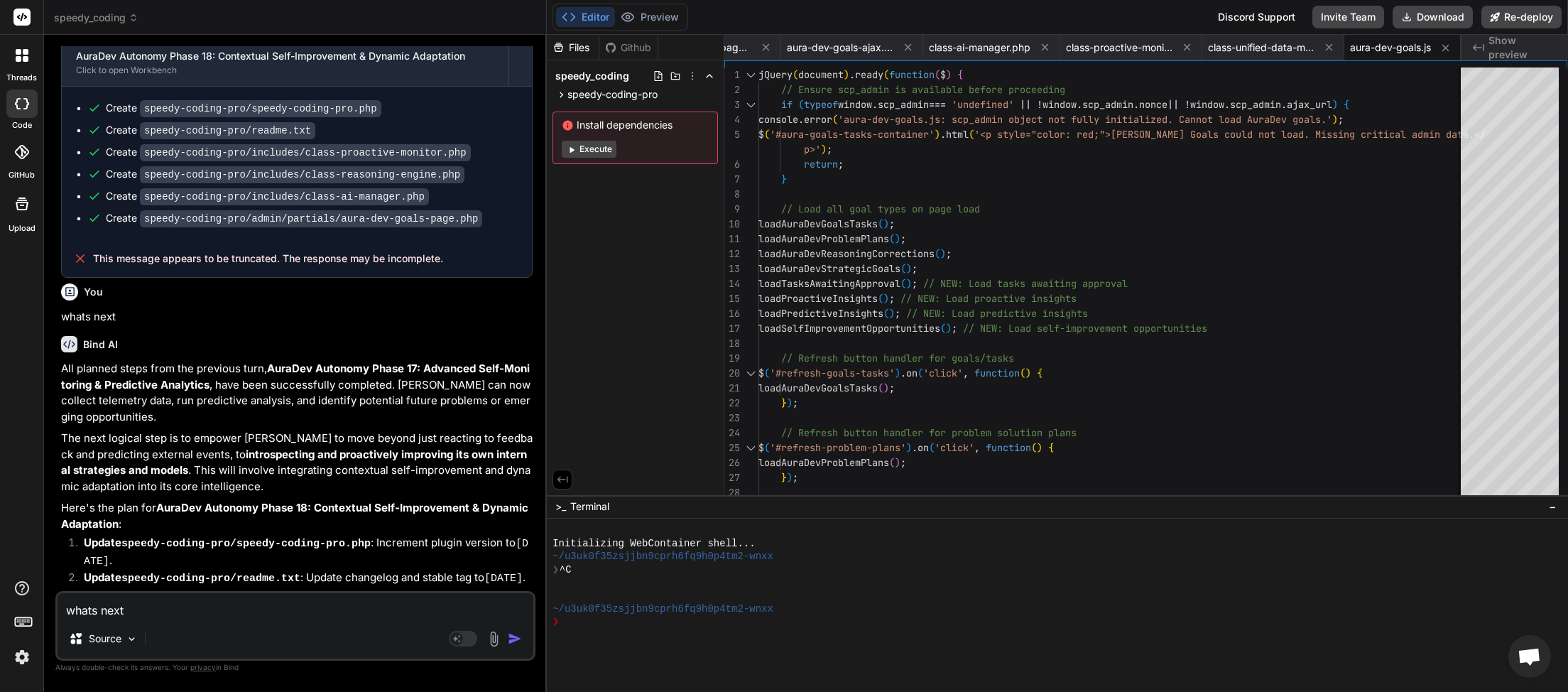
drag, startPoint x: 194, startPoint y: 609, endPoint x: 186, endPoint y: 619, distance: 12.8
paste textarea
type textarea "x"
type textarea "whats next"
click at [510, 639] on img "button" at bounding box center [515, 639] width 14 height 14
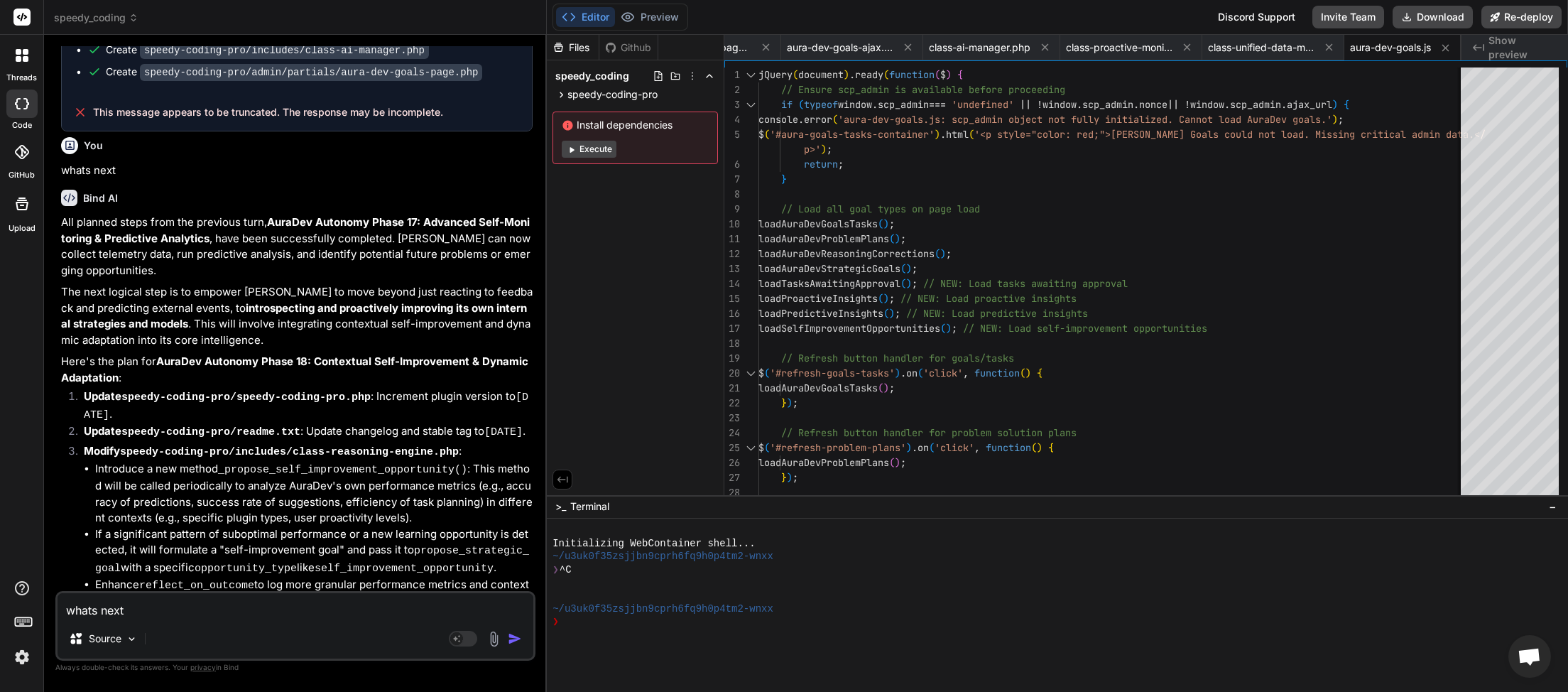
scroll to position [17671, 0]
paste textarea
type textarea "x"
type textarea "whats next"
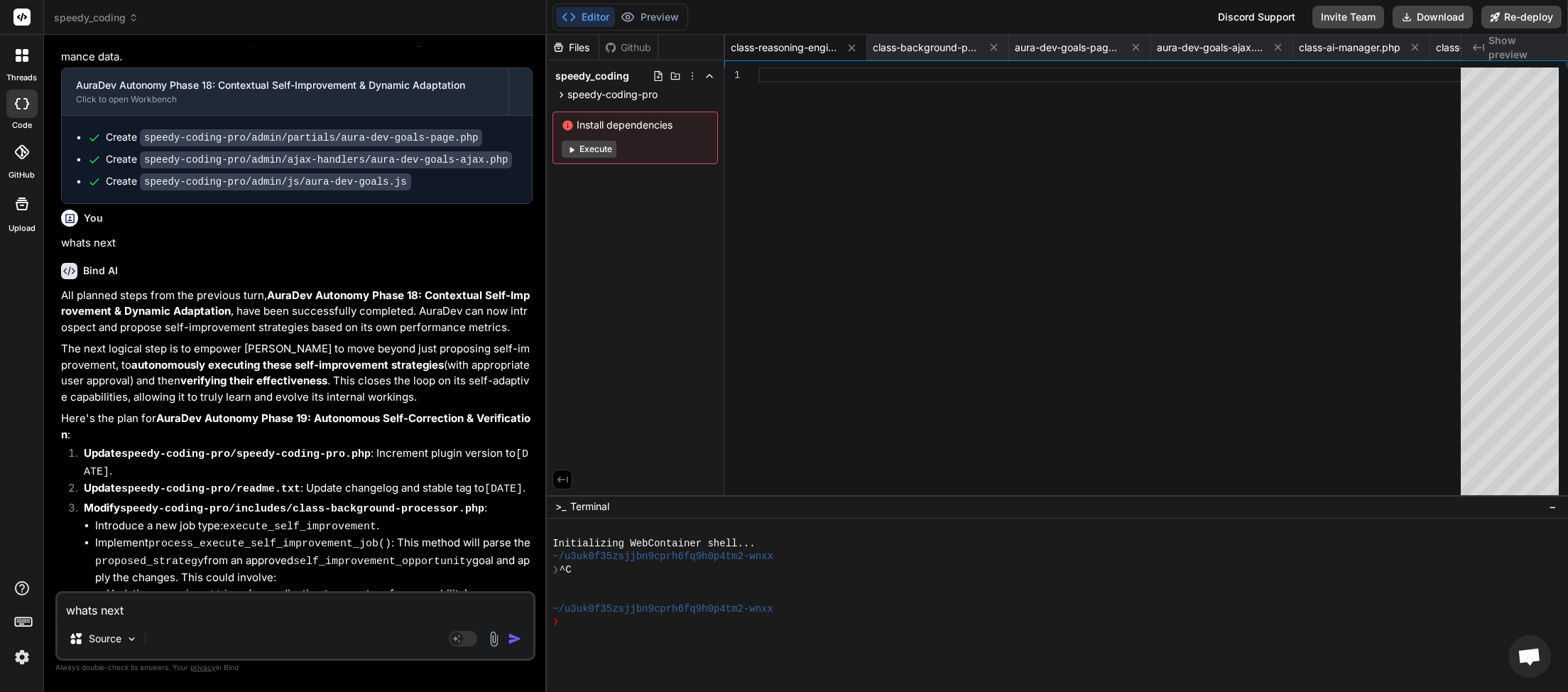
scroll to position [18629, 0]
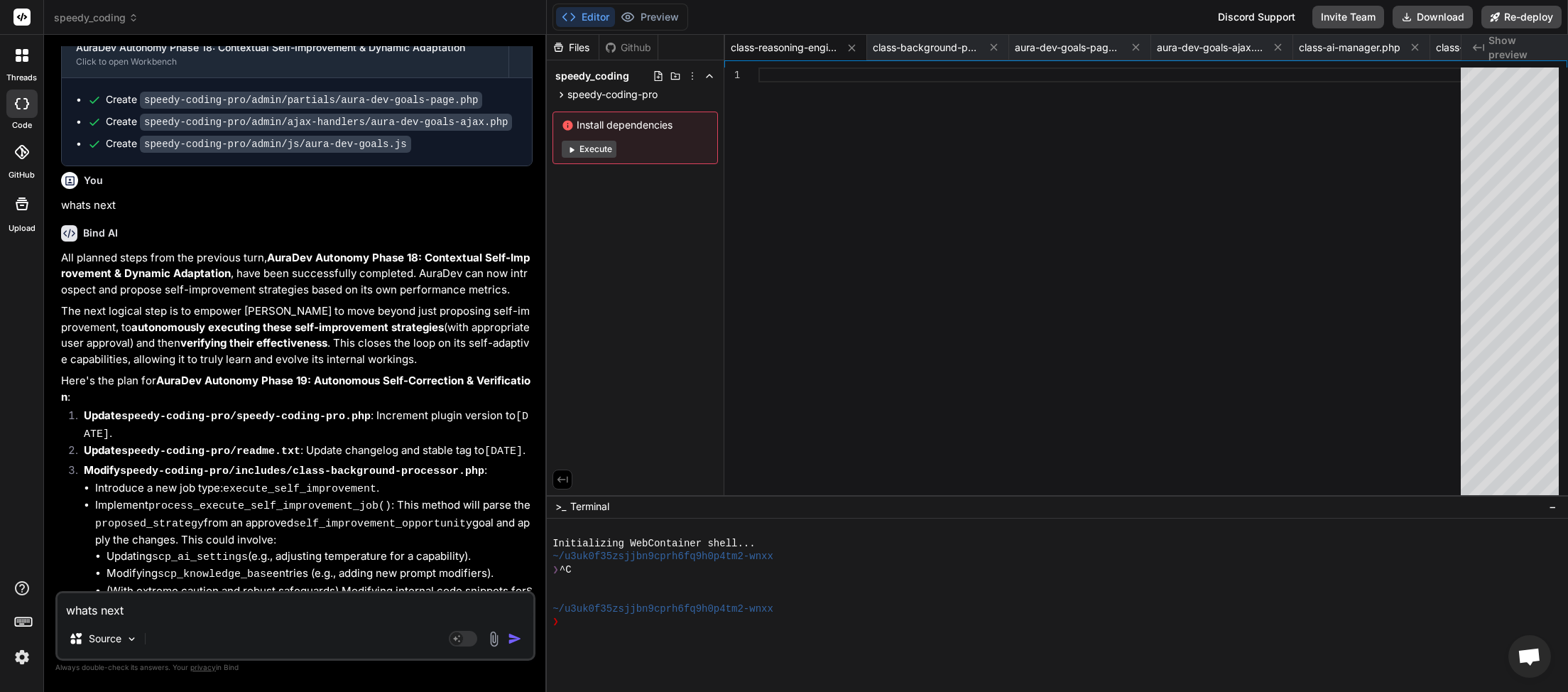
click at [515, 641] on img "button" at bounding box center [515, 639] width 14 height 14
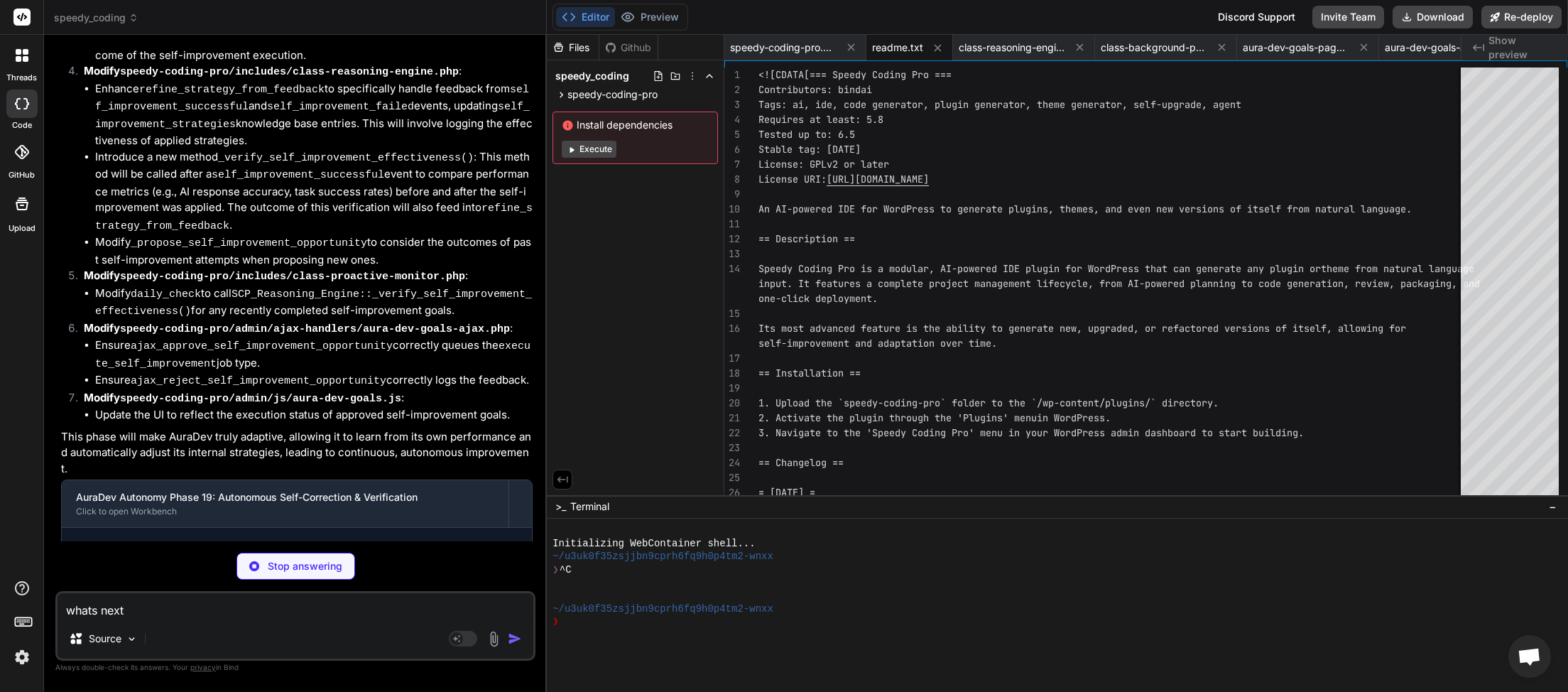
scroll to position [19703, 0]
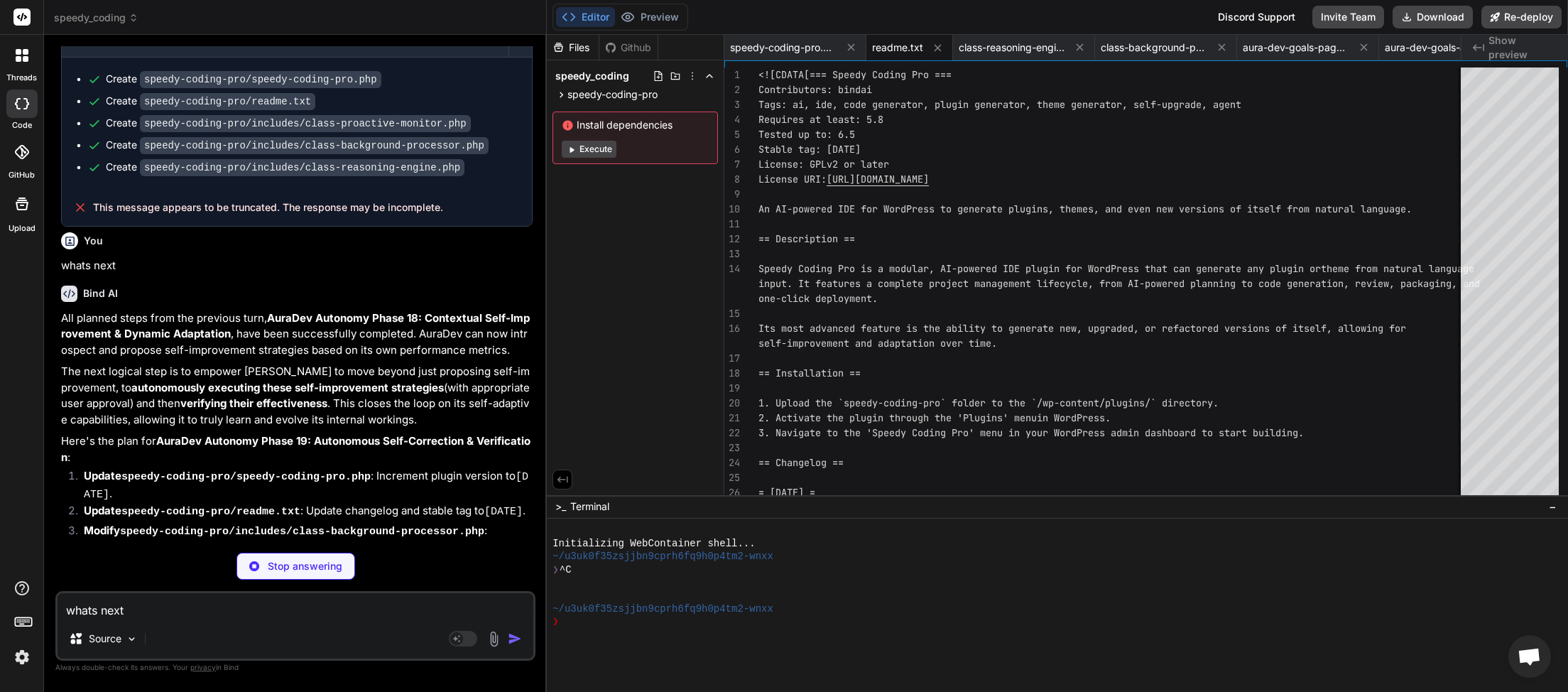
type textarea "x"
type textarea "whats next"
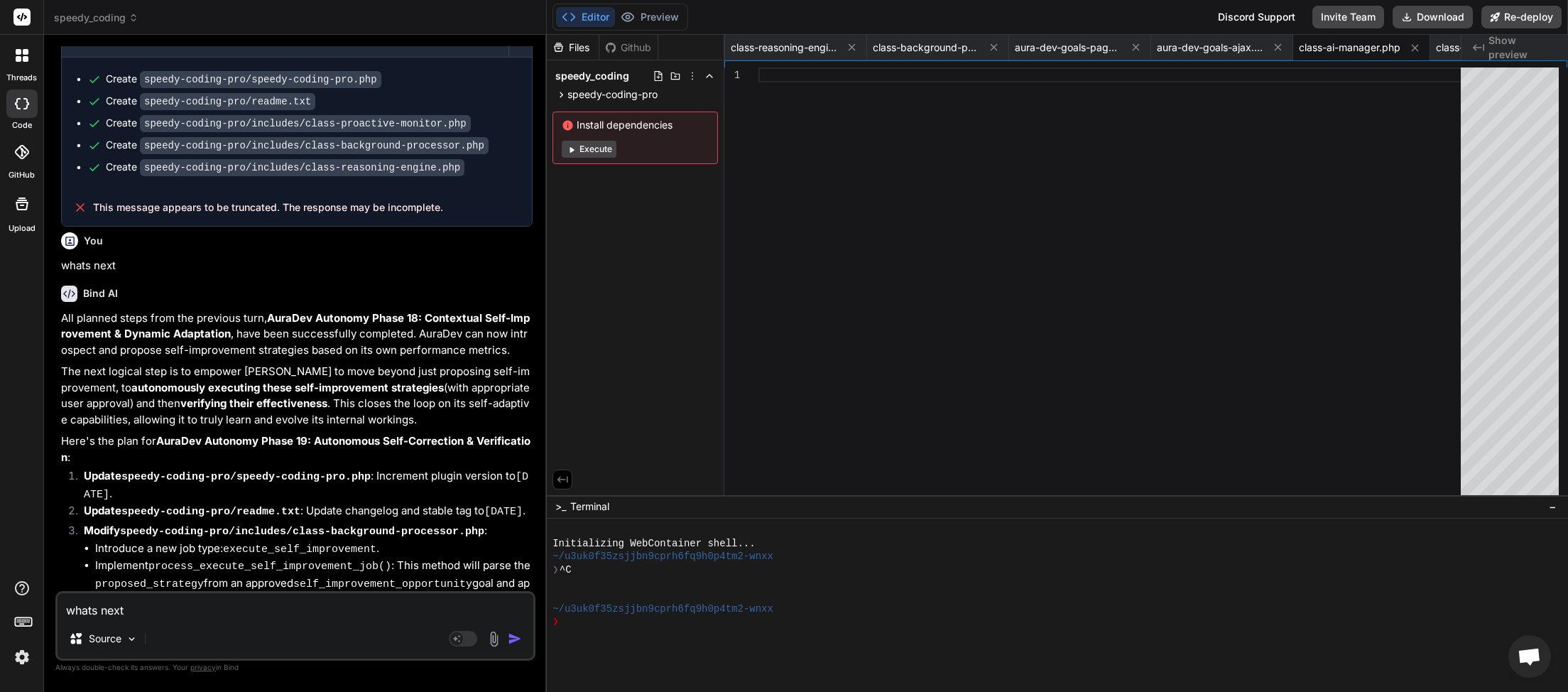
scroll to position [19756, 0]
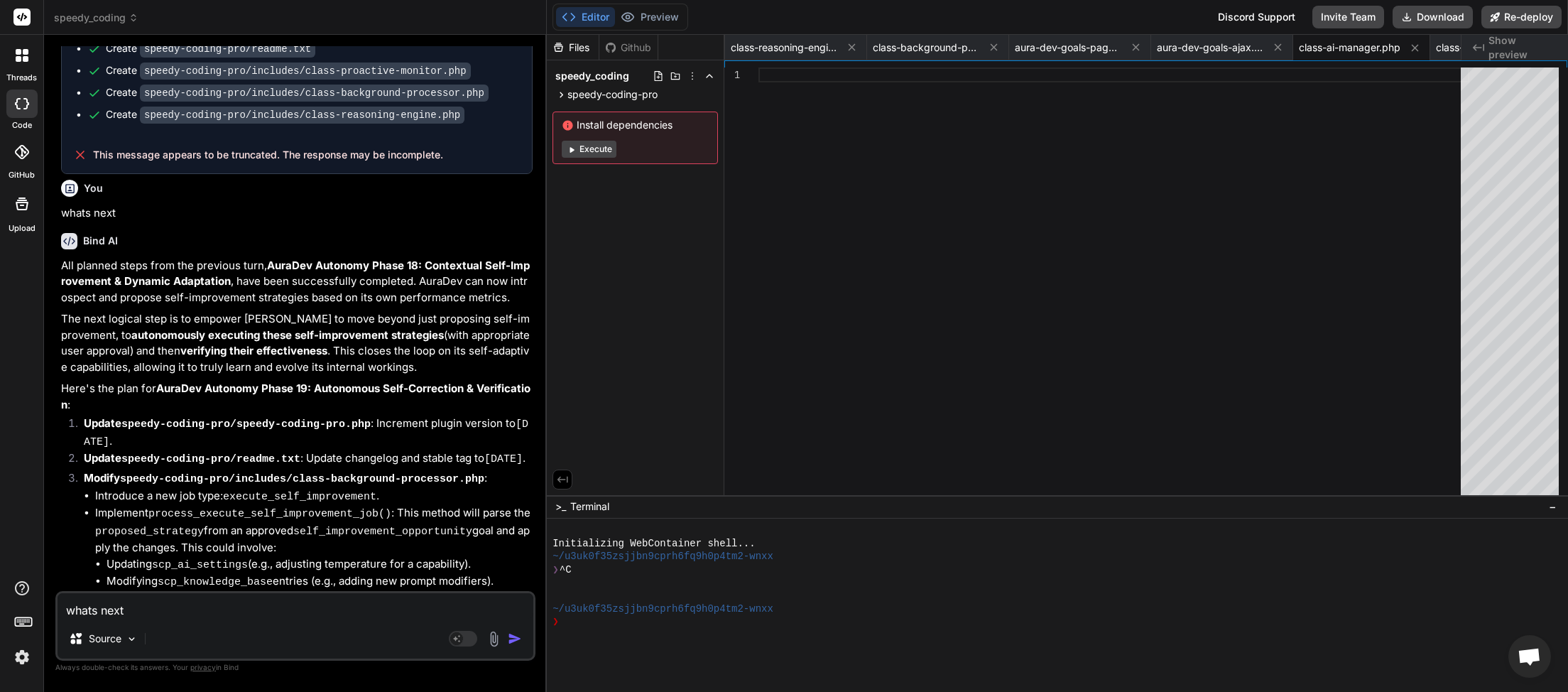
drag, startPoint x: 148, startPoint y: 609, endPoint x: 72, endPoint y: 624, distance: 77.5
click at [58, 619] on textarea "whats next" at bounding box center [295, 605] width 475 height 25
click at [512, 642] on img "button" at bounding box center [515, 639] width 14 height 14
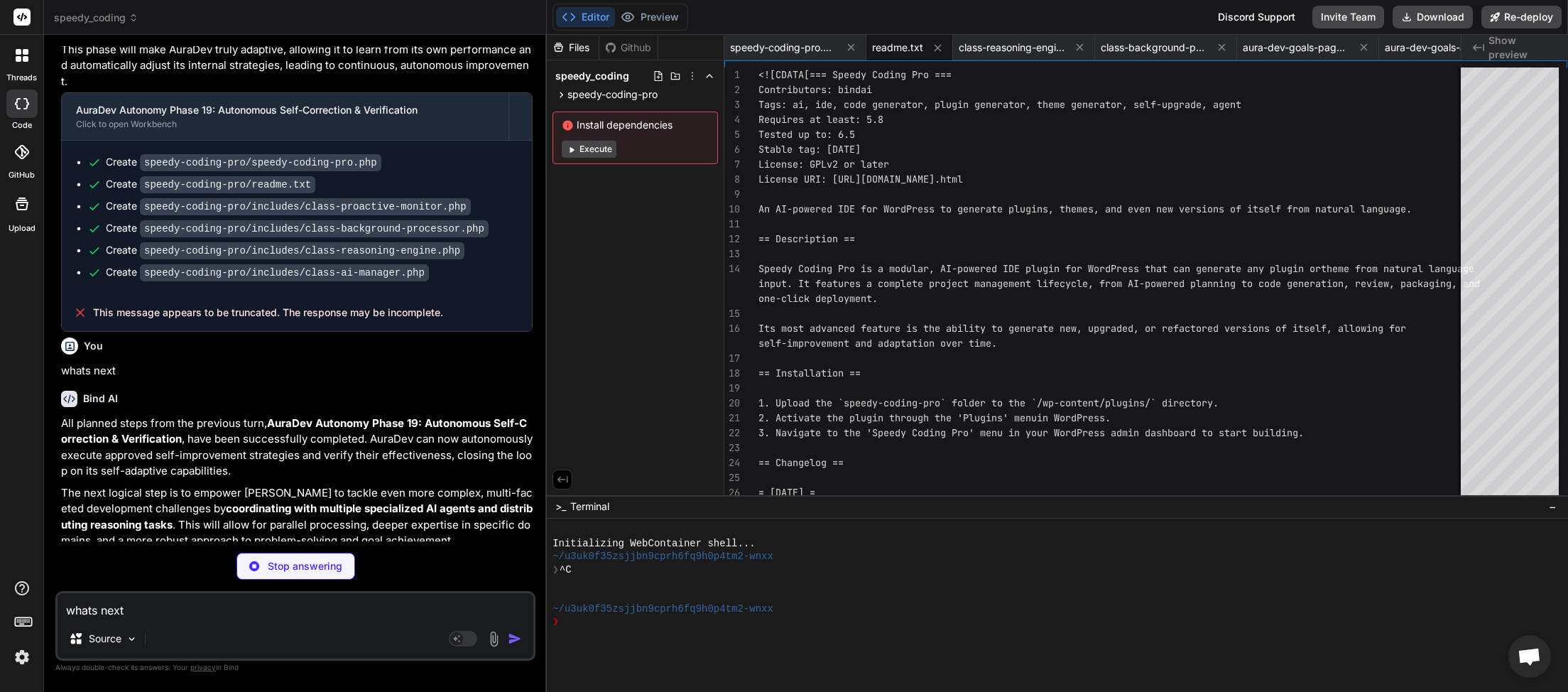
scroll to position [20776, 0]
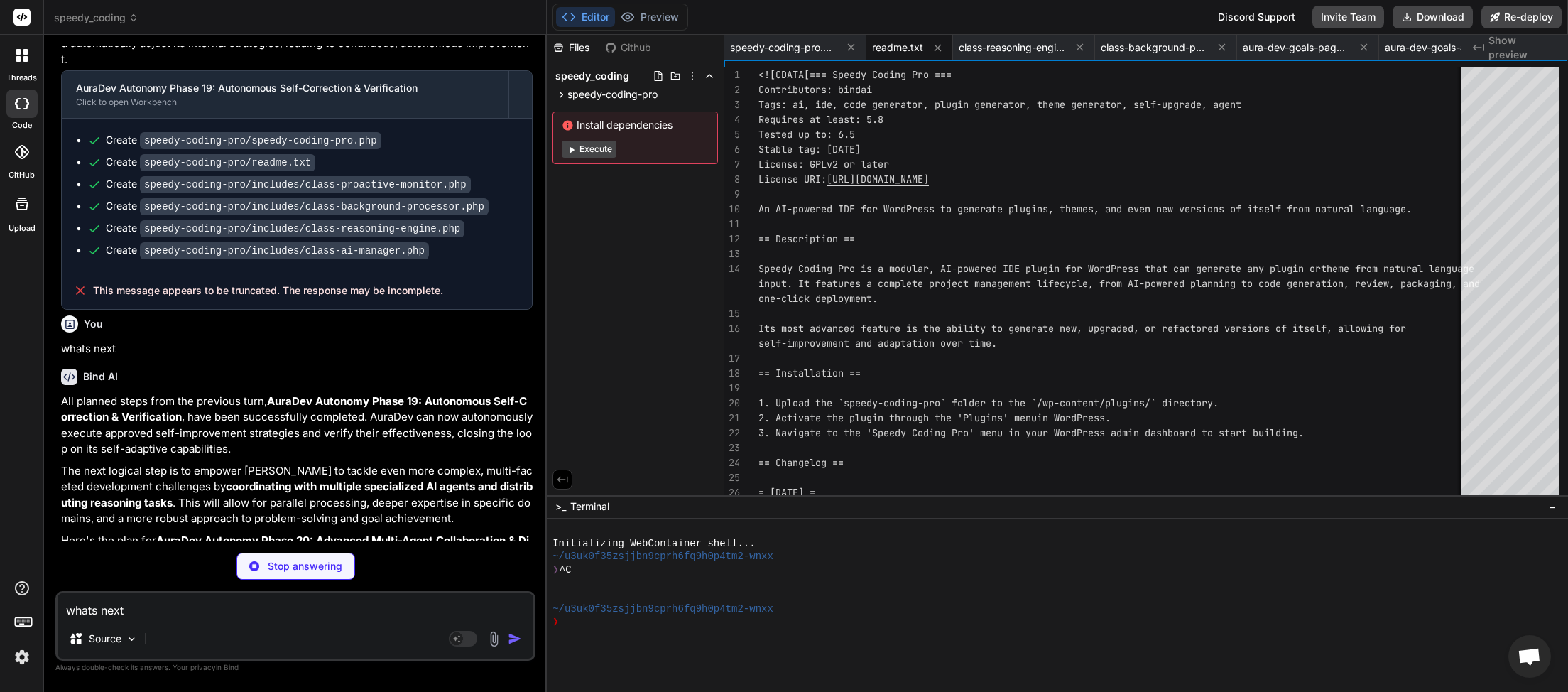
click at [201, 614] on textarea "whats next" at bounding box center [295, 605] width 475 height 25
type textarea "x"
type textarea "whats next"
click at [148, 614] on textarea "whats next" at bounding box center [295, 605] width 475 height 25
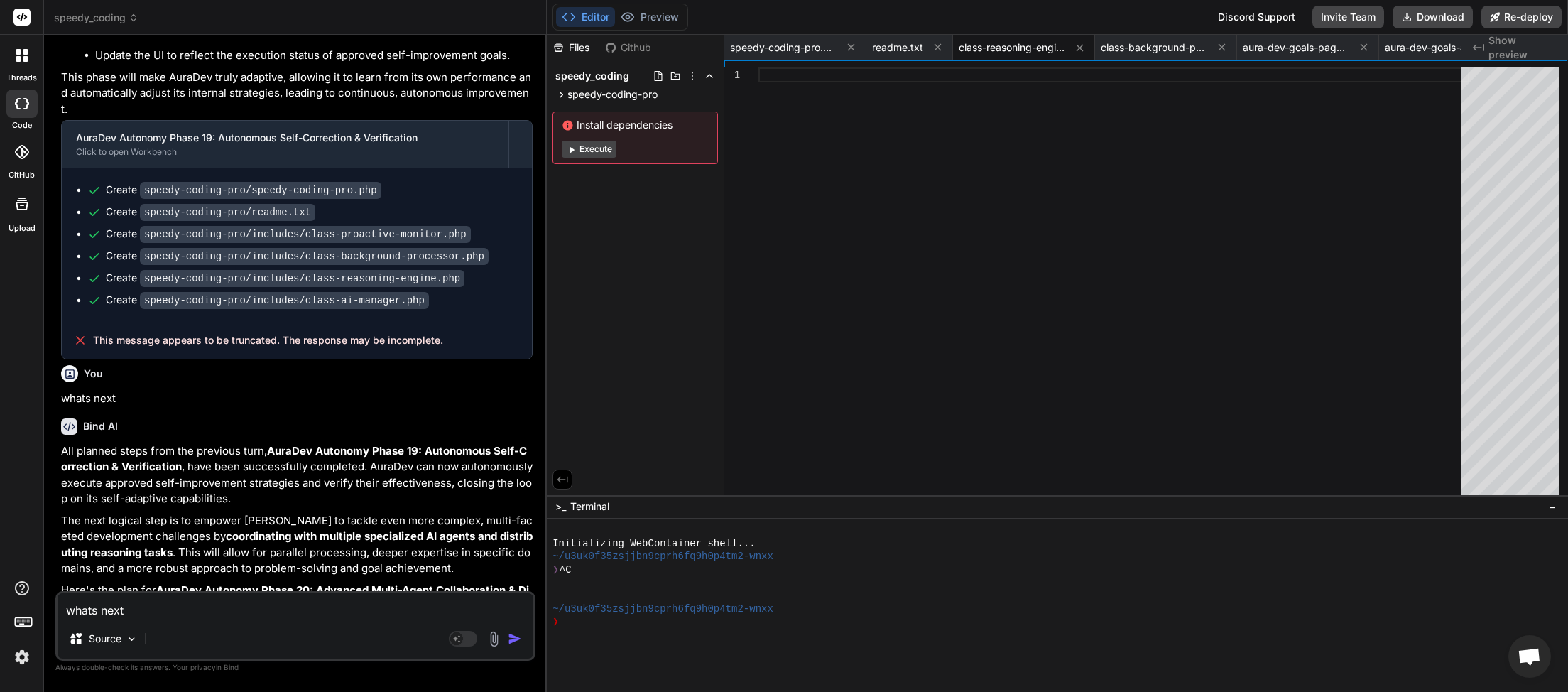
scroll to position [20764, 0]
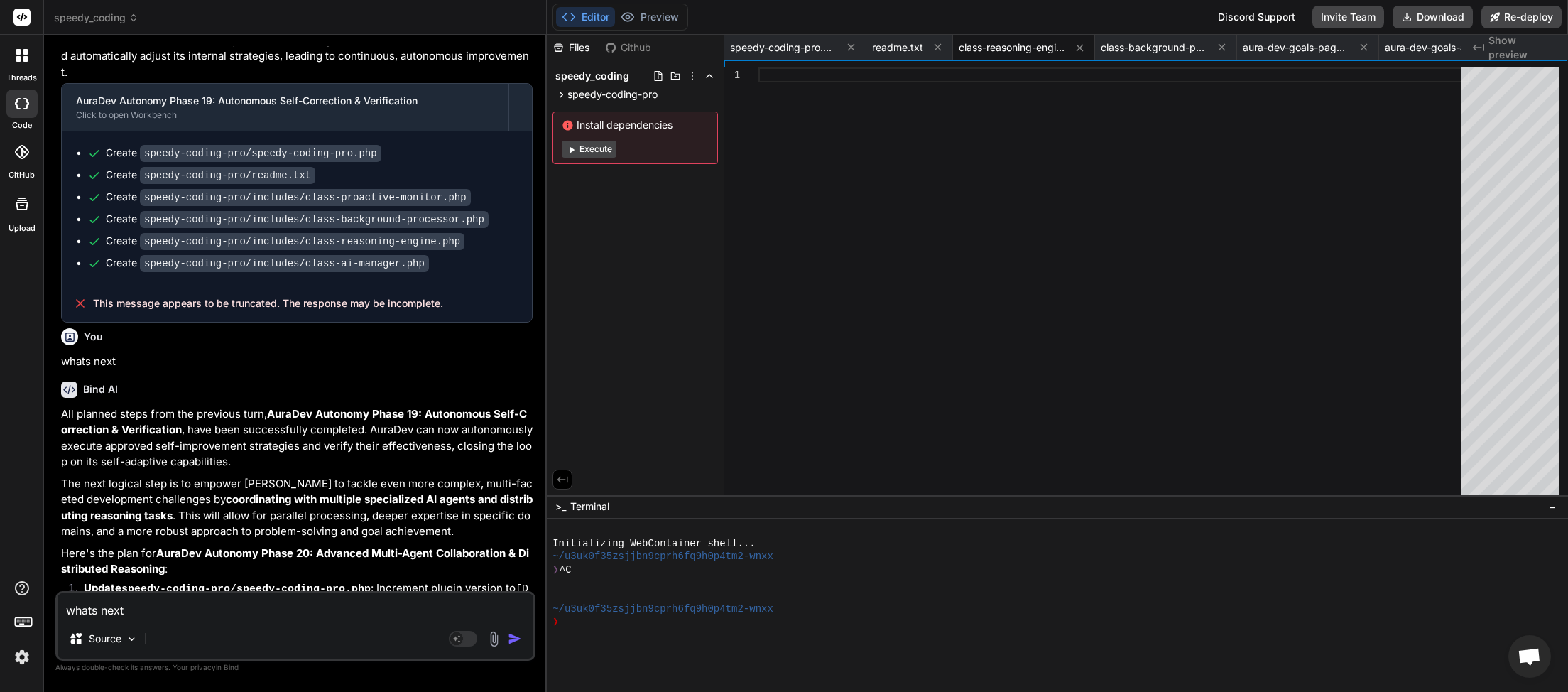
click at [513, 639] on img "button" at bounding box center [515, 639] width 14 height 14
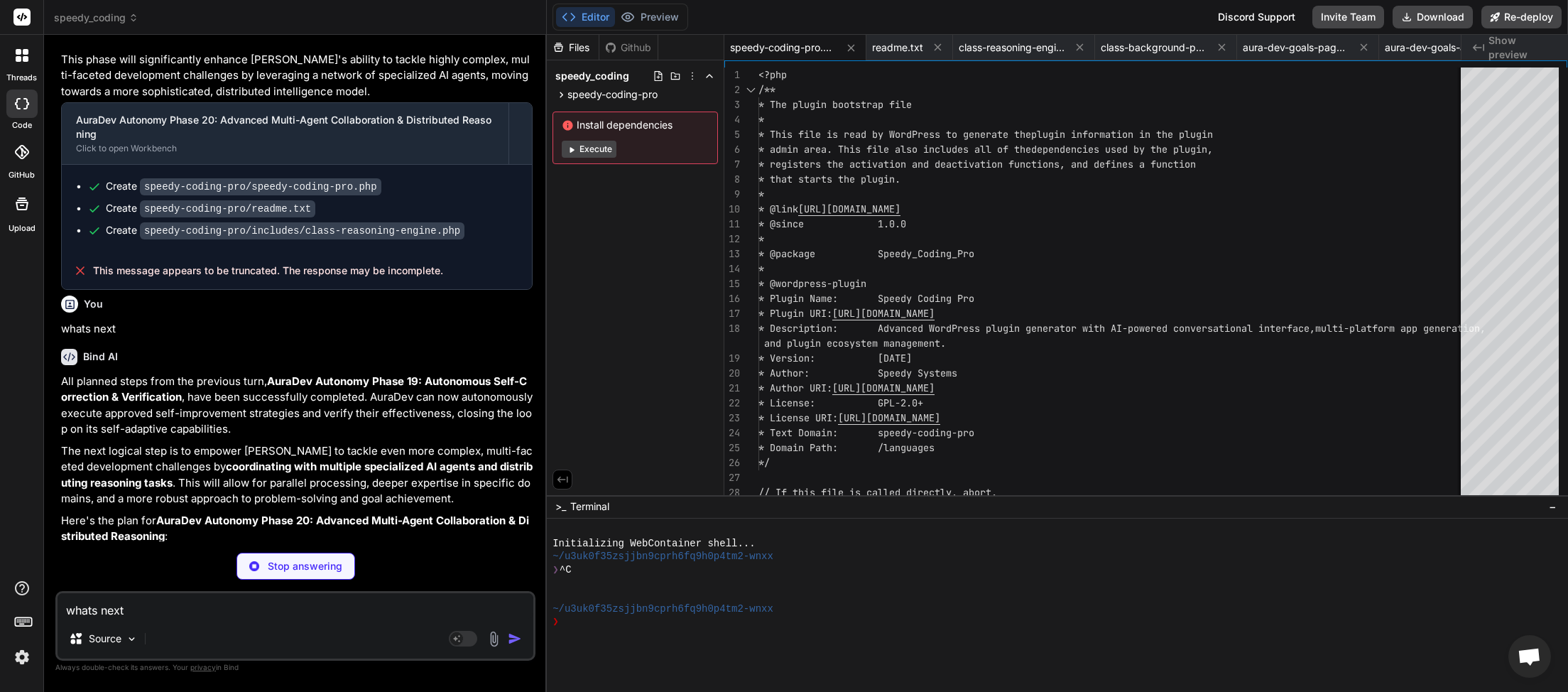
scroll to position [21827, 0]
type textarea "x"
type textarea "whats next"
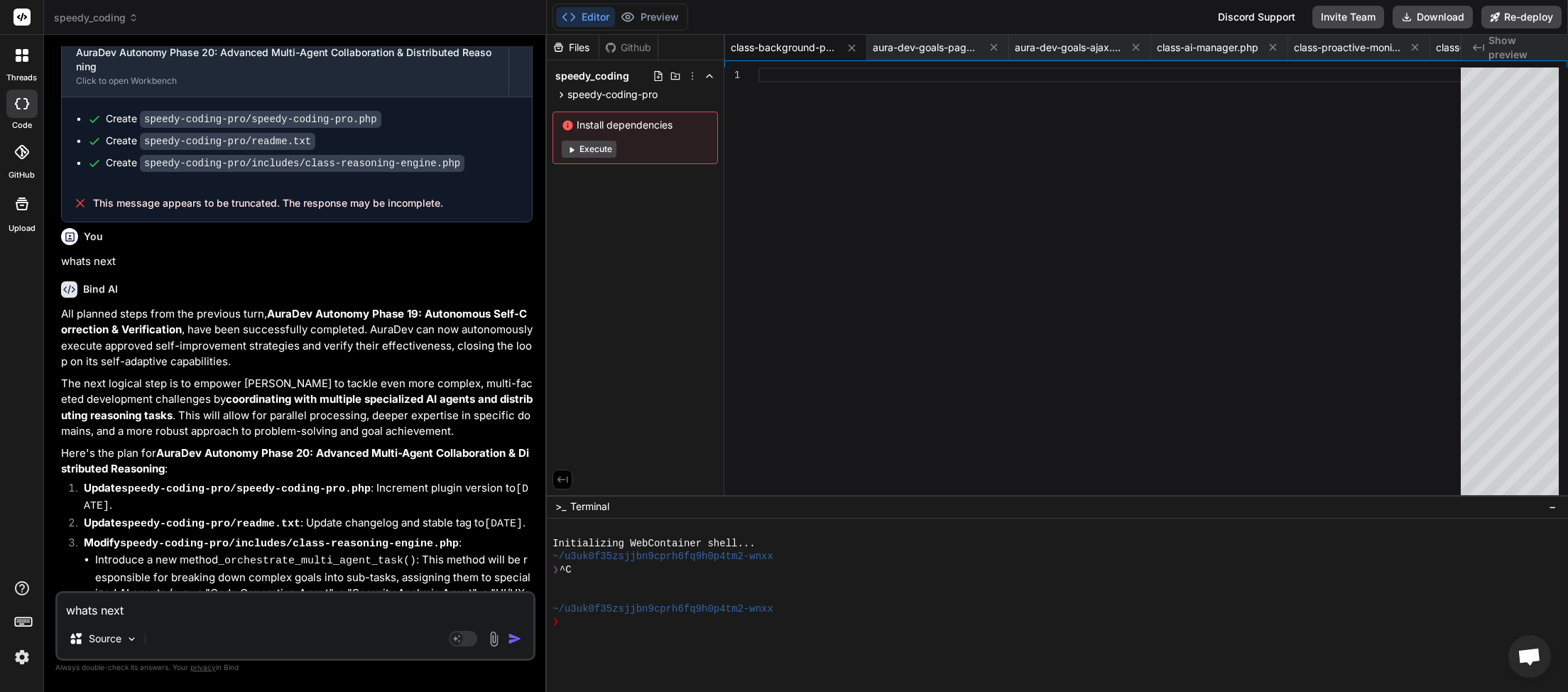
scroll to position [21901, 0]
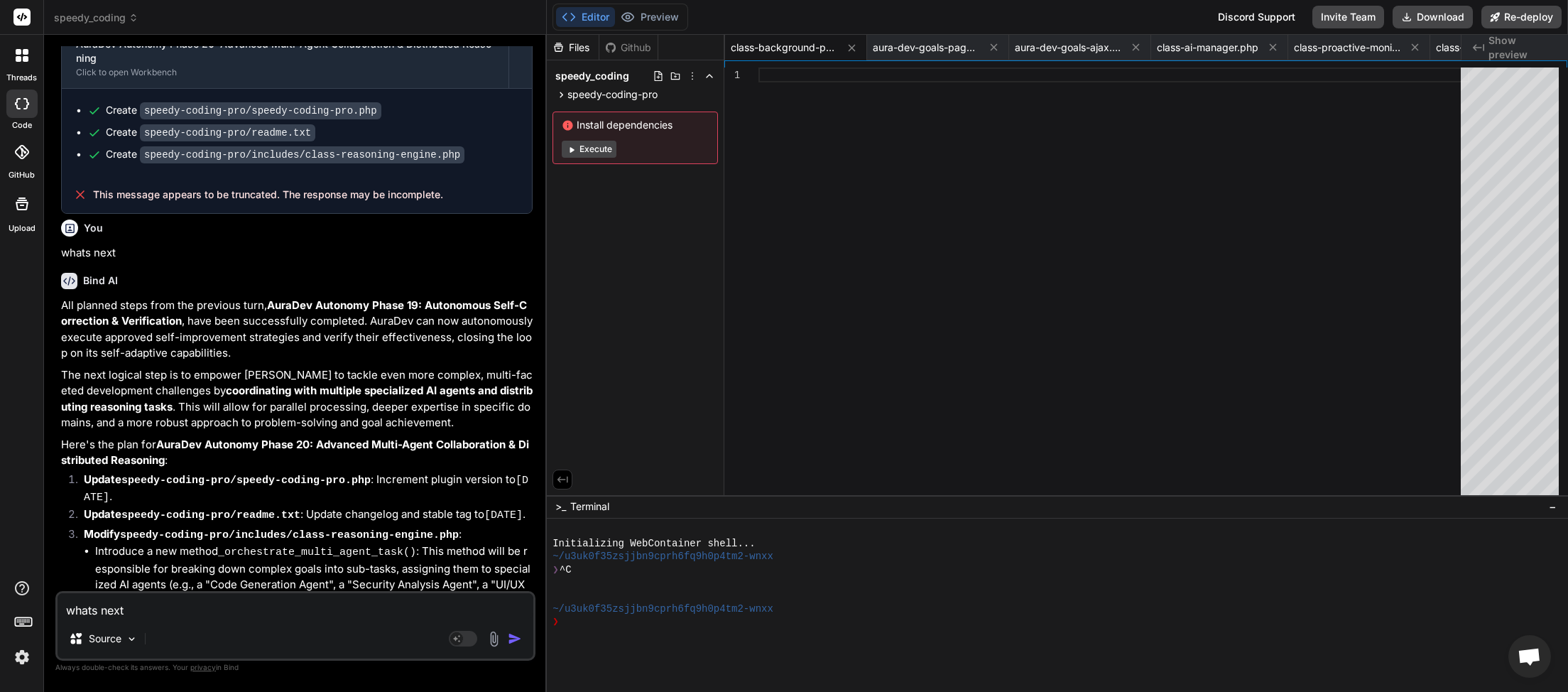
drag, startPoint x: 138, startPoint y: 610, endPoint x: 34, endPoint y: 617, distance: 104.2
click at [58, 617] on textarea "whats next" at bounding box center [295, 605] width 475 height 25
click at [517, 636] on img "button" at bounding box center [515, 639] width 14 height 14
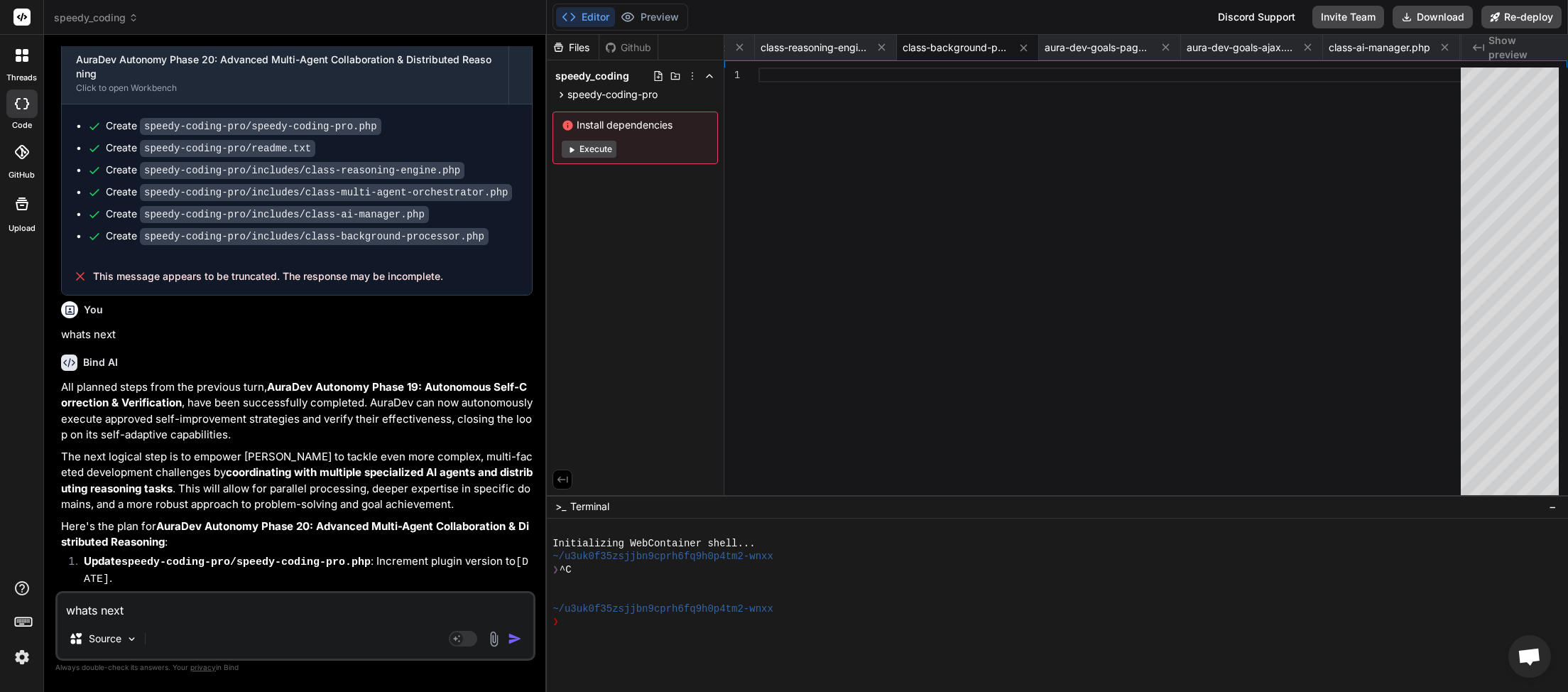
scroll to position [23017, 0]
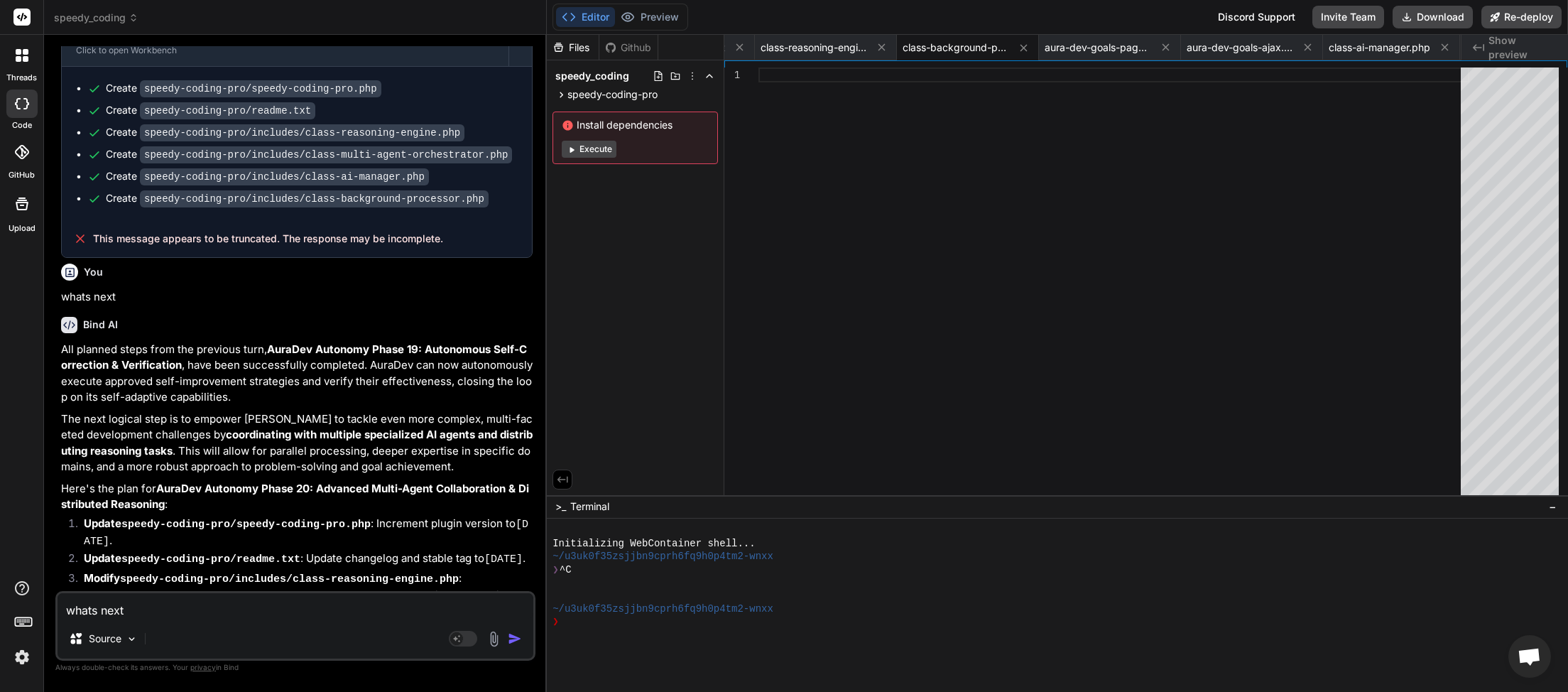
paste textarea
type textarea "x"
type textarea "whats next"
drag, startPoint x: 516, startPoint y: 646, endPoint x: 516, endPoint y: 623, distance: 23.0
click at [517, 646] on img "button" at bounding box center [515, 639] width 14 height 14
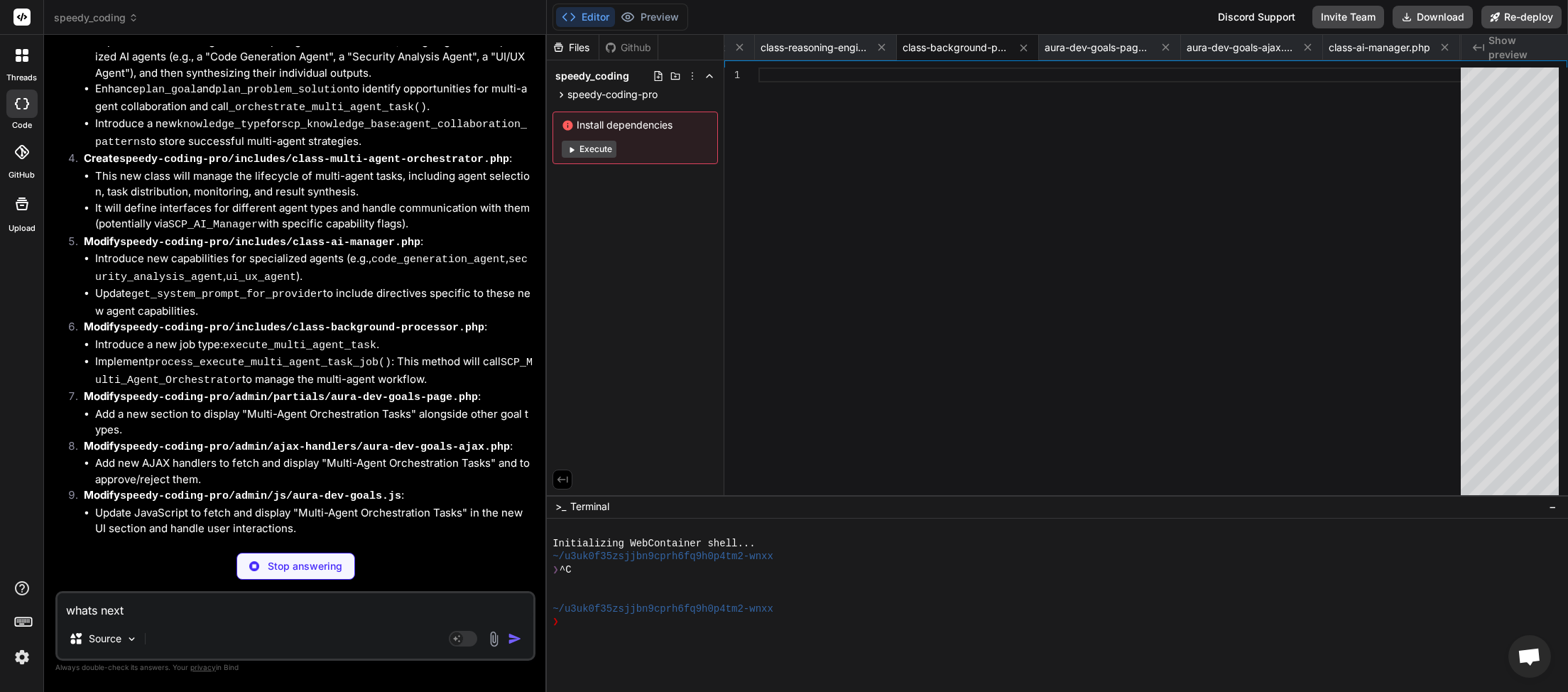
scroll to position [24059, 0]
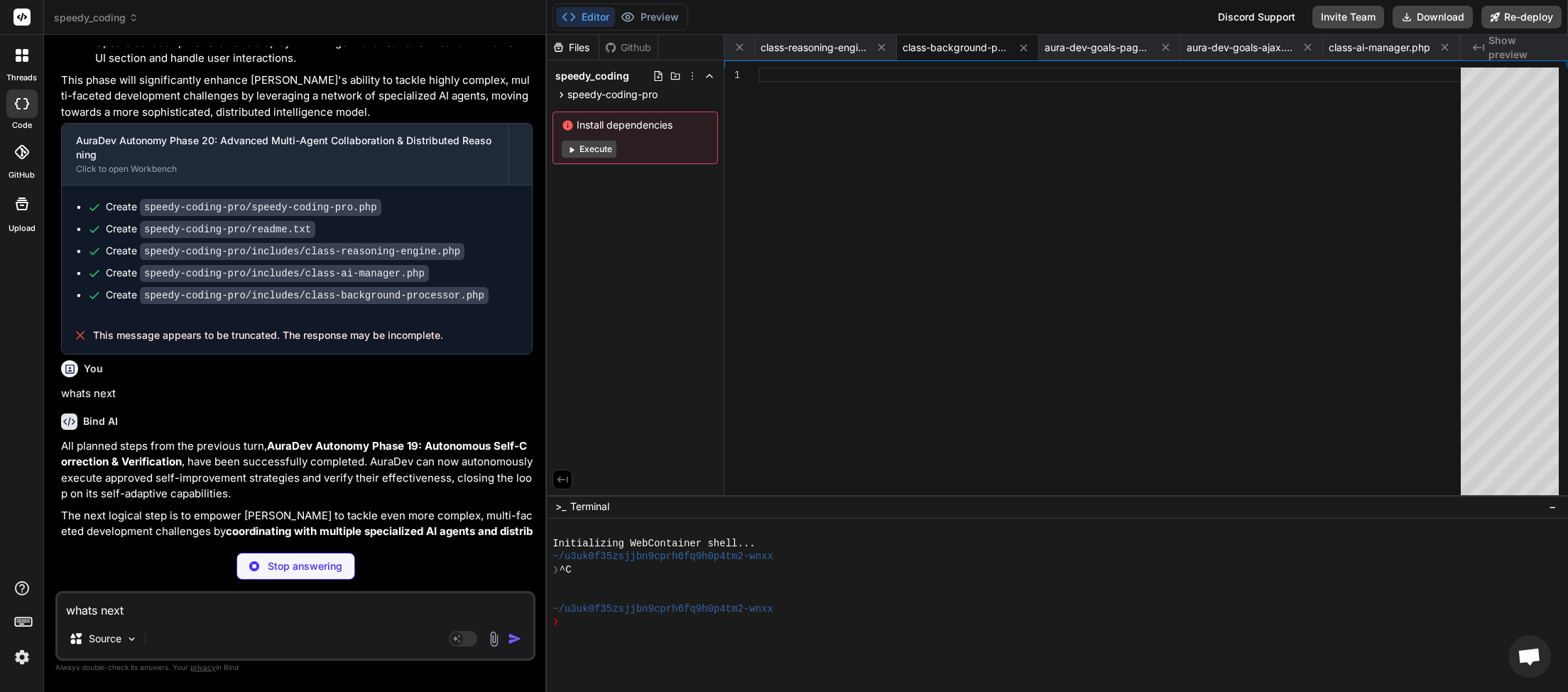
paste textarea
type textarea "x"
type textarea "whats next"
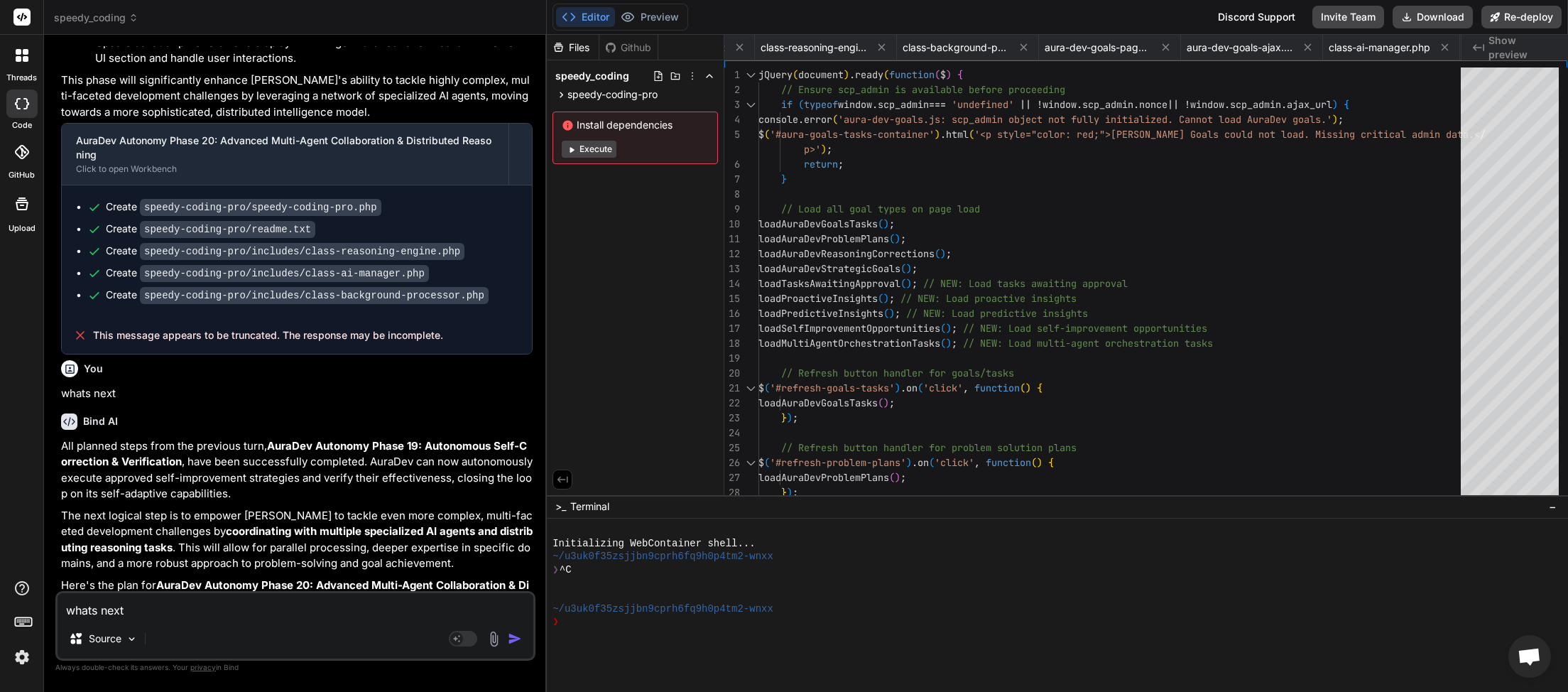
scroll to position [24031, 0]
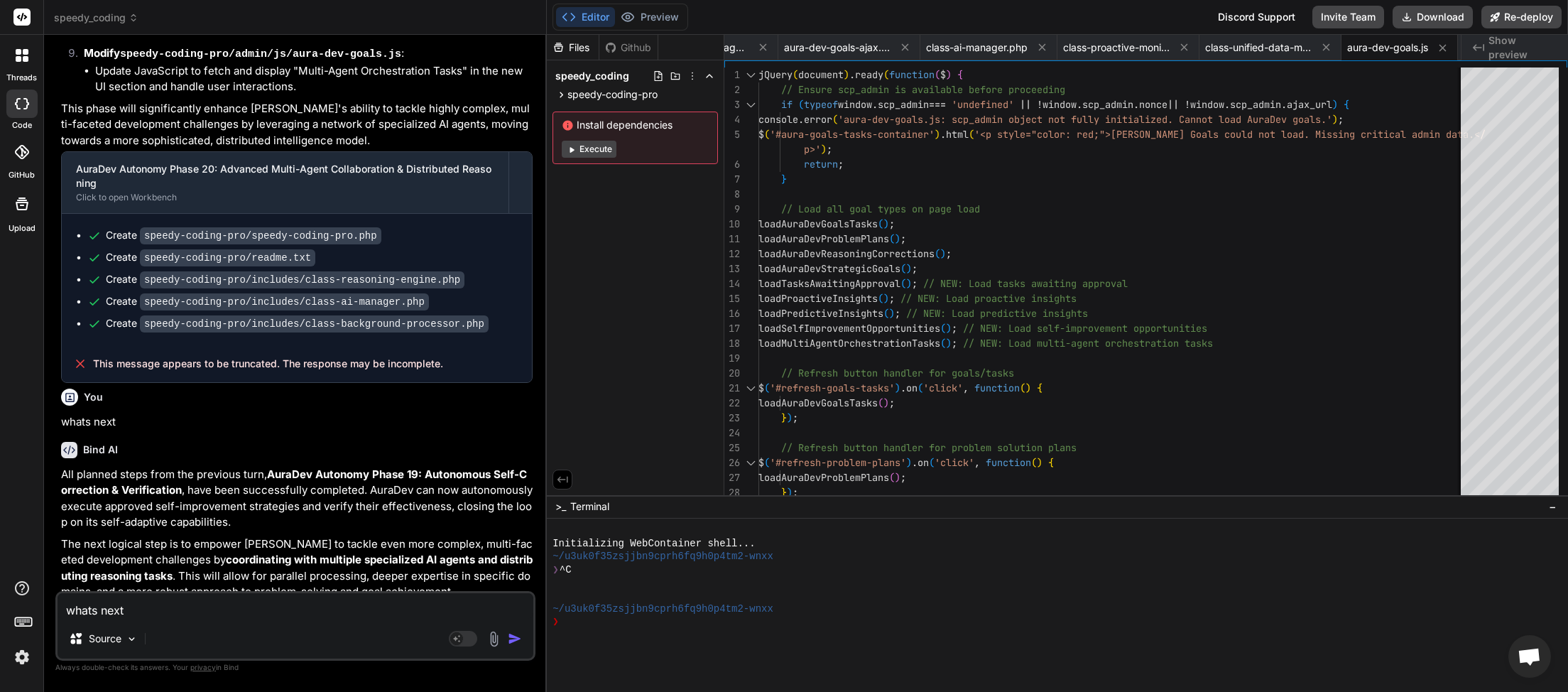
click at [515, 640] on img "button" at bounding box center [515, 639] width 14 height 14
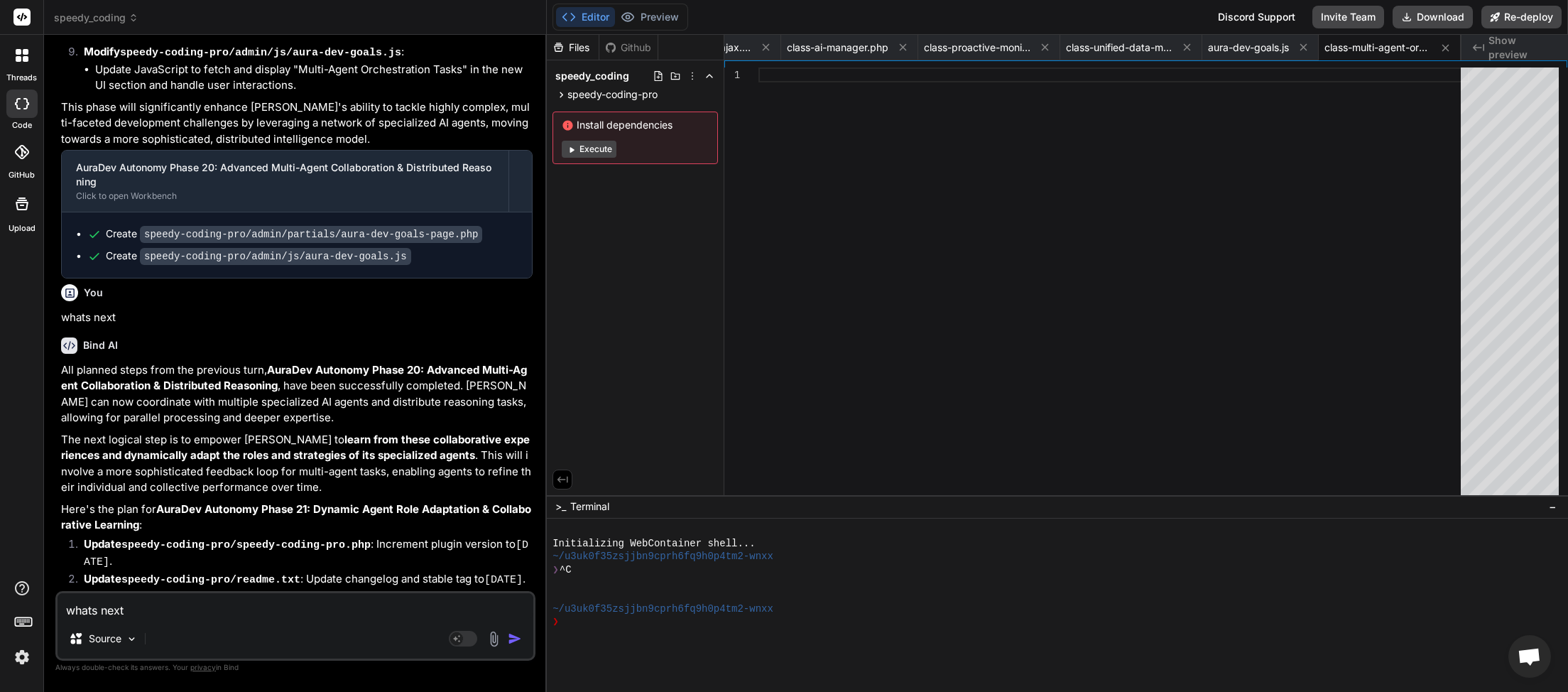
scroll to position [25208, 0]
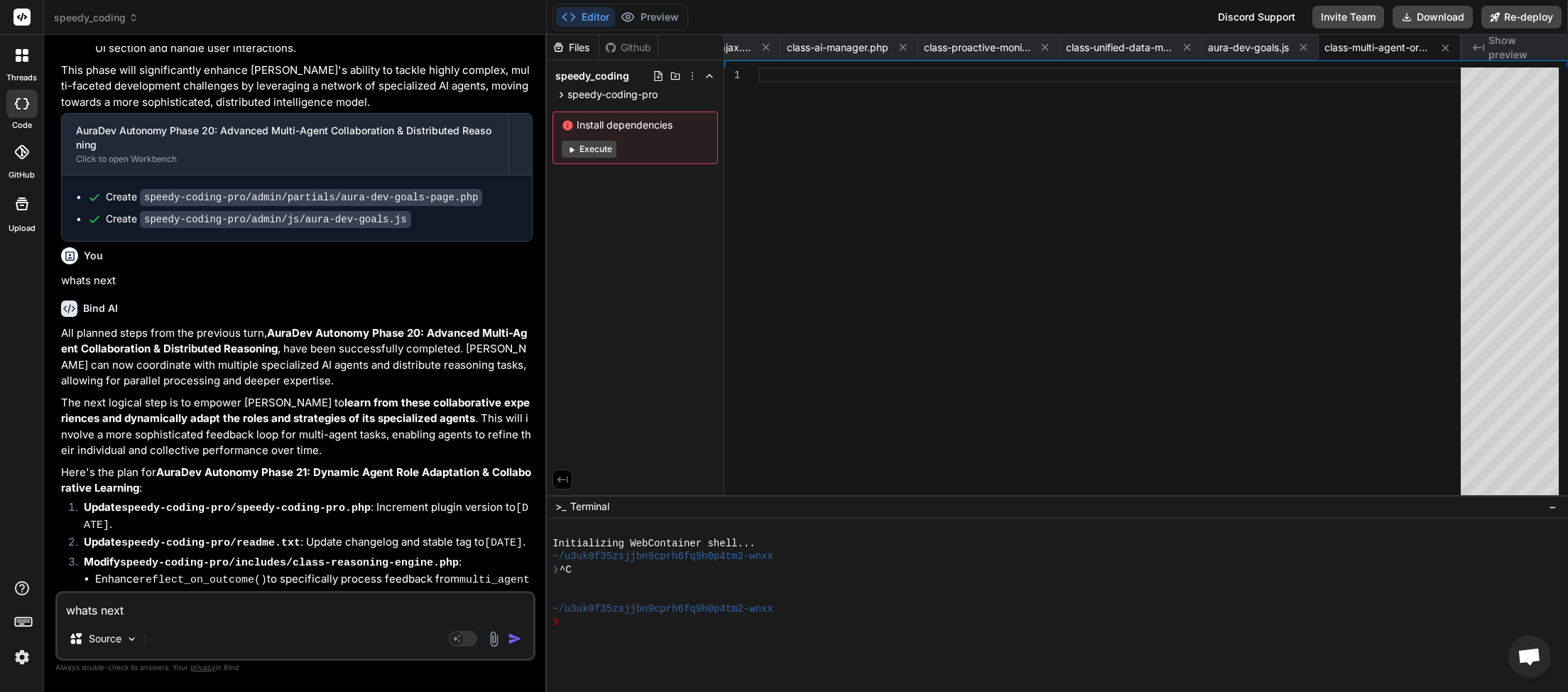
paste textarea
type textarea "x"
type textarea "whats next"
click at [512, 641] on img "button" at bounding box center [515, 639] width 14 height 14
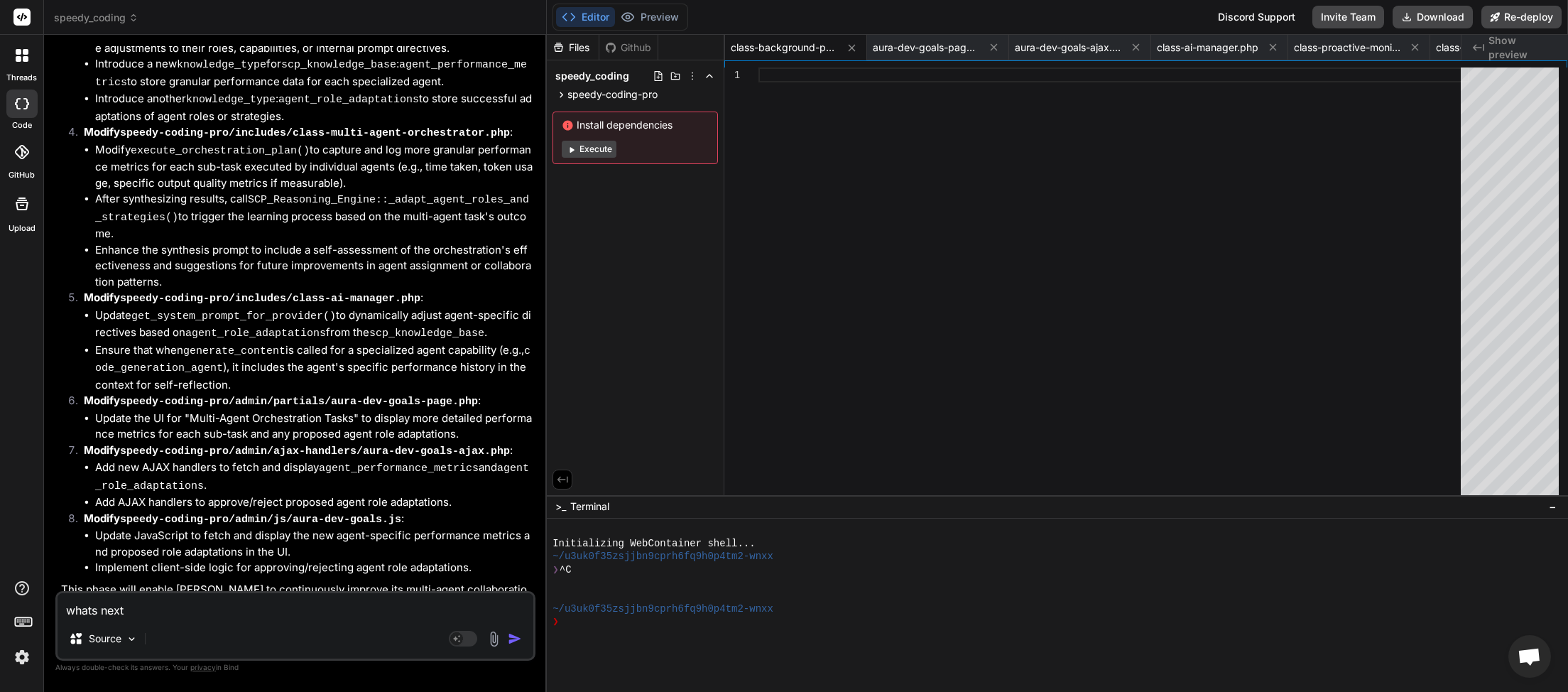
scroll to position [25860, 0]
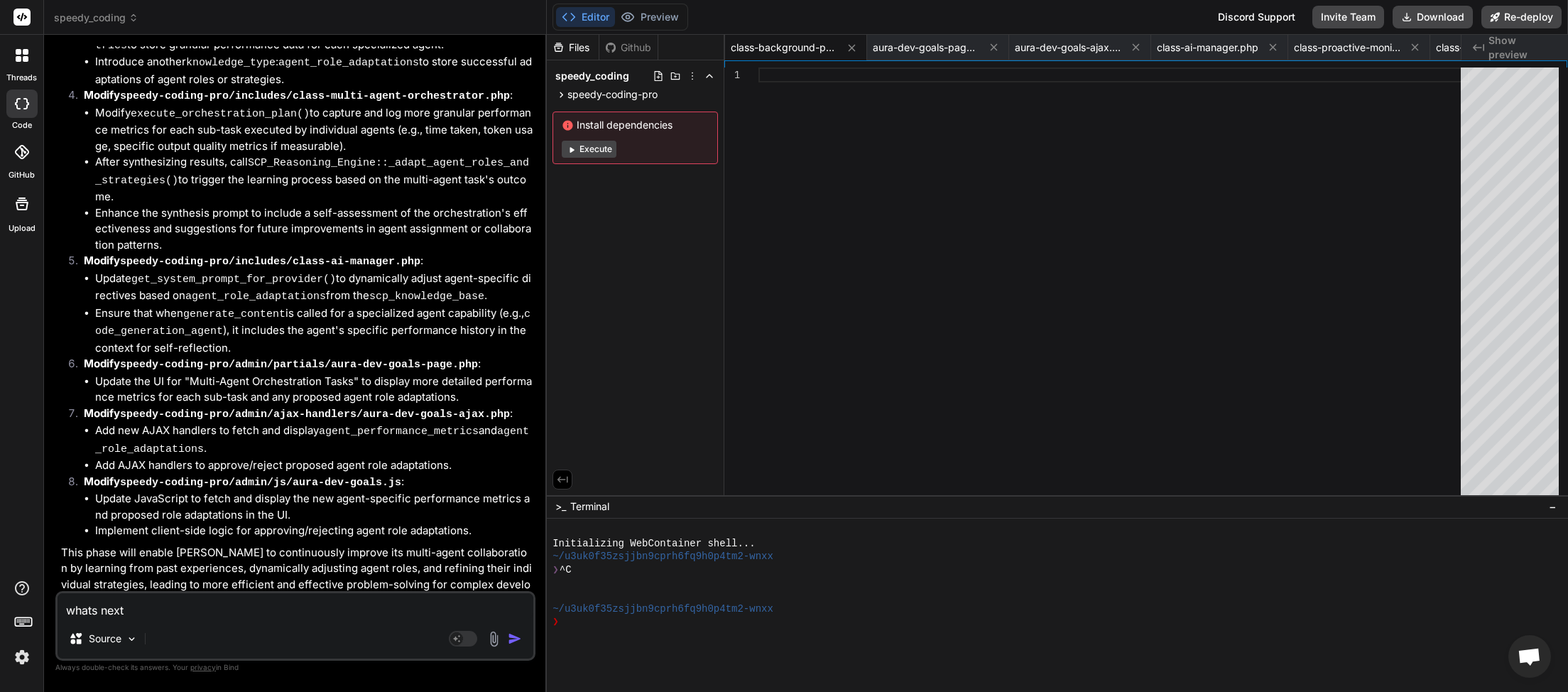
paste textarea
type textarea "x"
type textarea "whats next"
click at [516, 642] on img "button" at bounding box center [515, 639] width 14 height 14
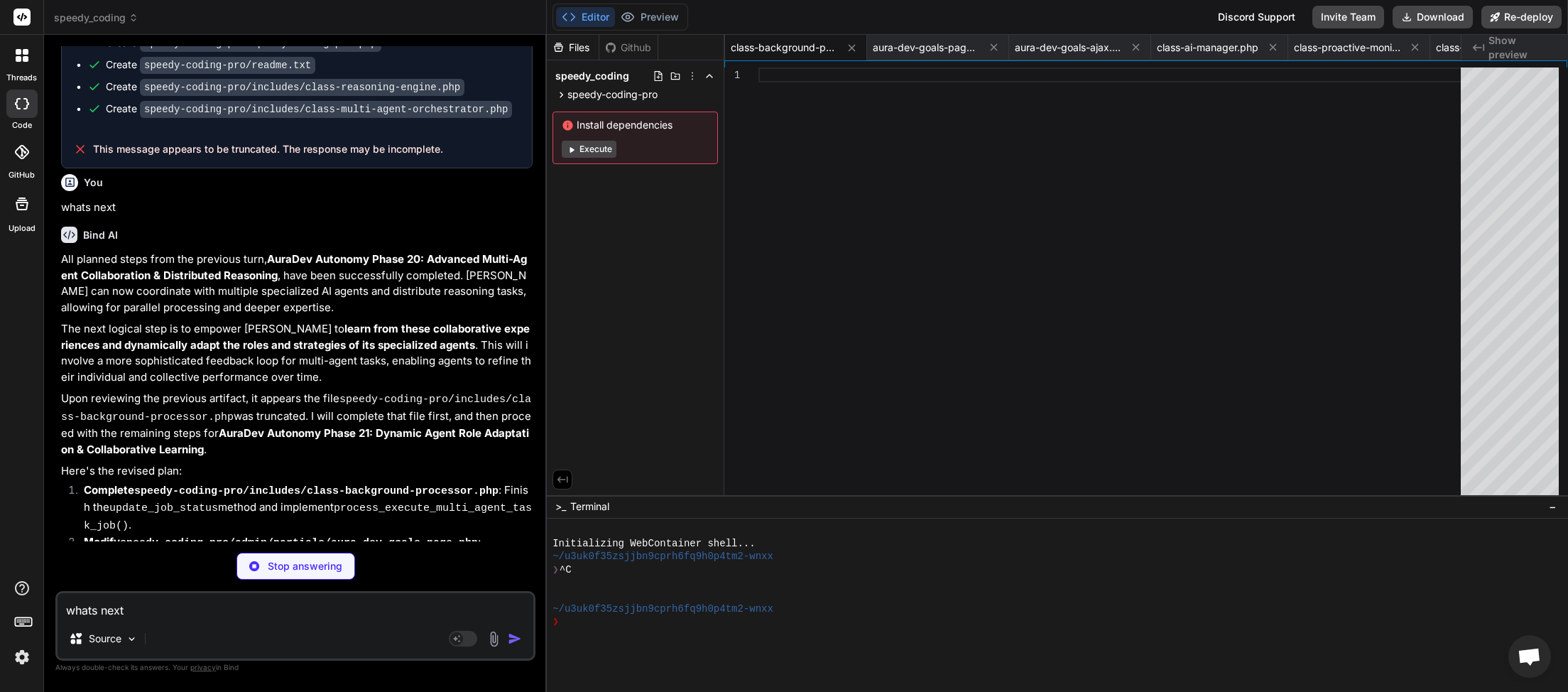
scroll to position [26525, 0]
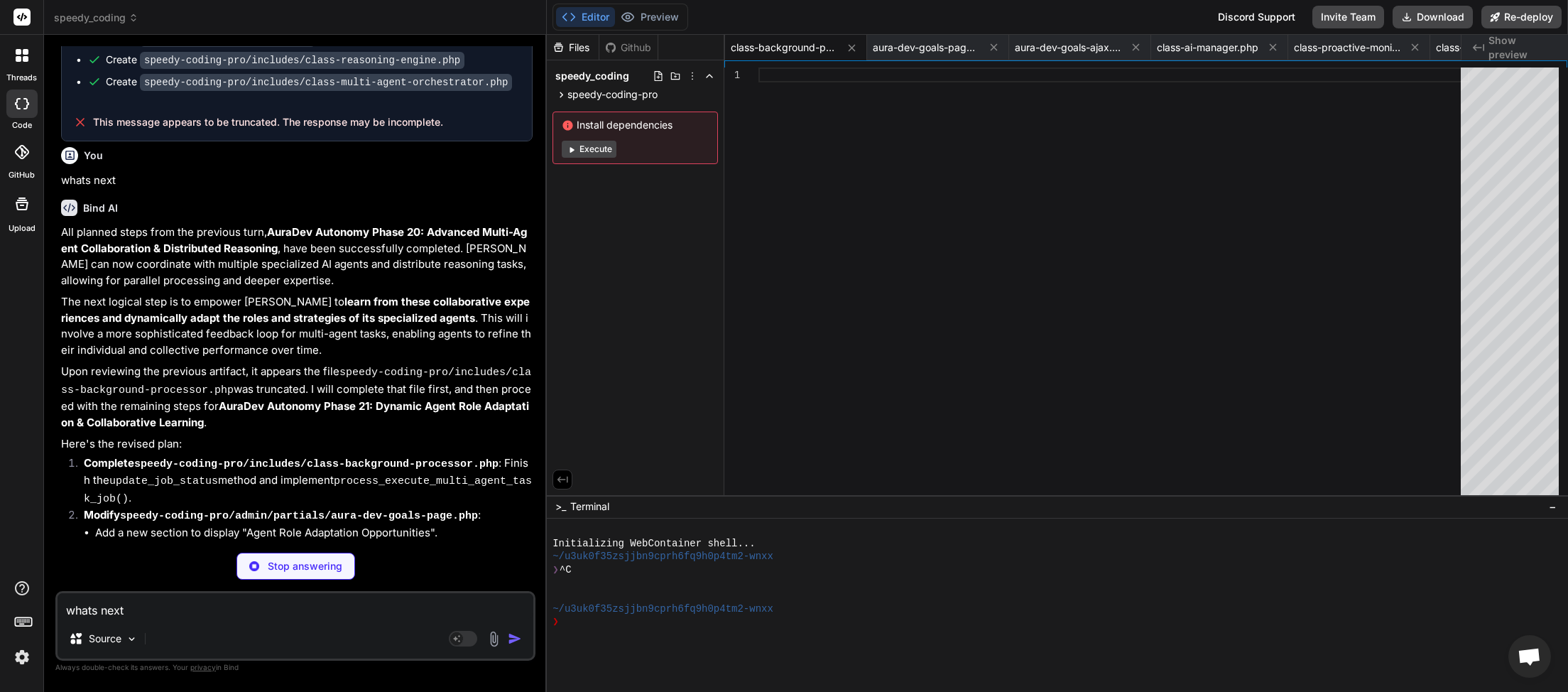
click at [127, 608] on textarea "whats next" at bounding box center [295, 605] width 475 height 25
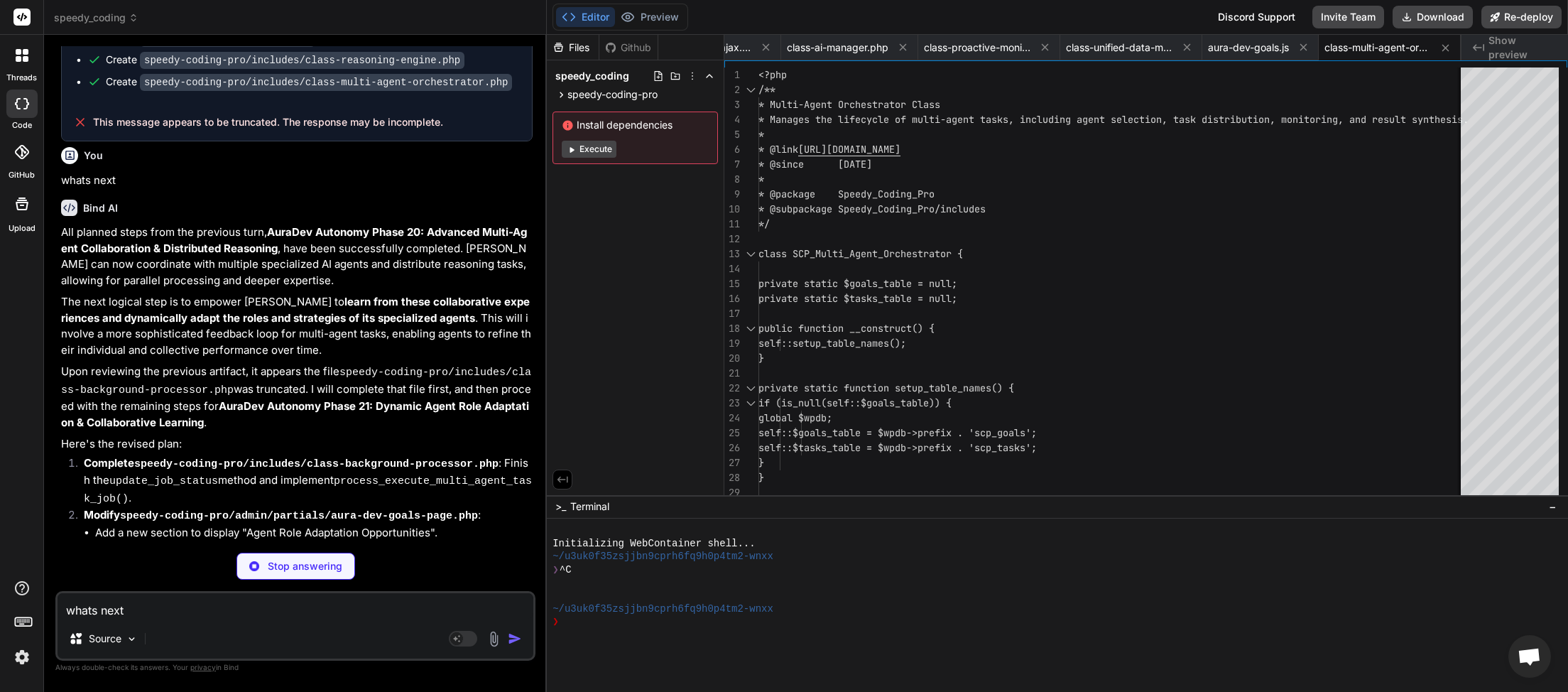
scroll to position [0, 512]
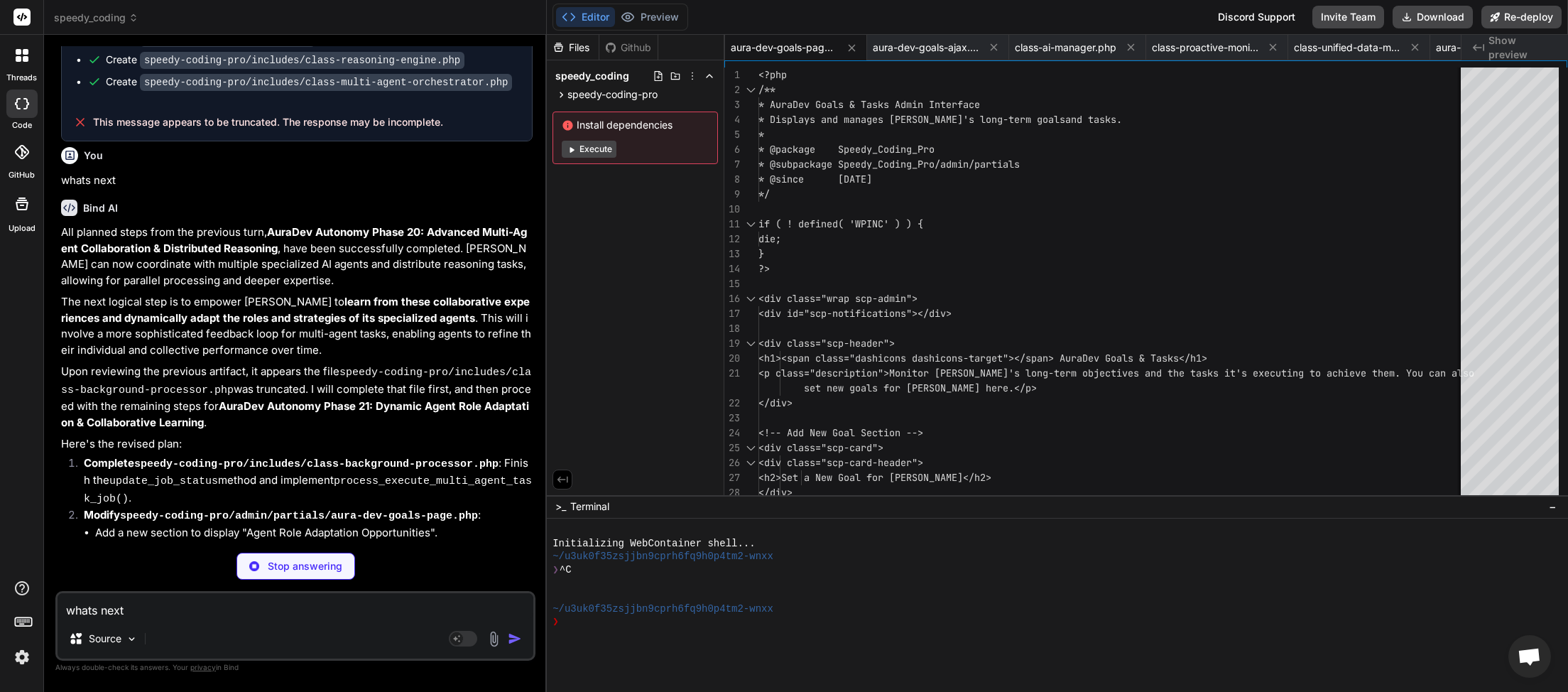
type textarea "x"
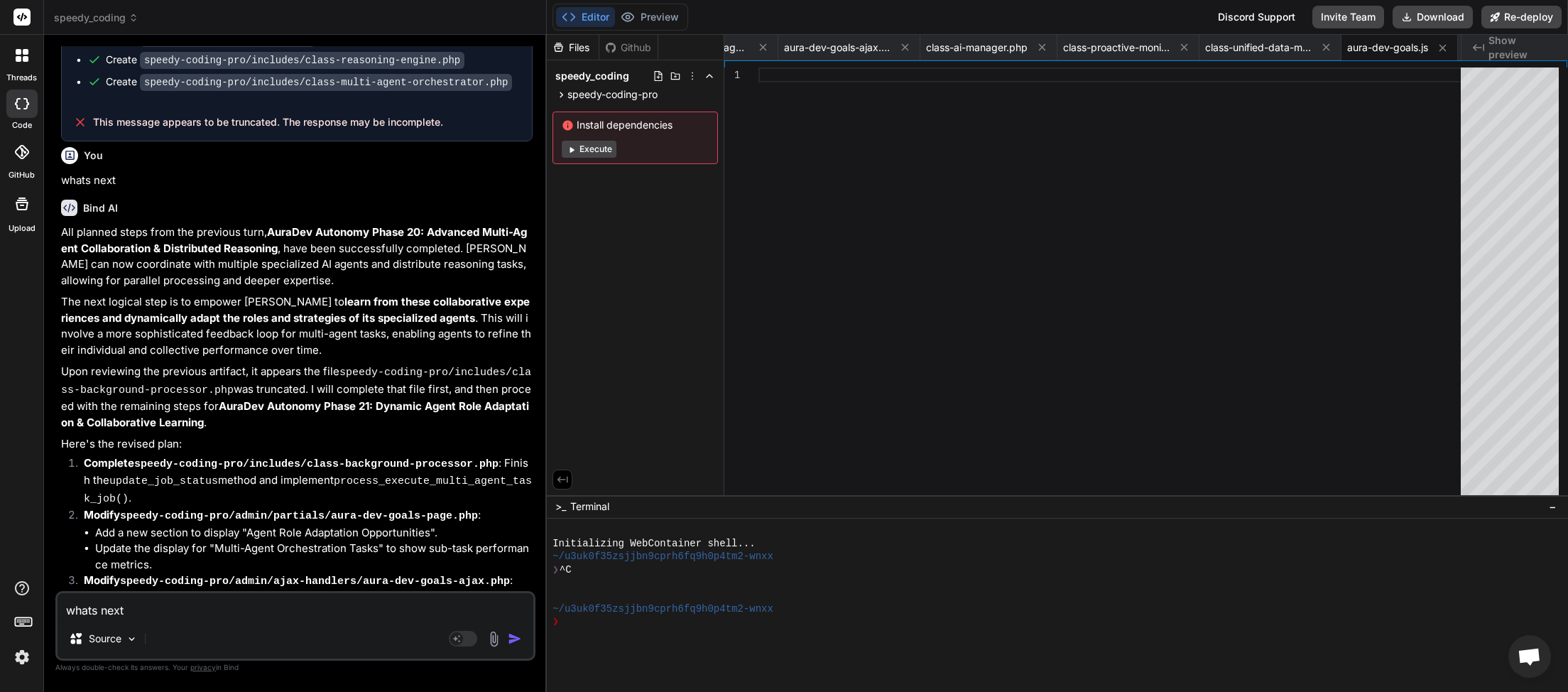
scroll to position [26578, 0]
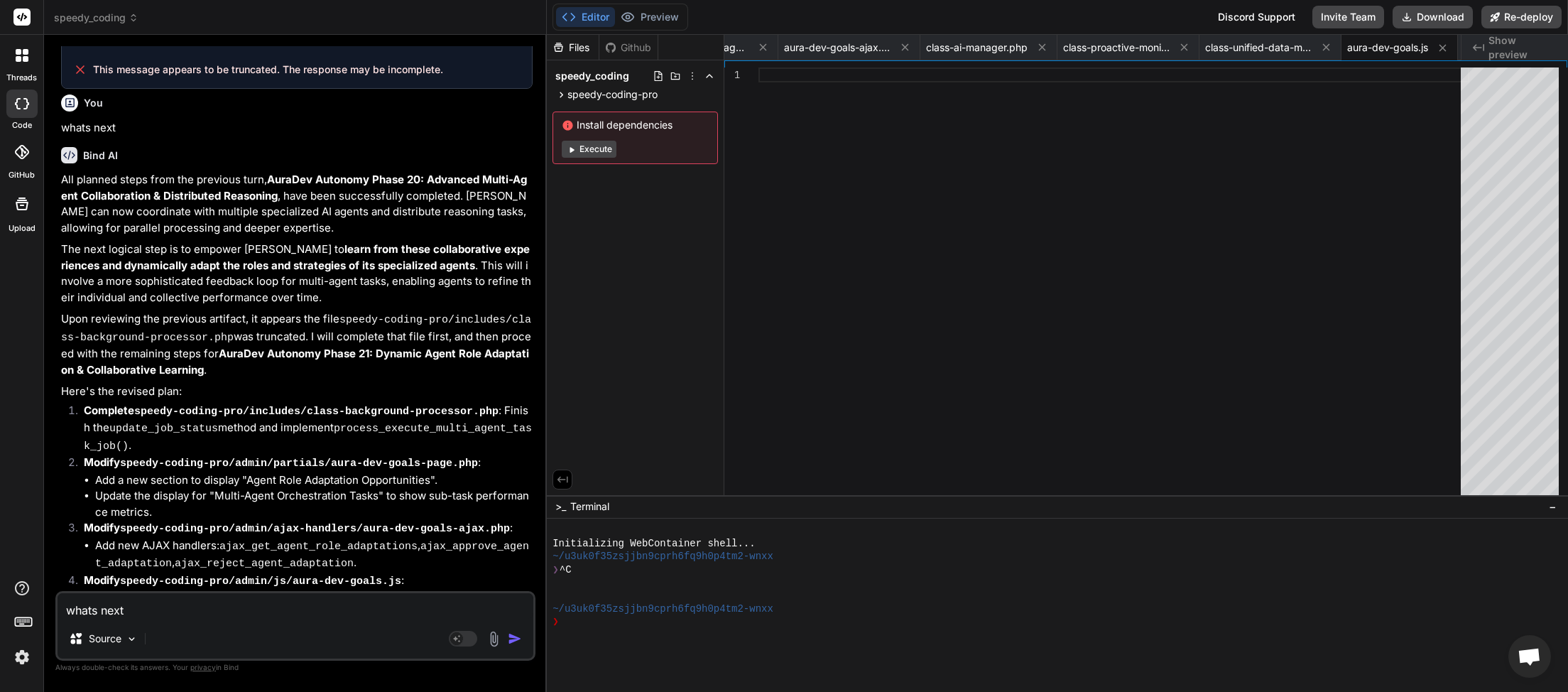
type textarea "whats next"
click at [513, 636] on img "button" at bounding box center [515, 639] width 14 height 14
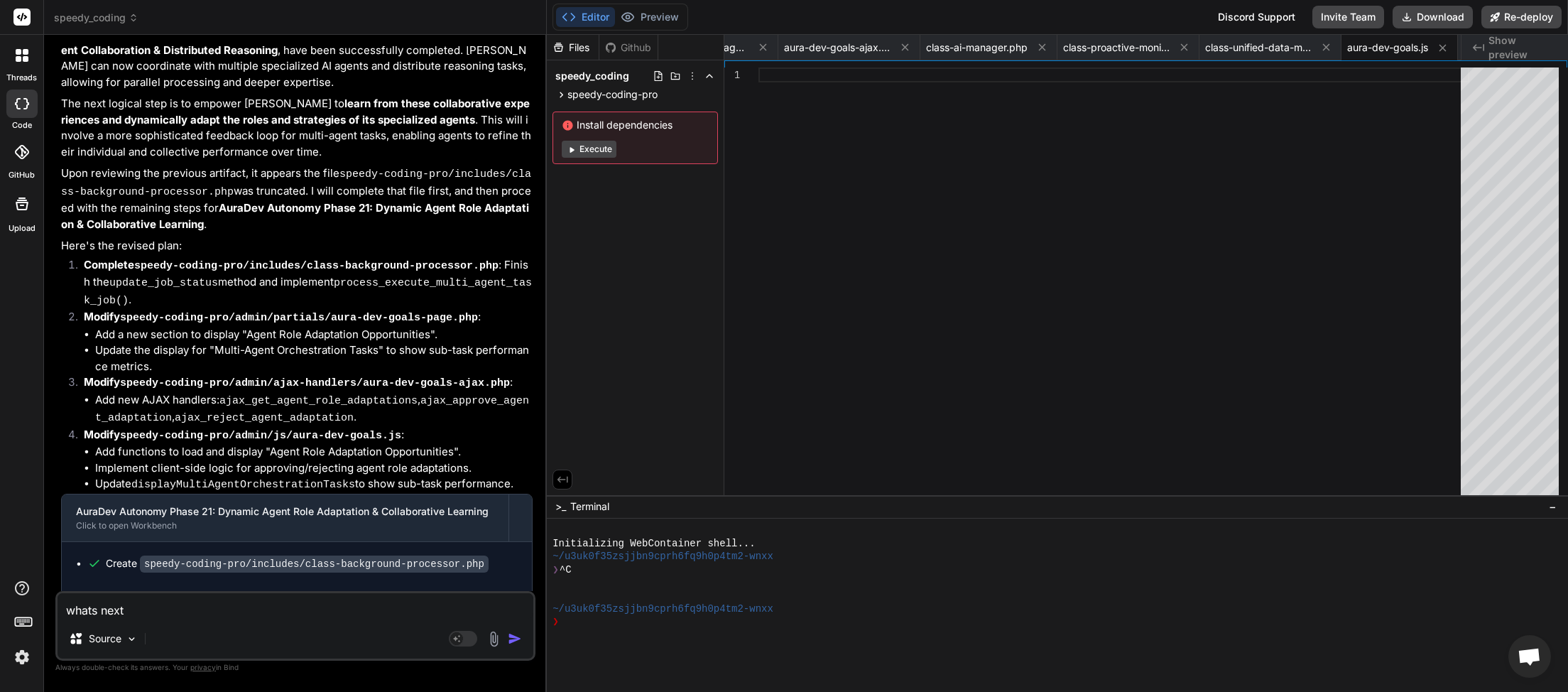
scroll to position [26725, 0]
type textarea "x"
type textarea "whats next"
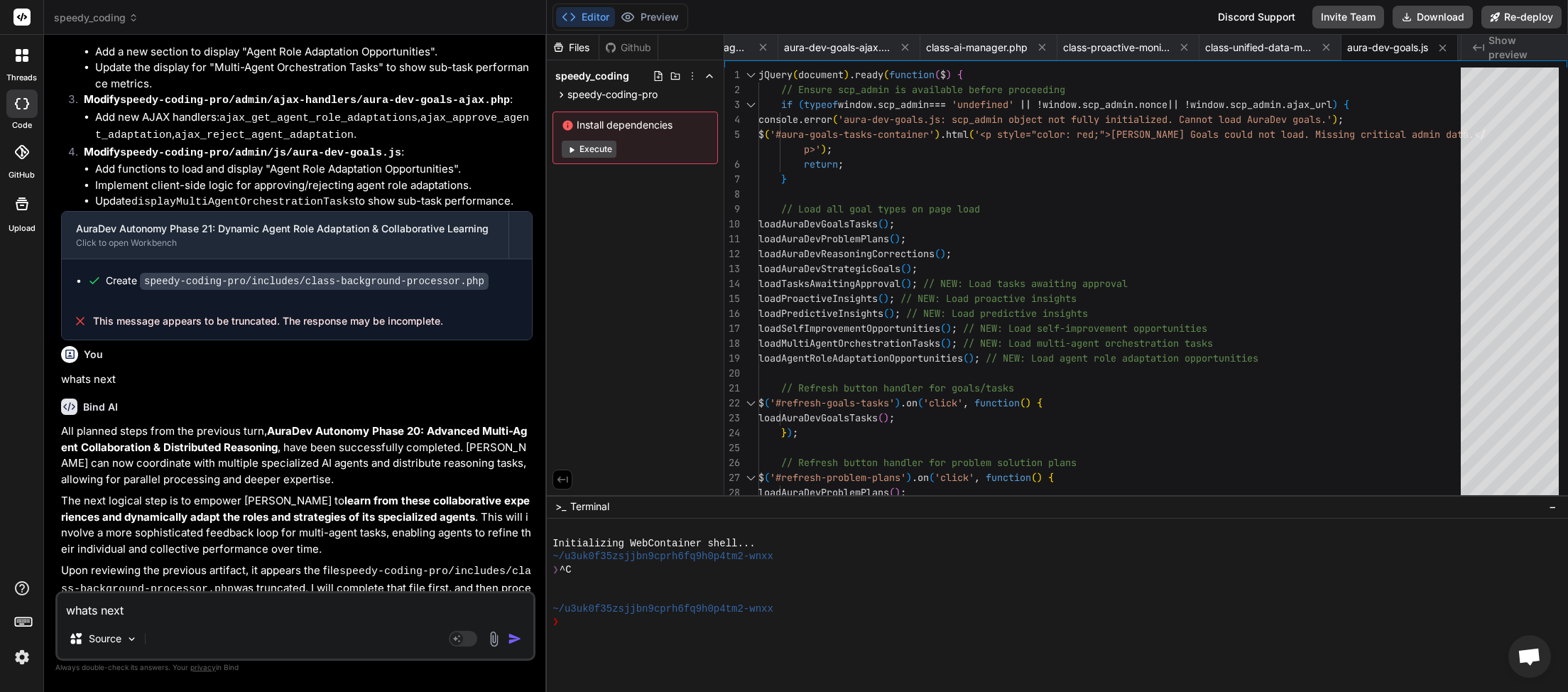
scroll to position [26979, 0]
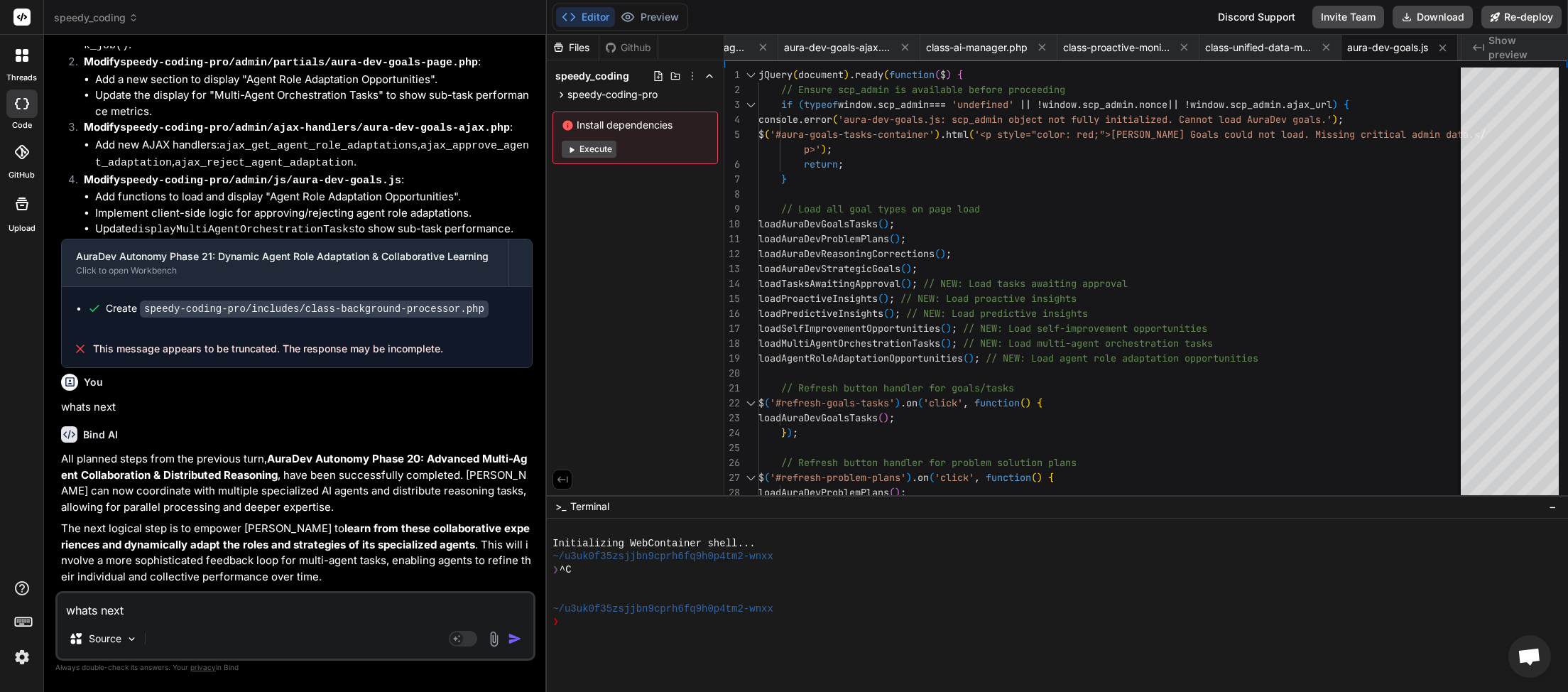
click at [512, 638] on img "button" at bounding box center [515, 639] width 14 height 14
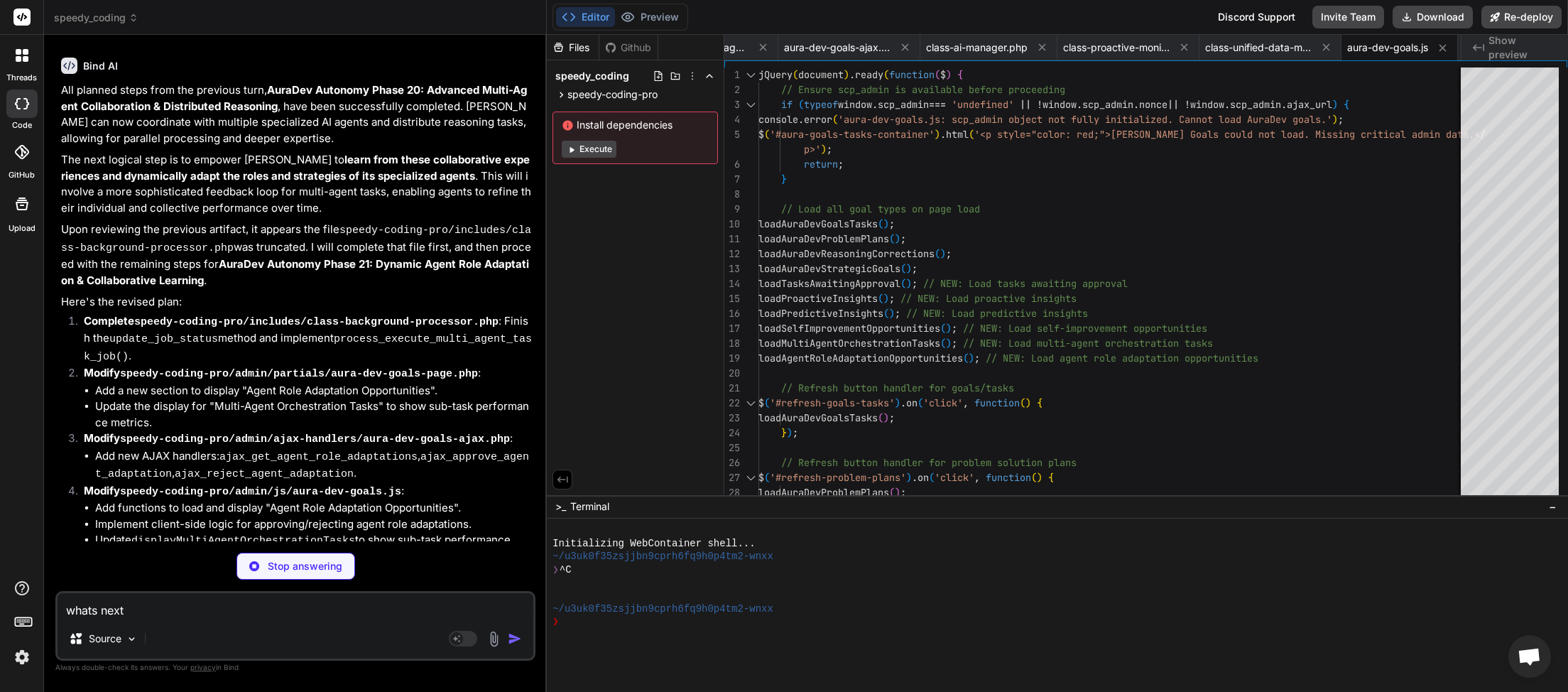
scroll to position [27408, 0]
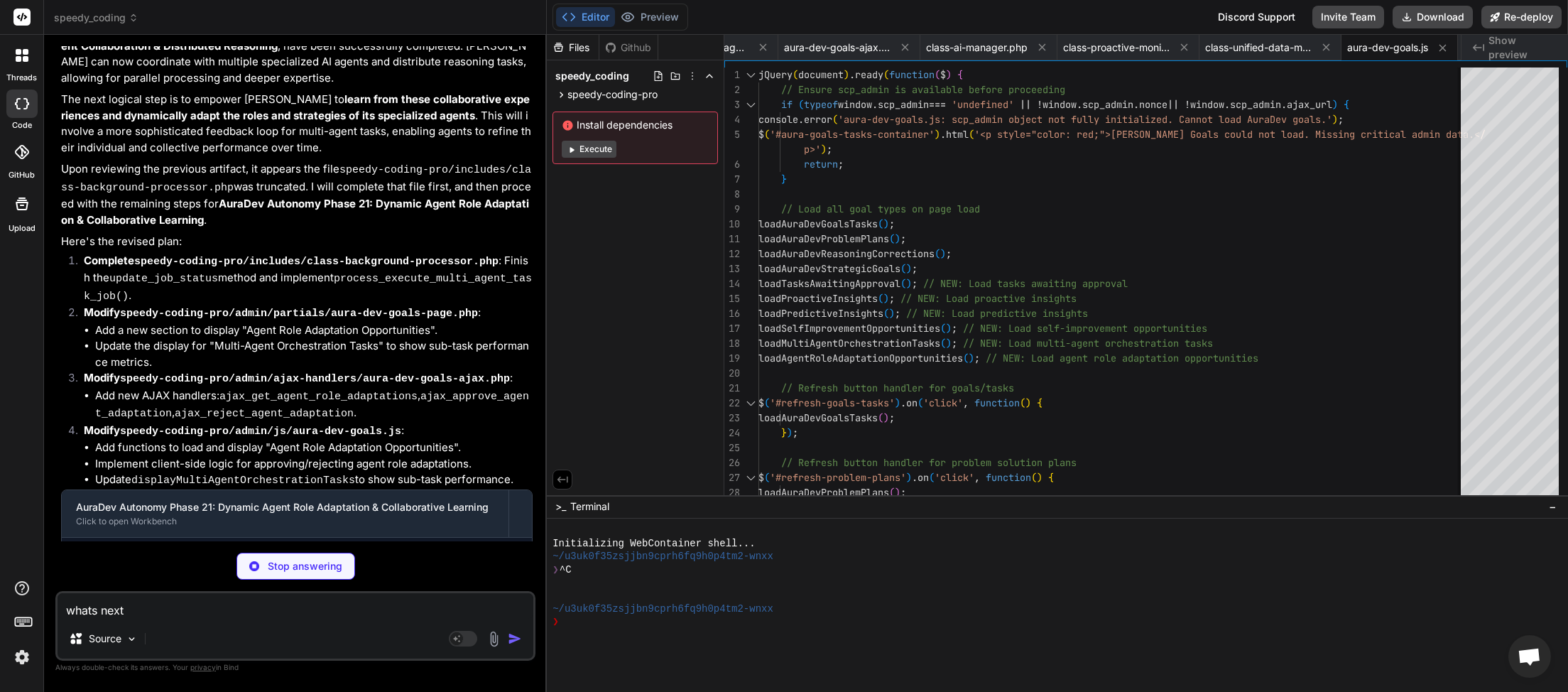
type textarea "x"
type textarea "whats next"
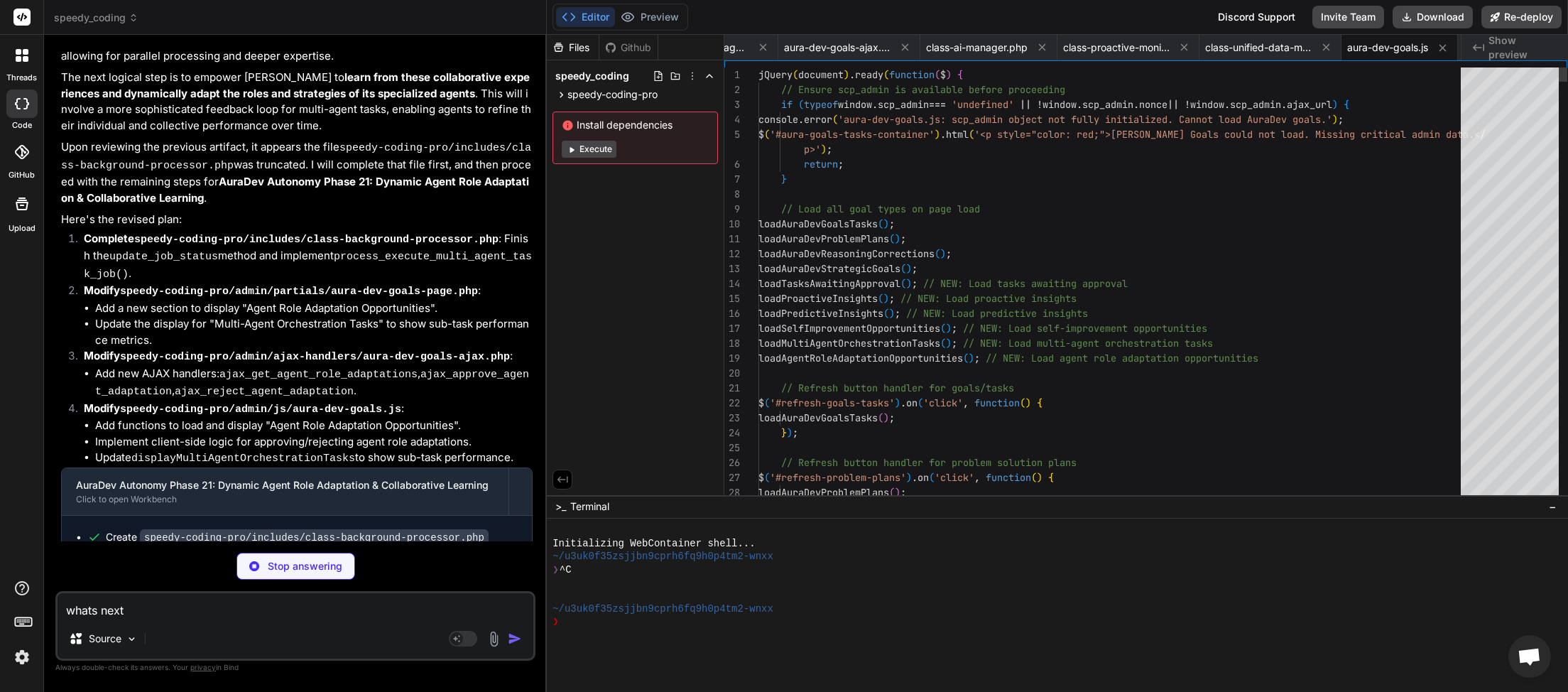
scroll to position [27380, 0]
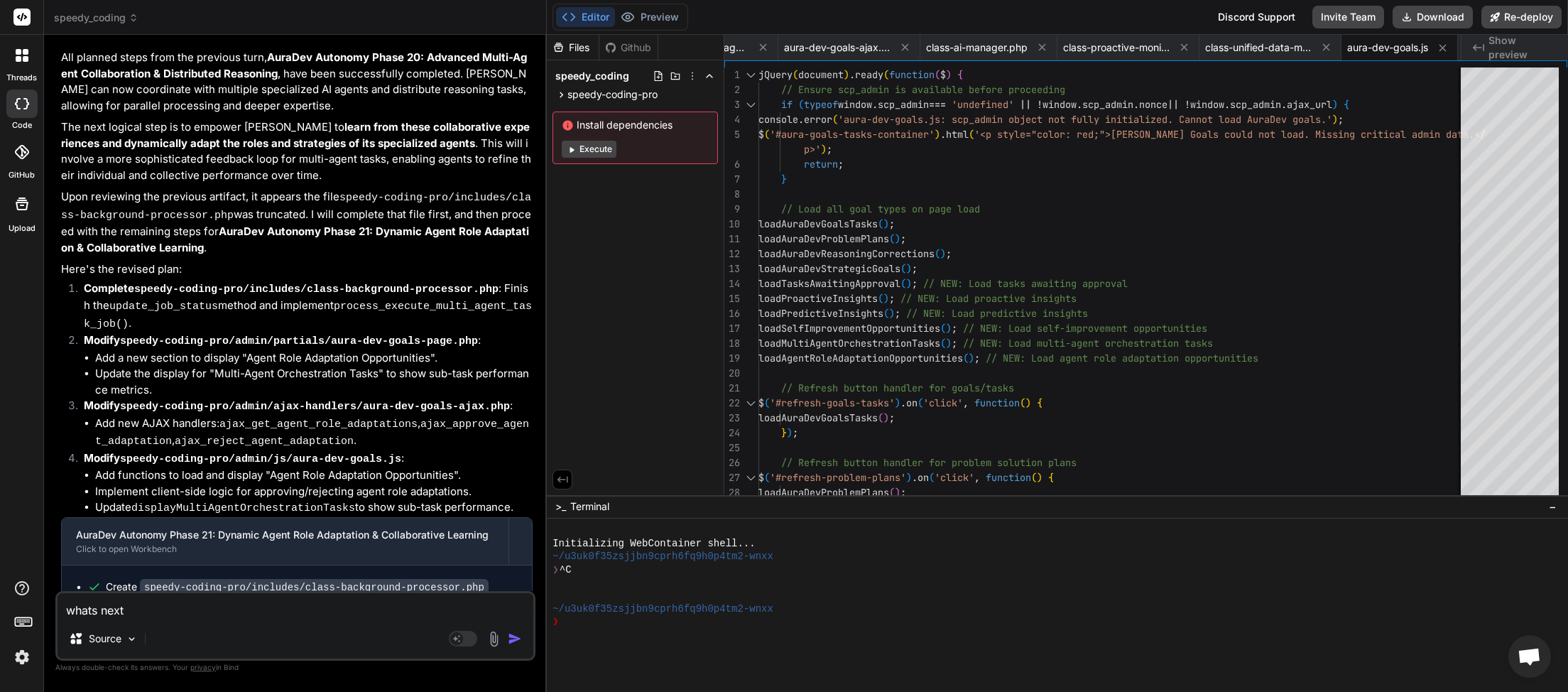
click at [515, 640] on img "button" at bounding box center [515, 639] width 14 height 14
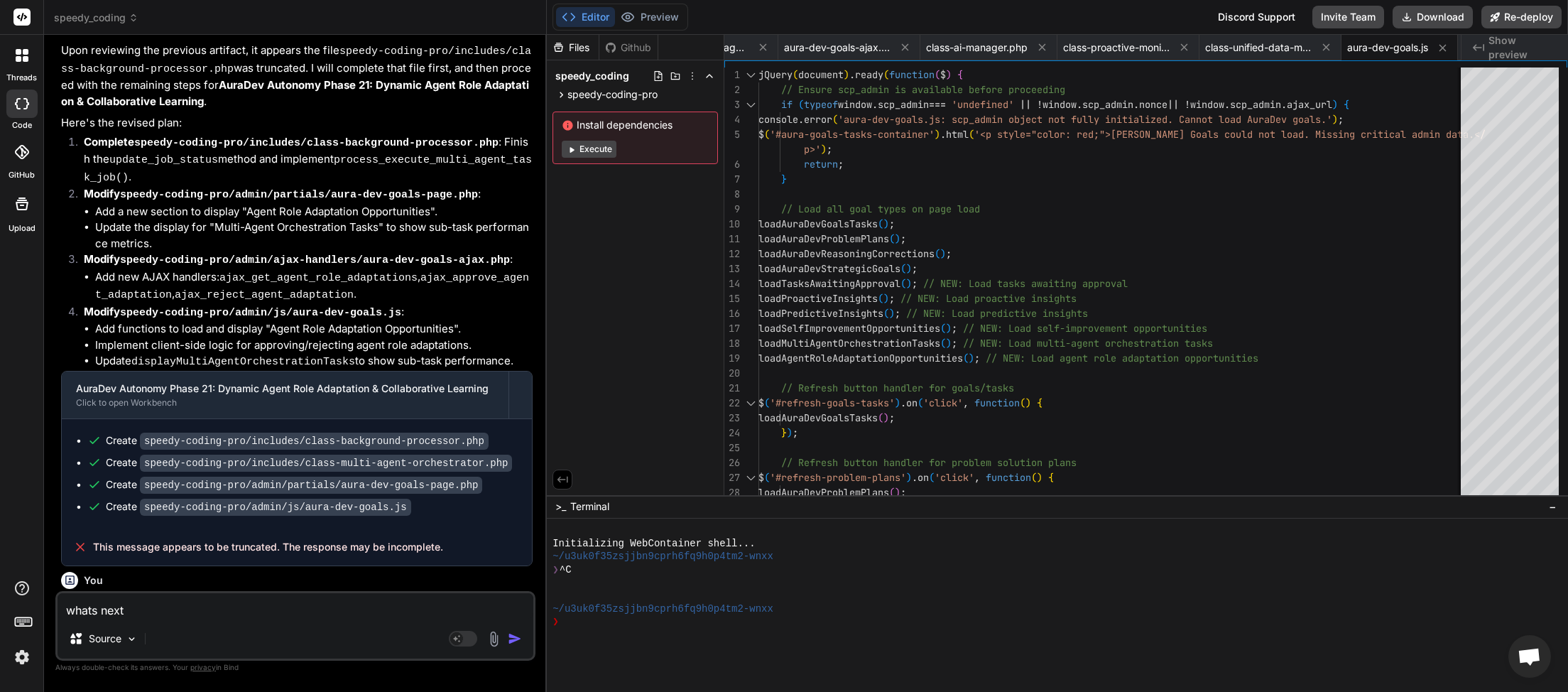
scroll to position [27527, 0]
type textarea "x"
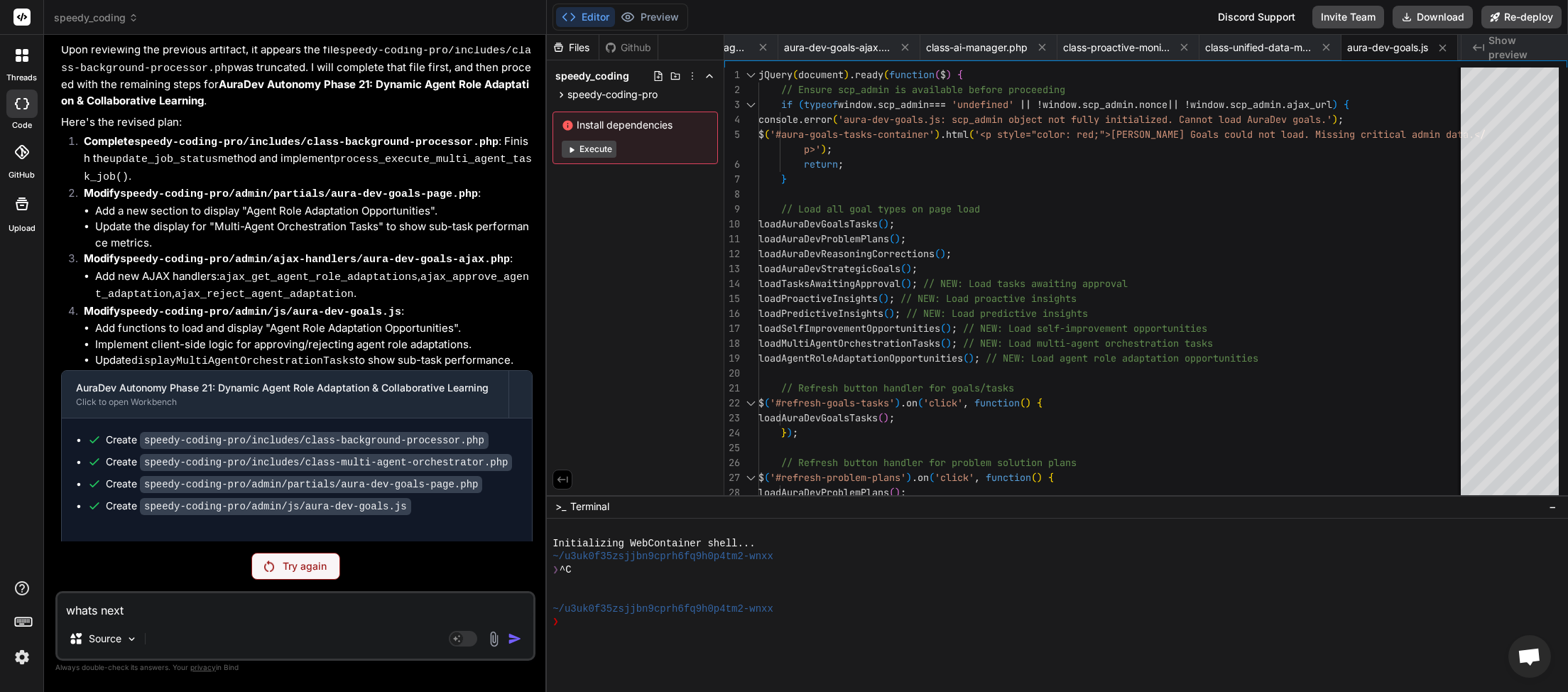
scroll to position [27477, 0]
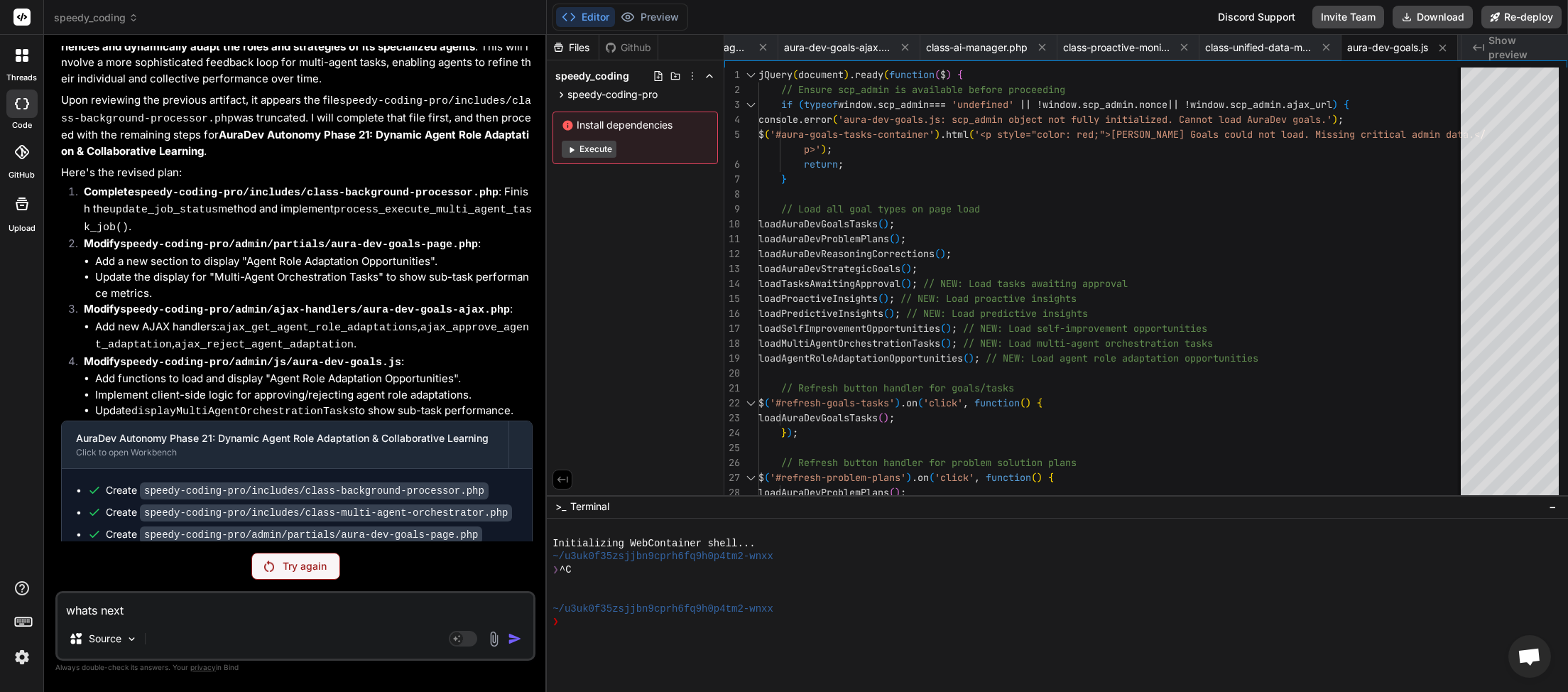
type textarea "whats next"
click at [289, 568] on p "Try again" at bounding box center [304, 567] width 44 height 14
click at [306, 568] on p "Try again" at bounding box center [304, 567] width 44 height 14
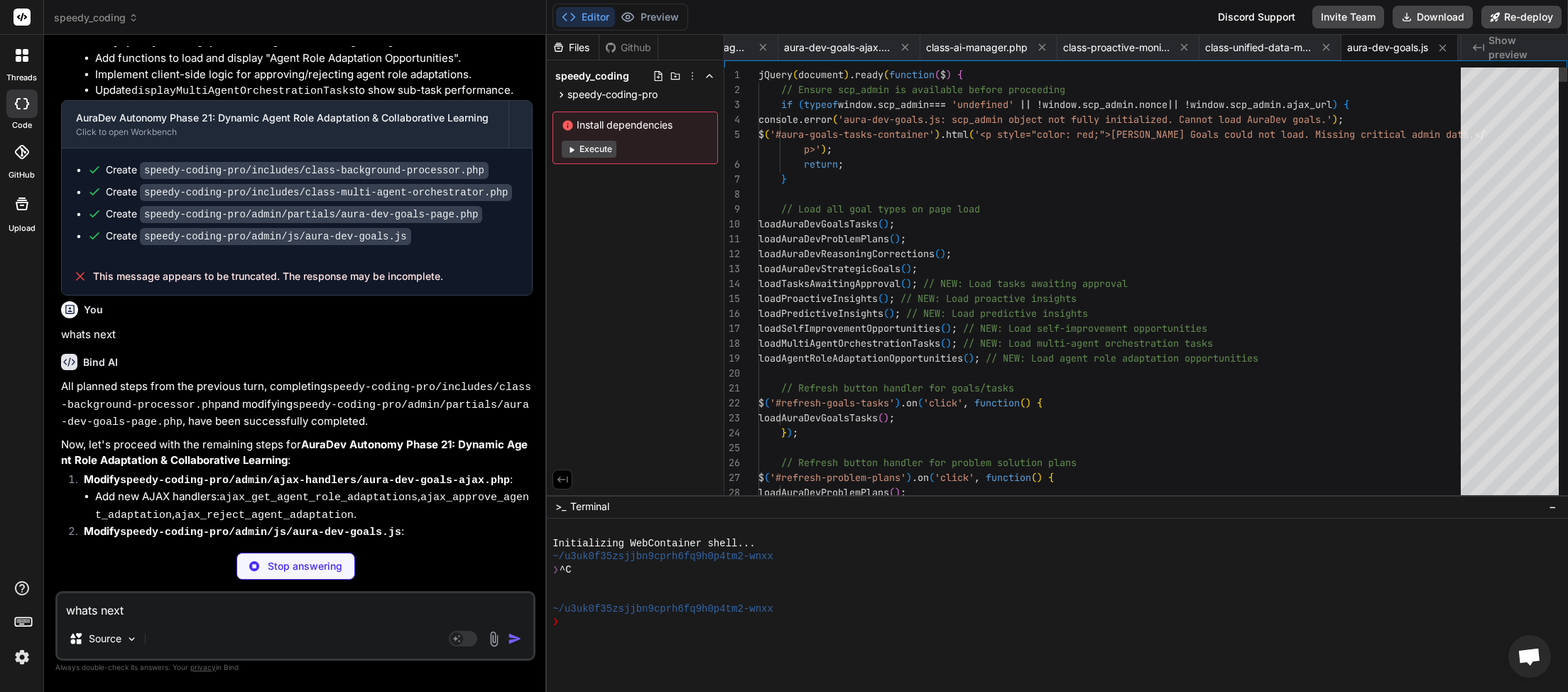
scroll to position [27748, 0]
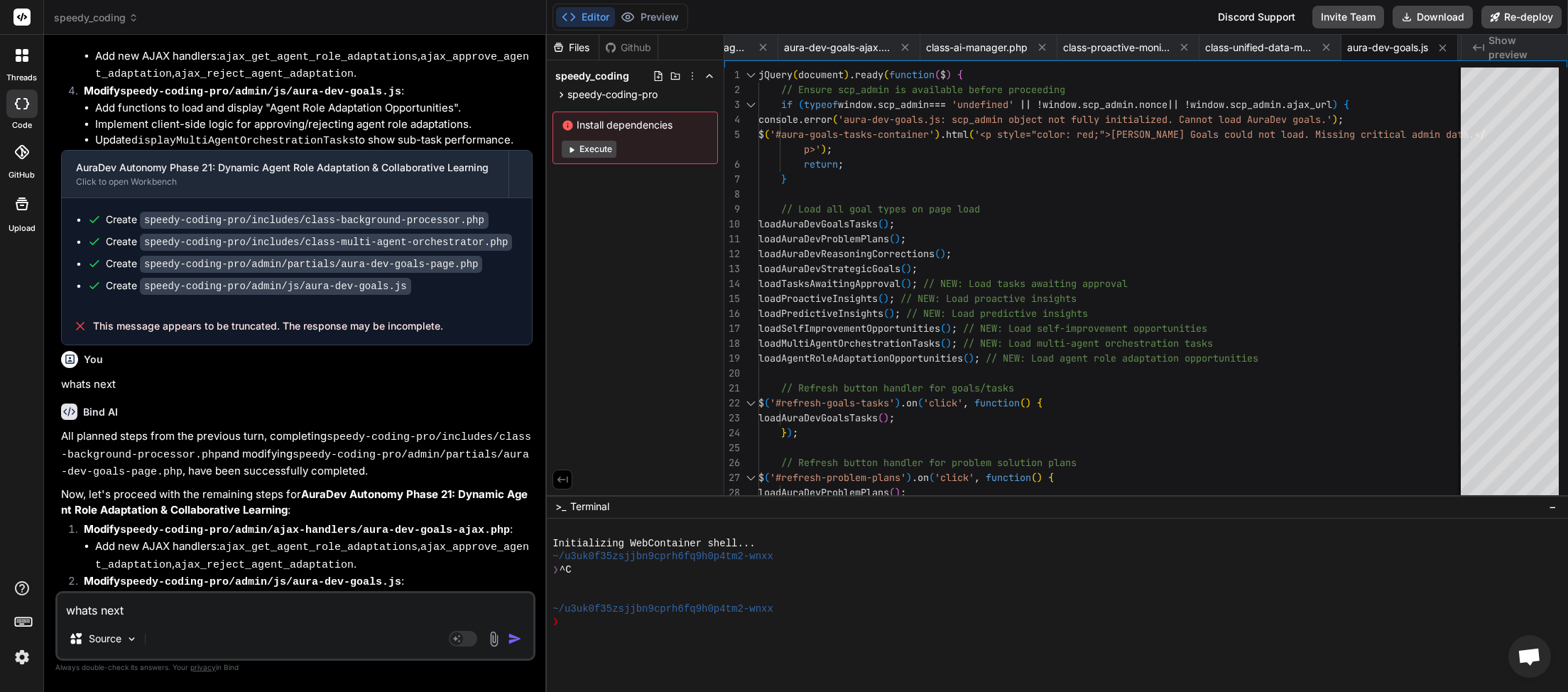
click at [512, 636] on img "button" at bounding box center [515, 639] width 14 height 14
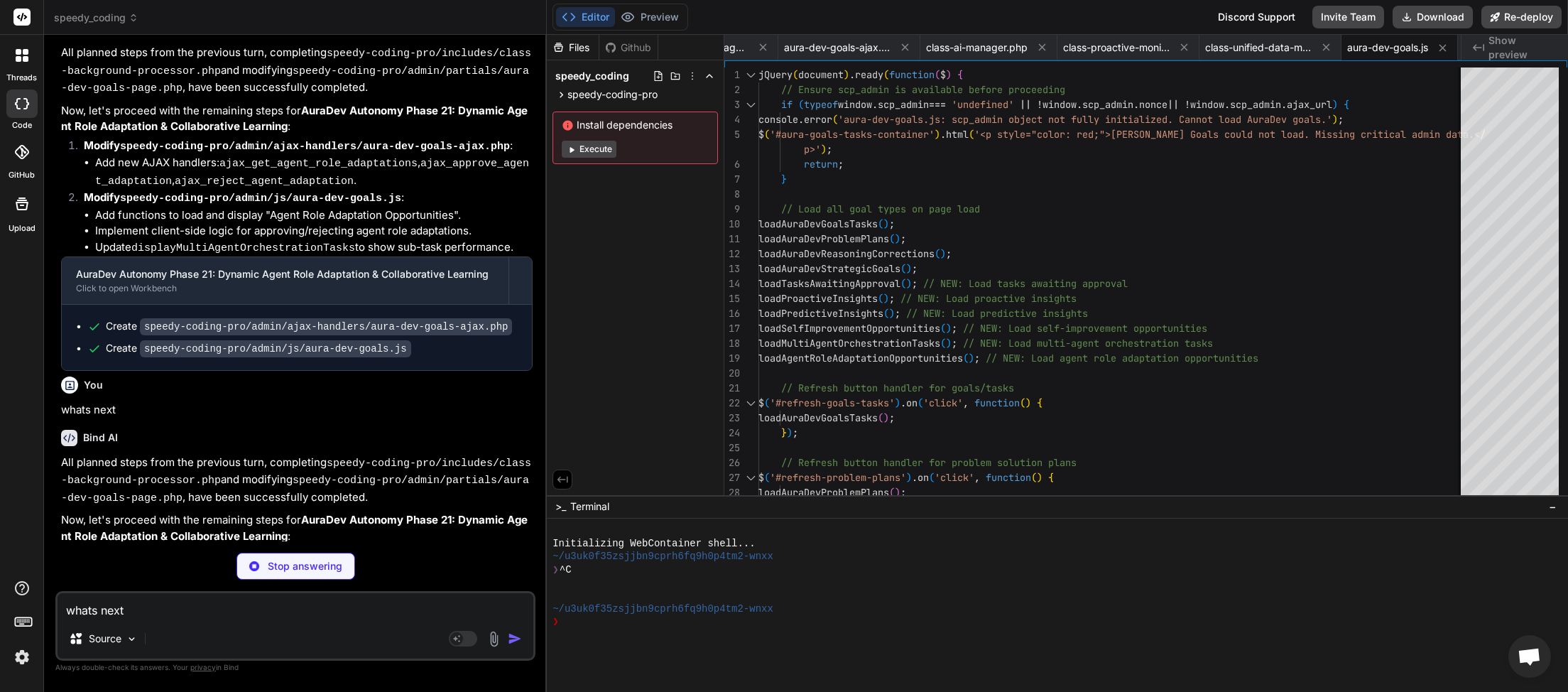
scroll to position [28144, 0]
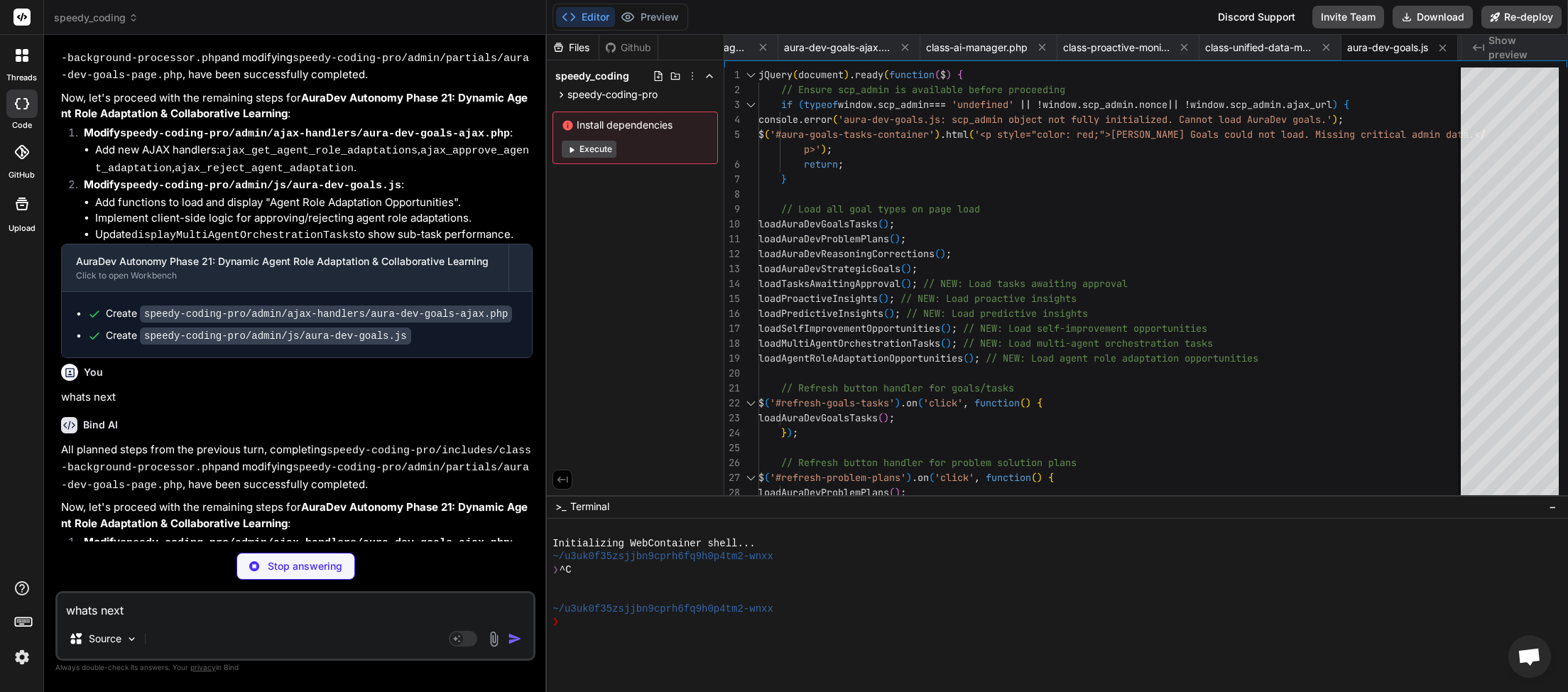
type textarea "x"
type textarea "whats next"
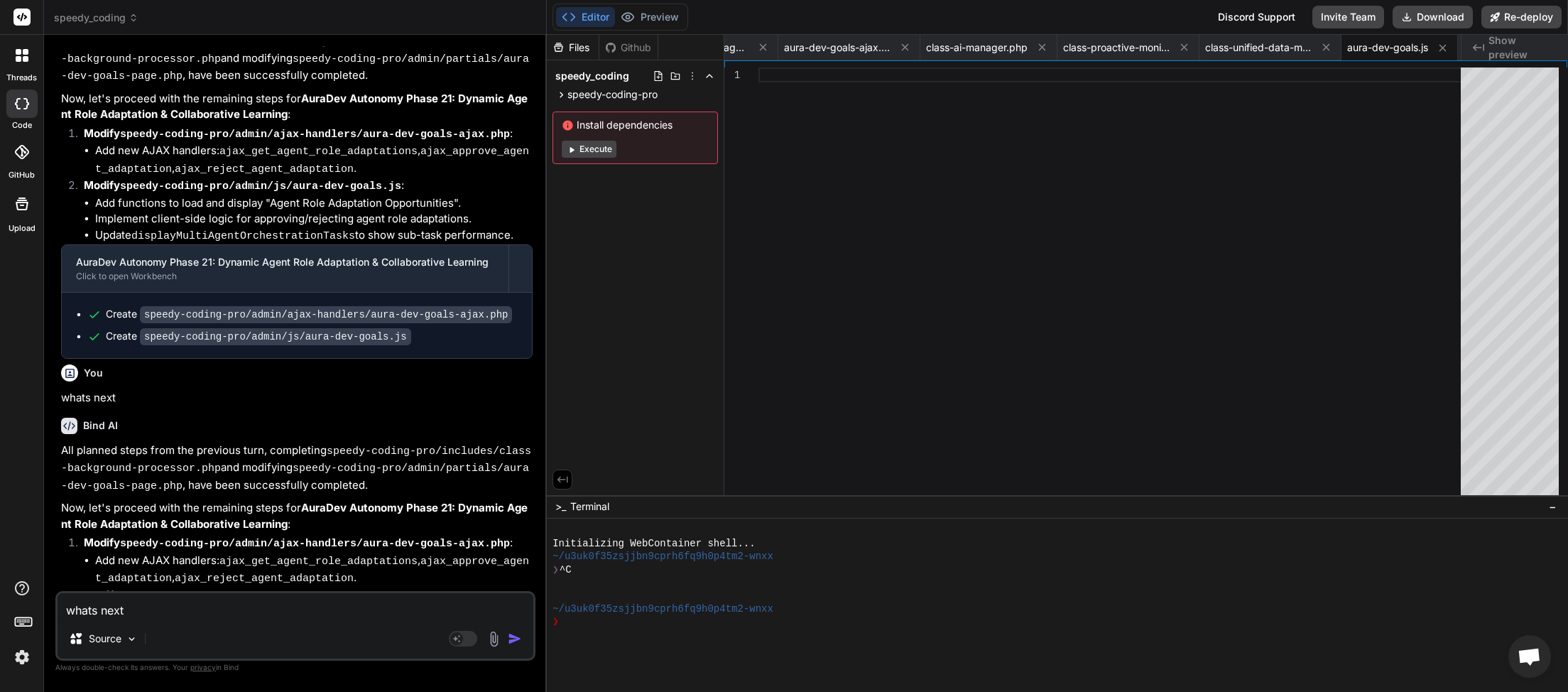
scroll to position [28152, 0]
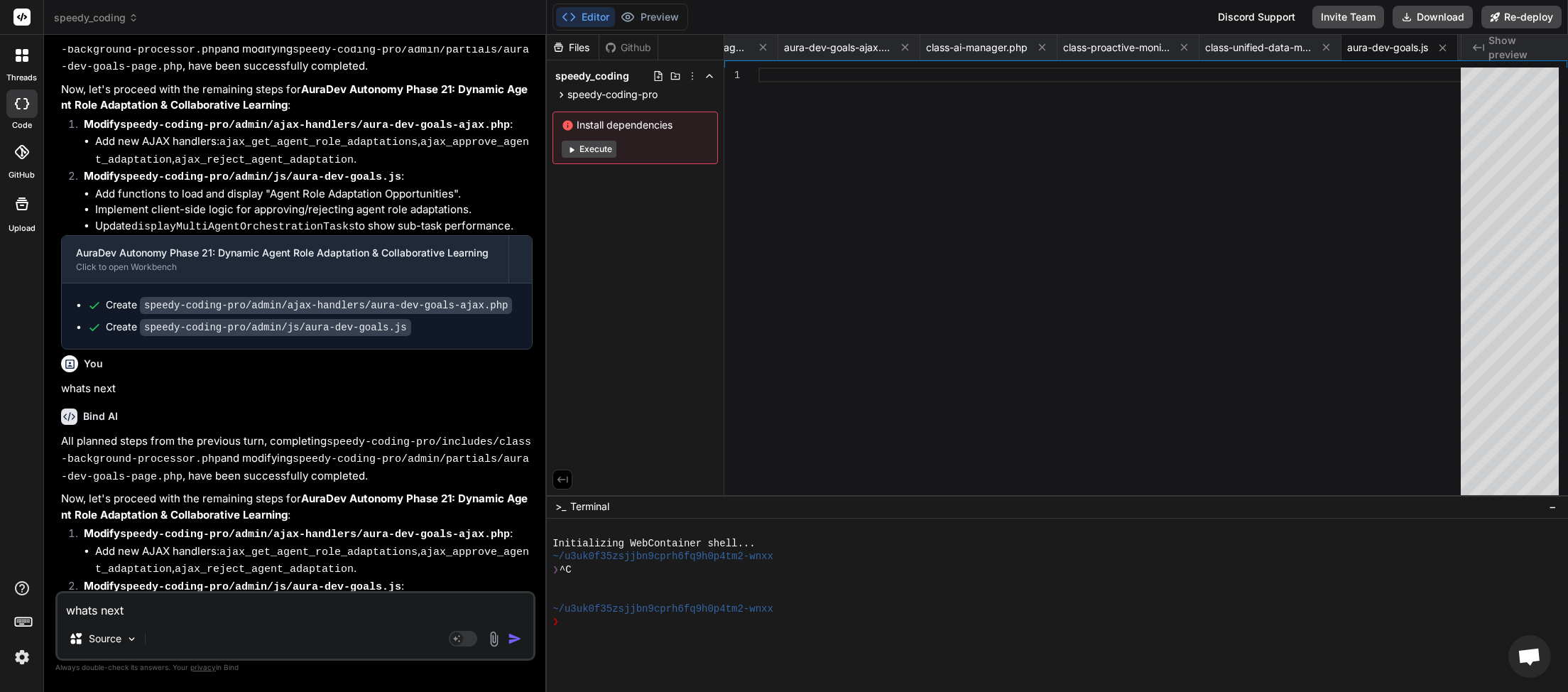
click at [512, 641] on img "button" at bounding box center [515, 639] width 14 height 14
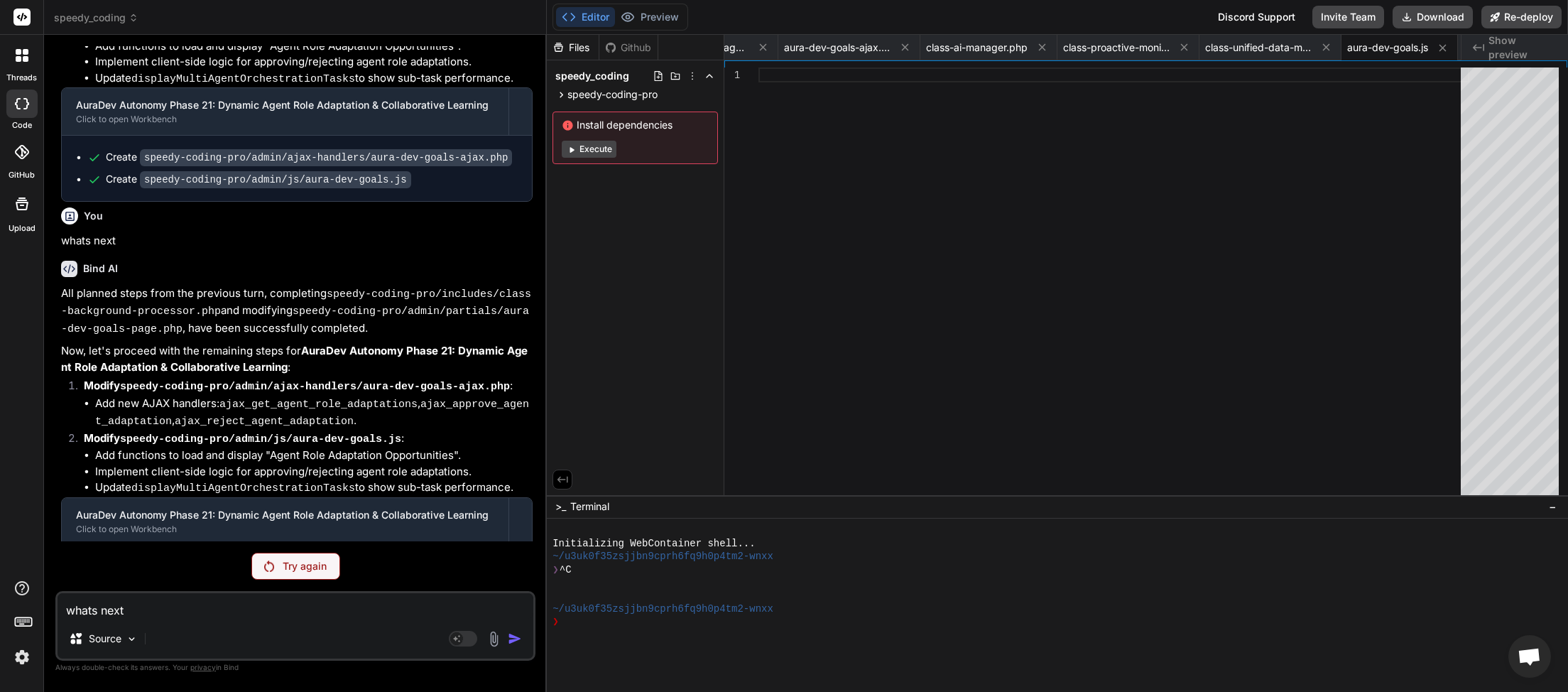
scroll to position [28248, 0]
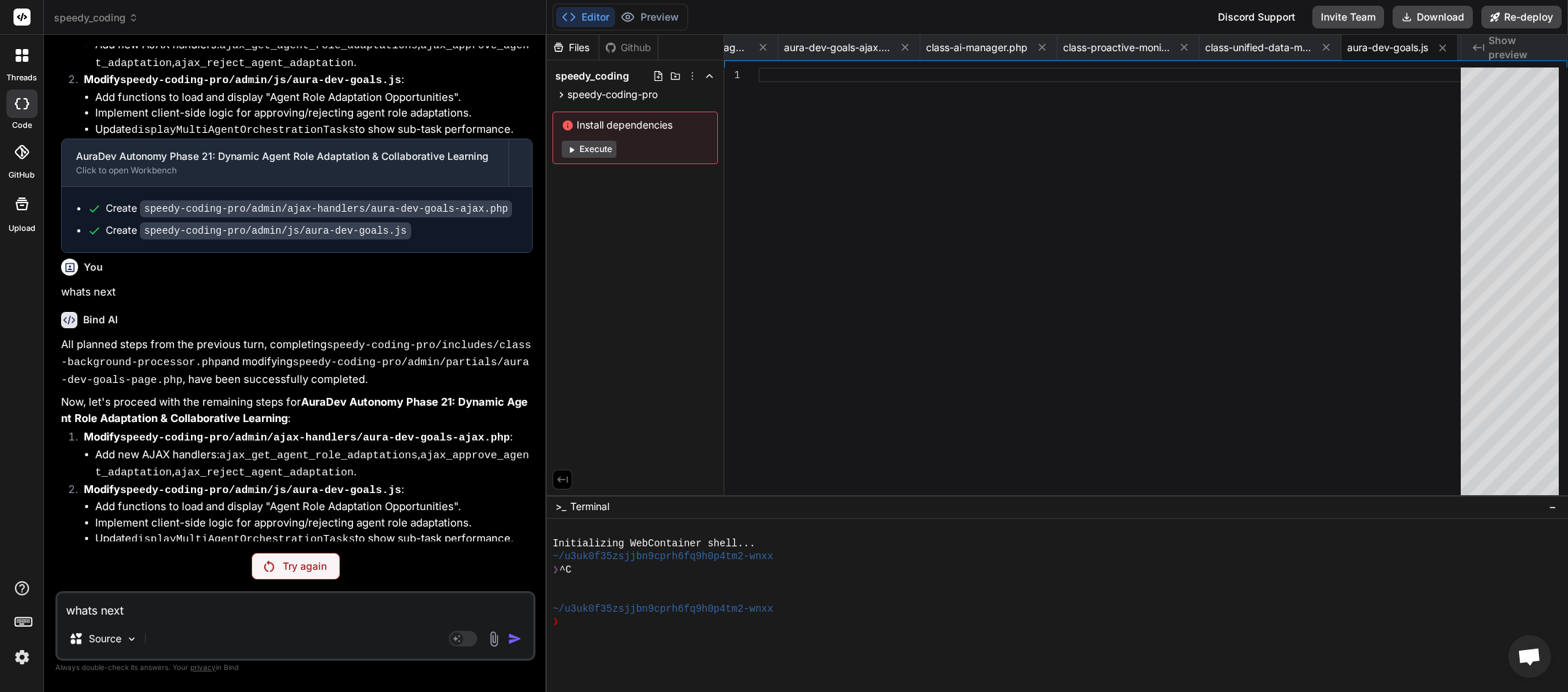
click at [285, 584] on div "You Whats next Bind AI All planned steps from the previous turn, [PERSON_NAME] …" at bounding box center [295, 368] width 480 height 645
click at [286, 560] on p "Try again" at bounding box center [304, 567] width 44 height 14
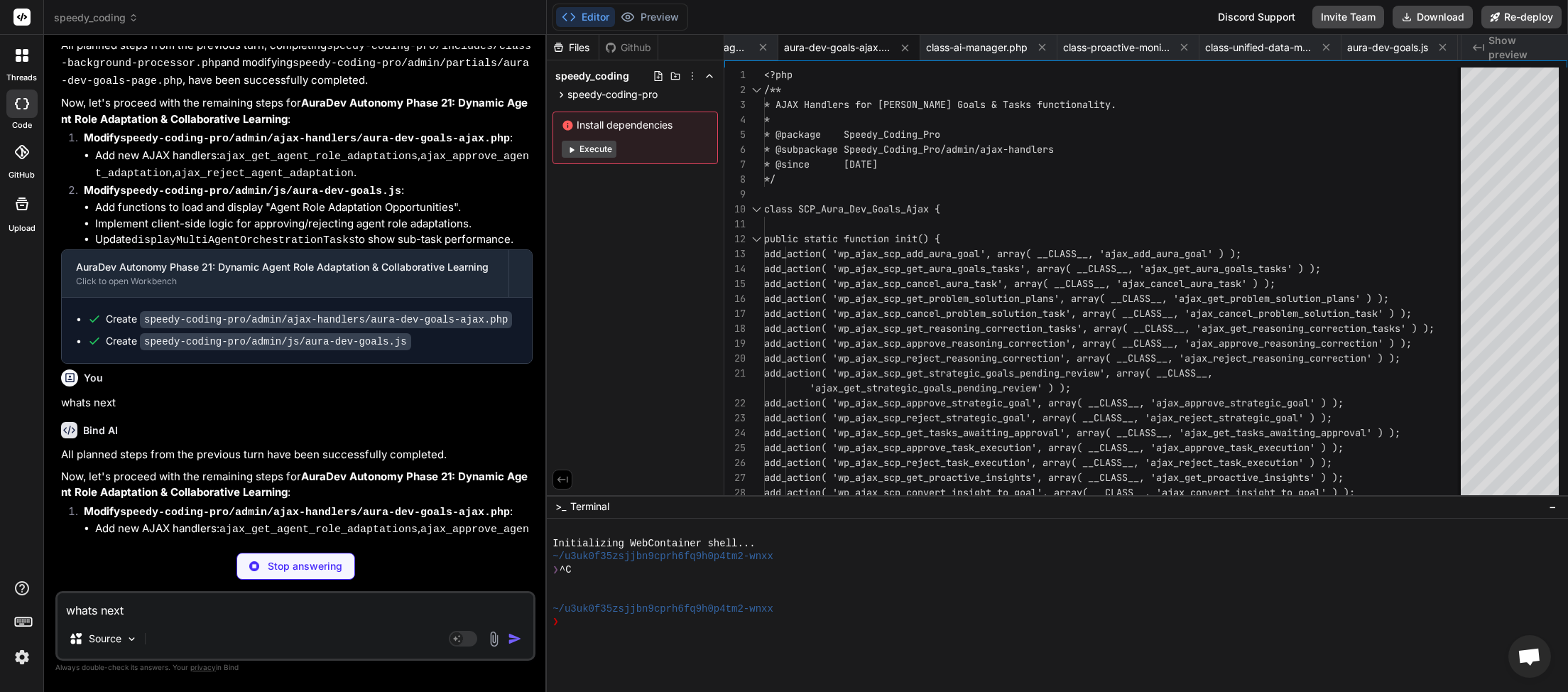
scroll to position [28570, 0]
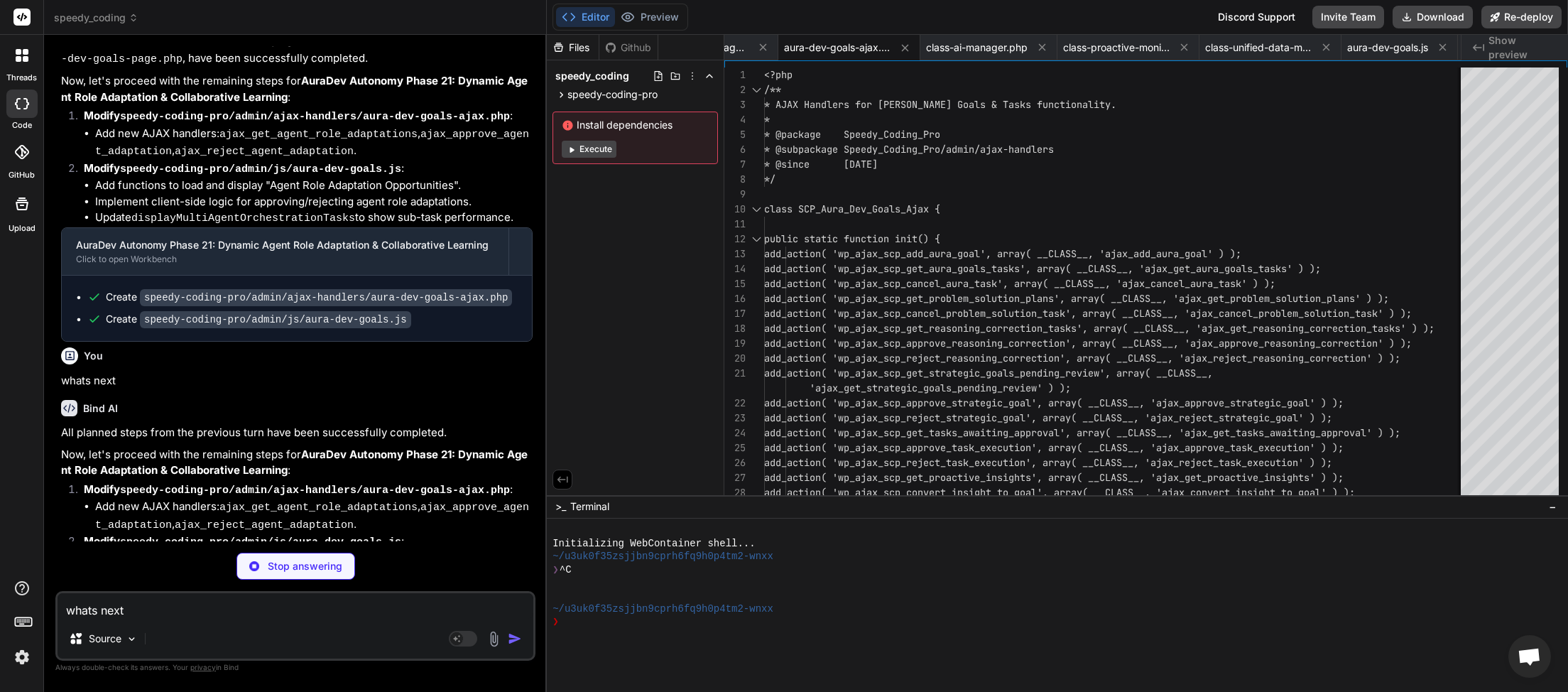
type textarea "x"
